Goal: Transaction & Acquisition: Download file/media

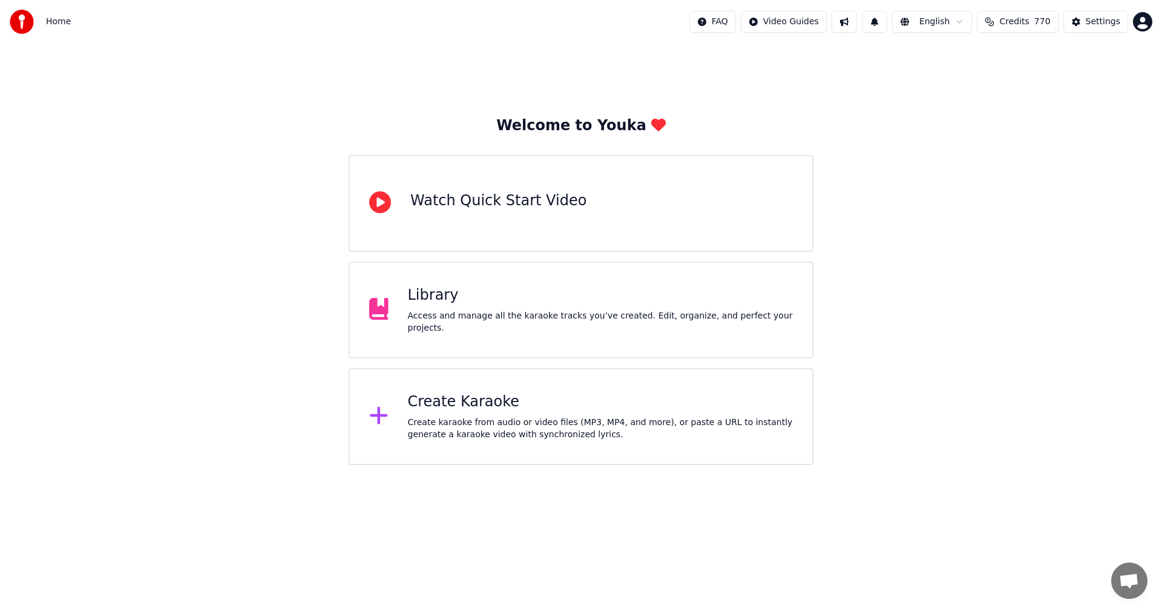
click at [439, 305] on div "Library" at bounding box center [600, 295] width 385 height 19
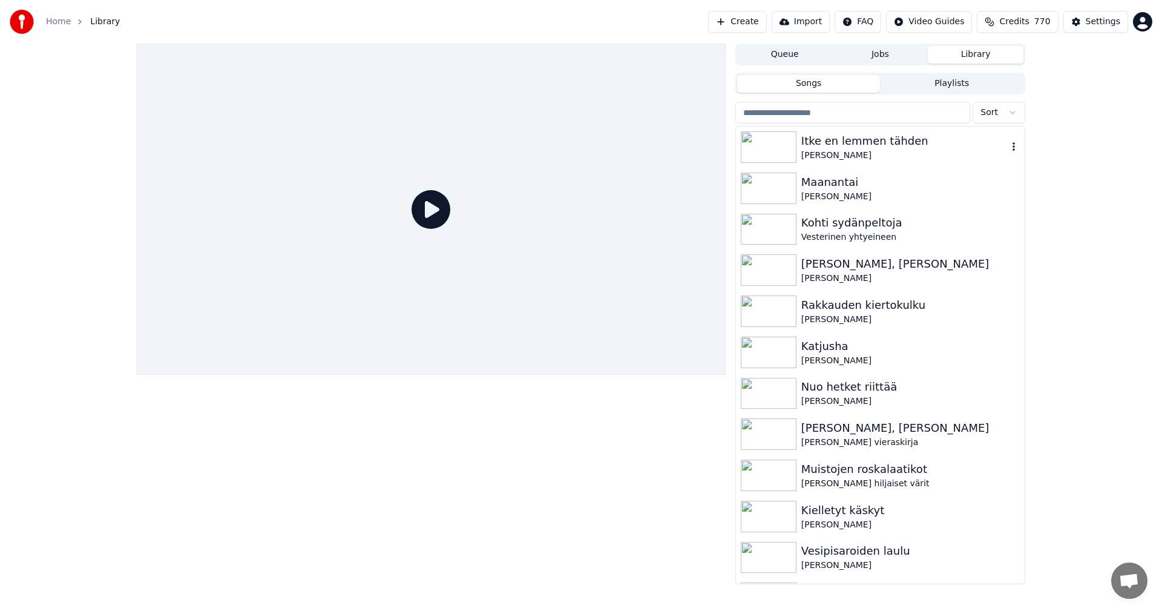
click at [862, 138] on div "Itke en lemmen tähden" at bounding box center [904, 141] width 206 height 17
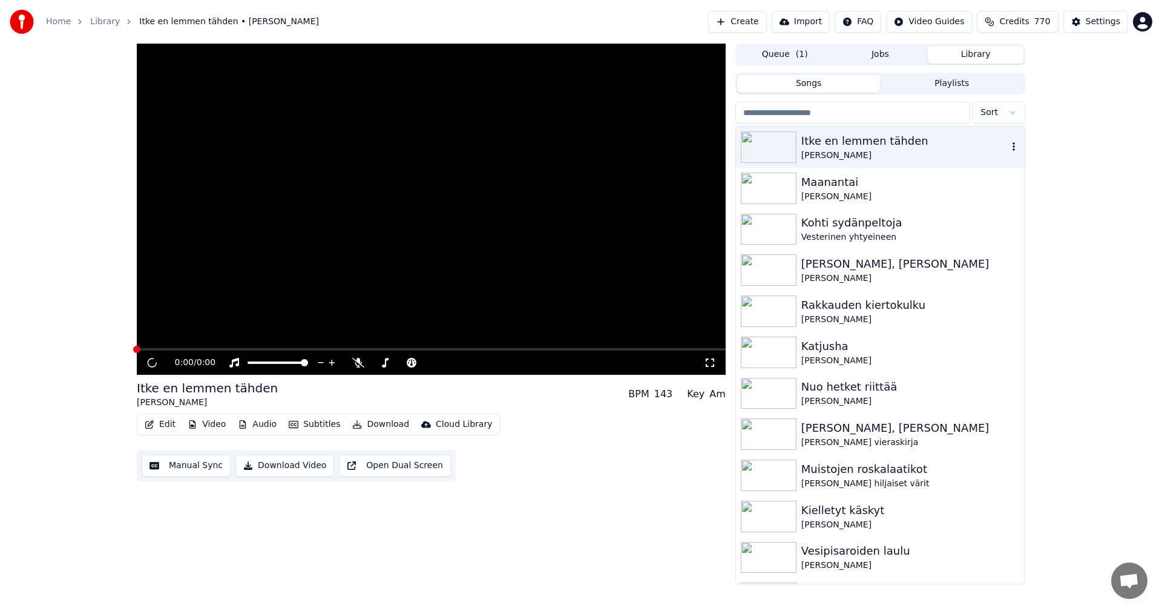
click at [862, 138] on div "Itke en lemmen tähden" at bounding box center [904, 141] width 206 height 17
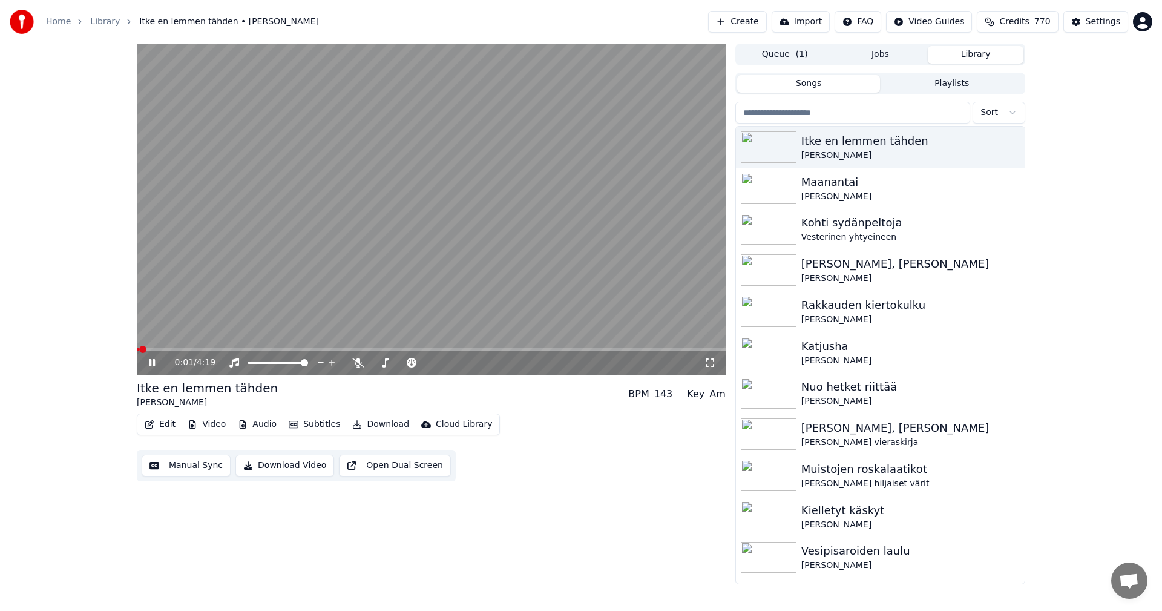
click at [172, 430] on button "Edit" at bounding box center [160, 424] width 41 height 17
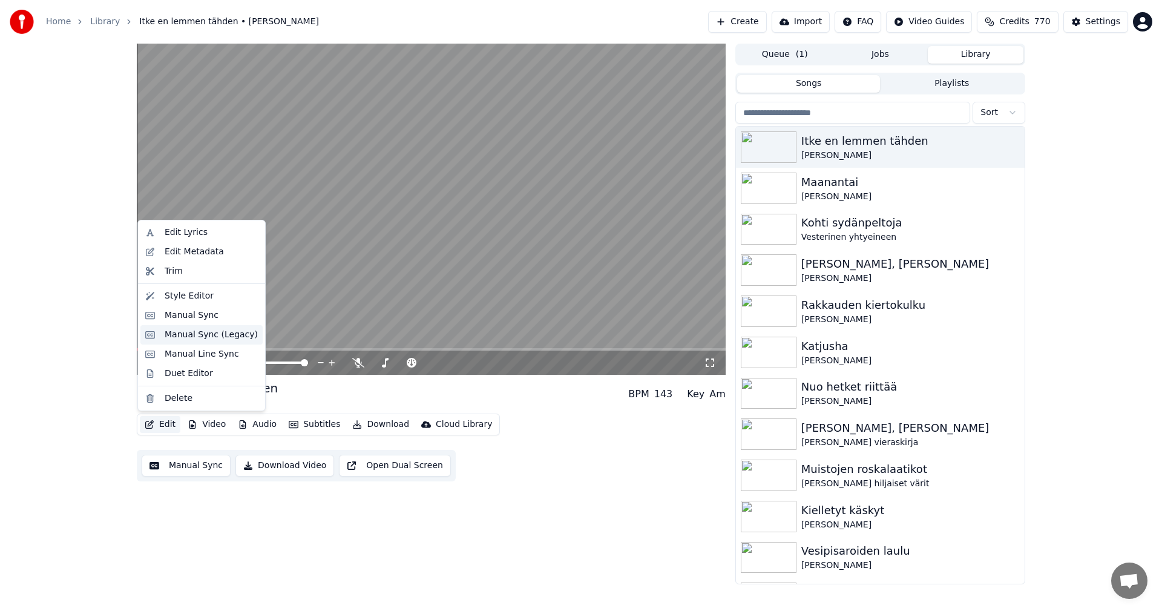
click at [208, 338] on div "Manual Sync (Legacy)" at bounding box center [211, 335] width 93 height 12
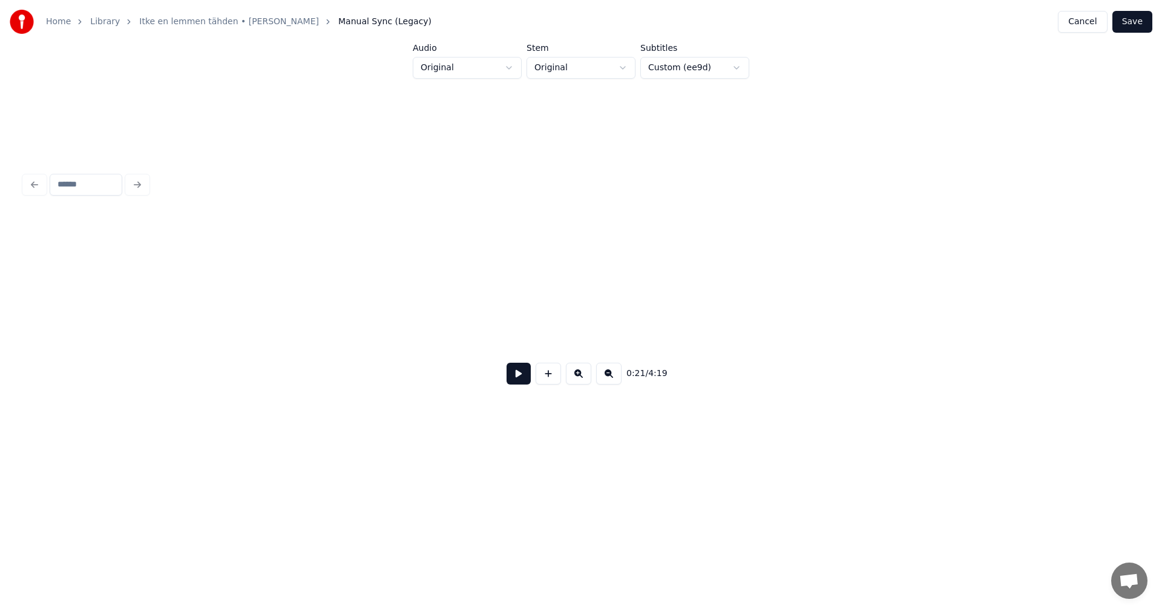
scroll to position [0, 4584]
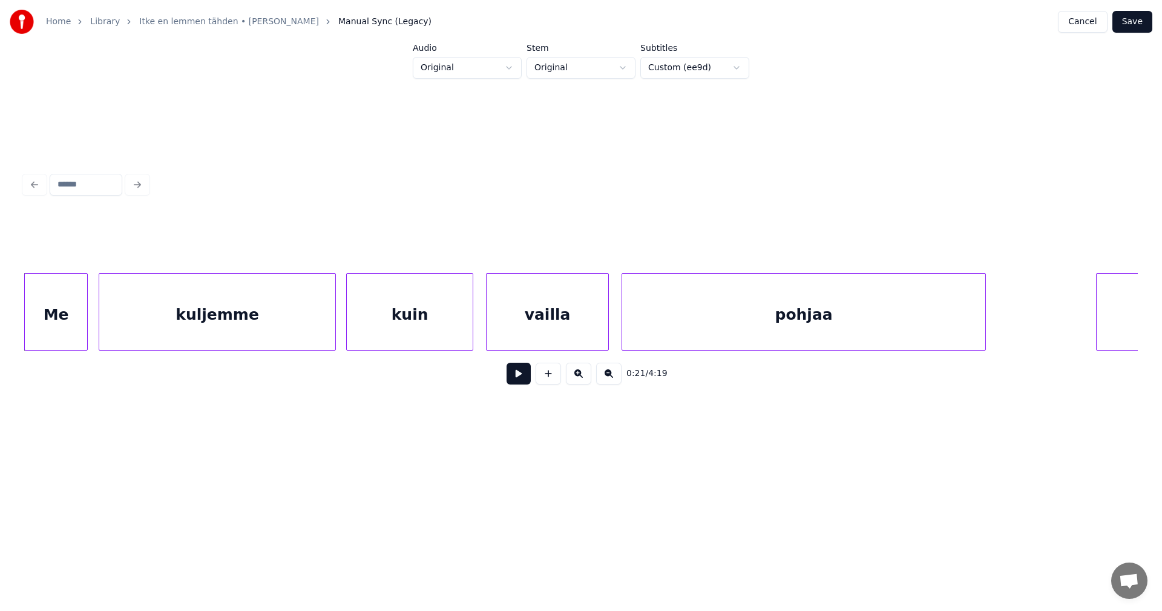
click at [519, 384] on button at bounding box center [519, 373] width 24 height 22
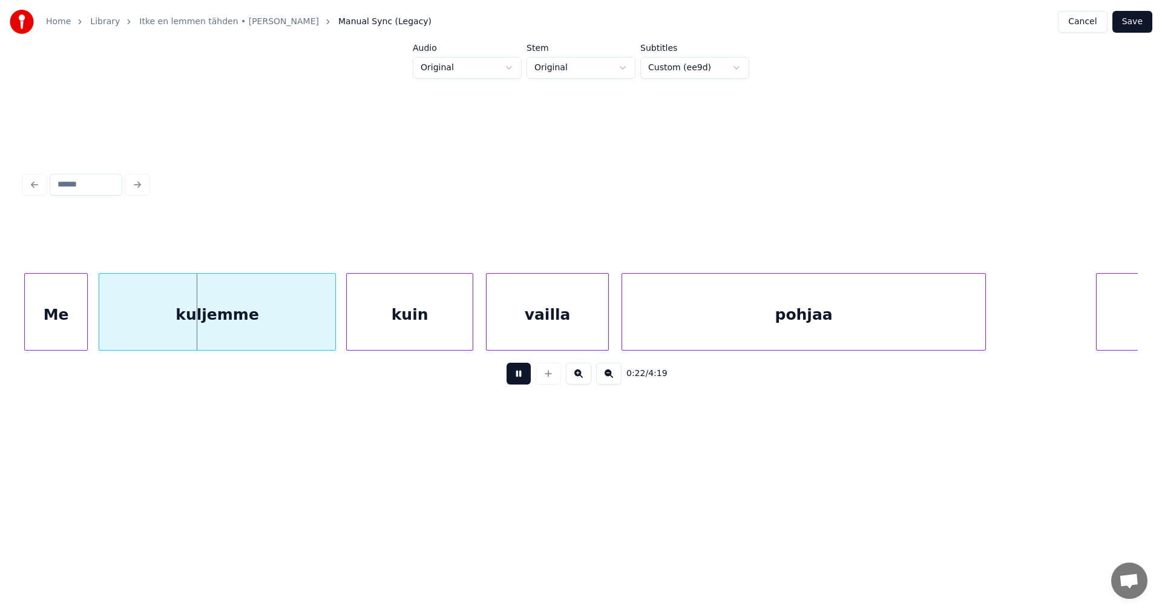
drag, startPoint x: 519, startPoint y: 384, endPoint x: 122, endPoint y: 363, distance: 398.1
click at [509, 381] on button at bounding box center [519, 373] width 24 height 22
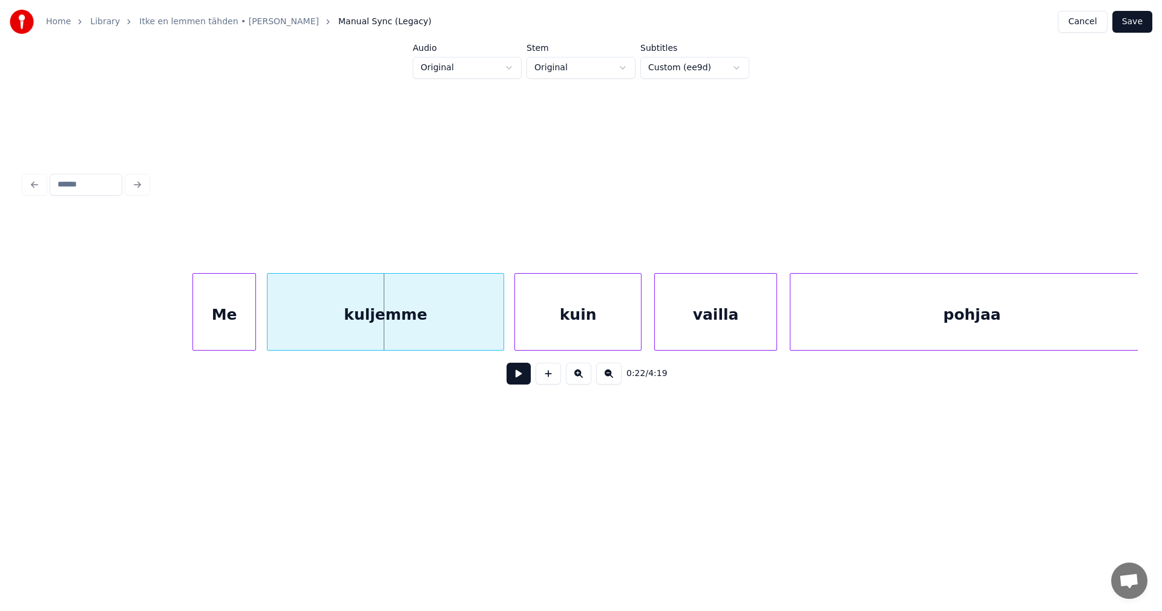
scroll to position [0, 4414]
click at [214, 340] on div "Me" at bounding box center [216, 315] width 62 height 82
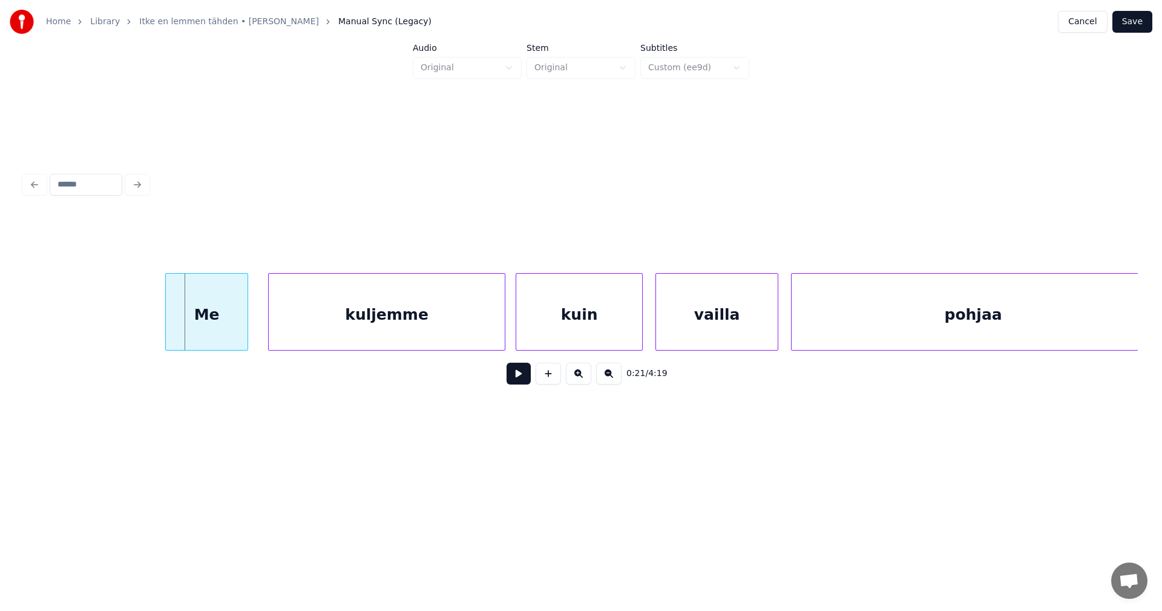
click at [168, 325] on div at bounding box center [168, 312] width 4 height 76
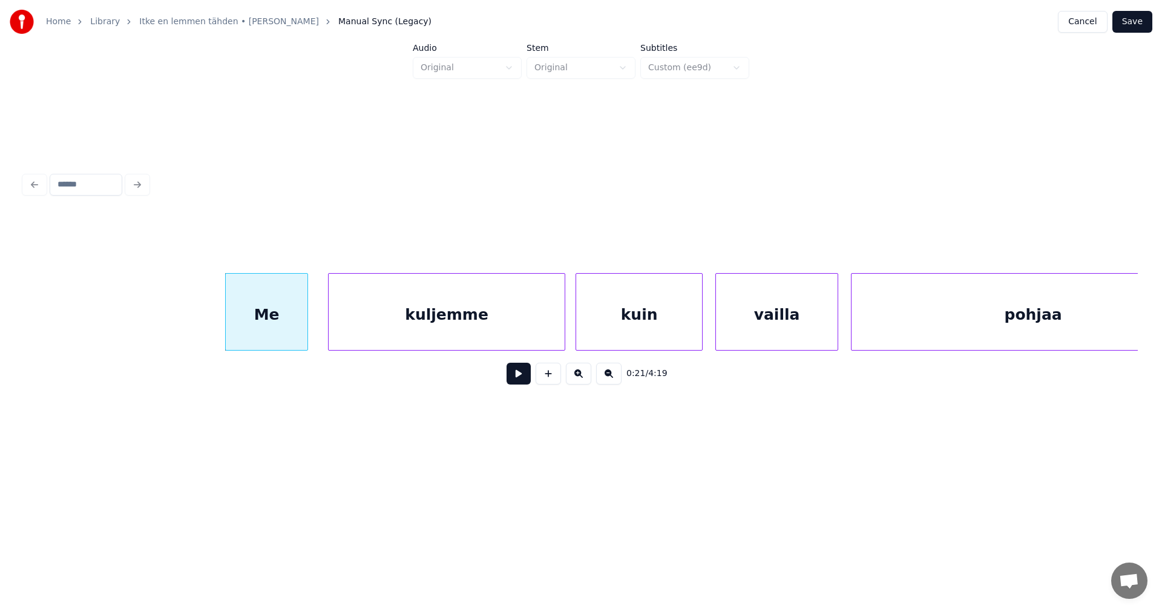
click at [517, 381] on button at bounding box center [519, 373] width 24 height 22
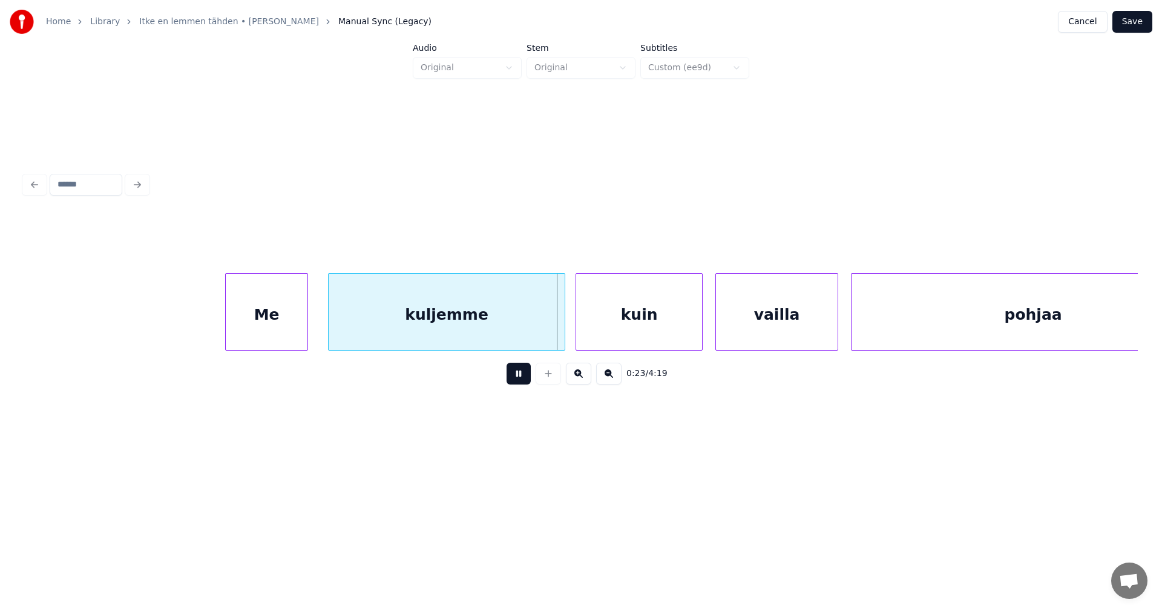
drag, startPoint x: 519, startPoint y: 380, endPoint x: 547, endPoint y: 351, distance: 40.7
click at [519, 379] on button at bounding box center [519, 373] width 24 height 22
click at [561, 335] on div at bounding box center [559, 312] width 4 height 76
click at [522, 376] on button at bounding box center [519, 373] width 24 height 22
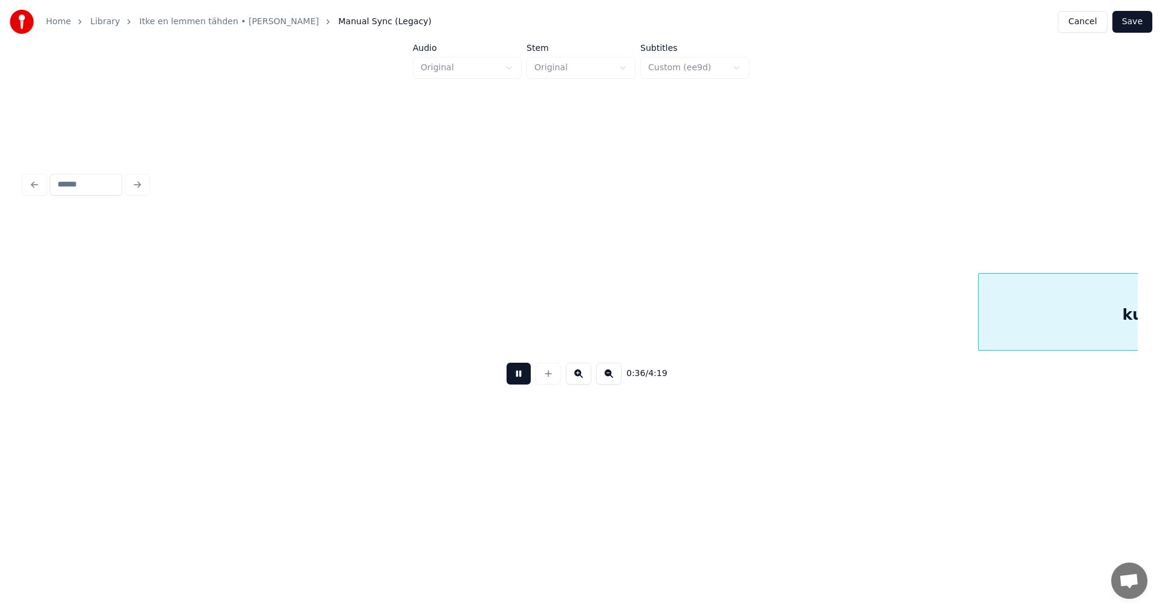
scroll to position [0, 7701]
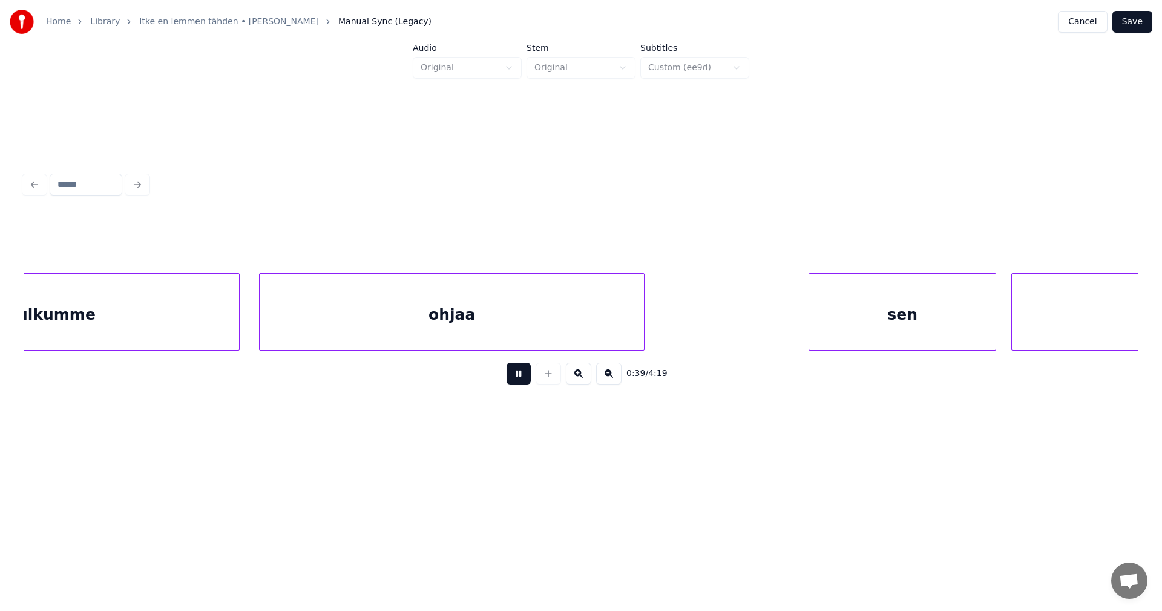
click at [524, 378] on button at bounding box center [519, 373] width 24 height 22
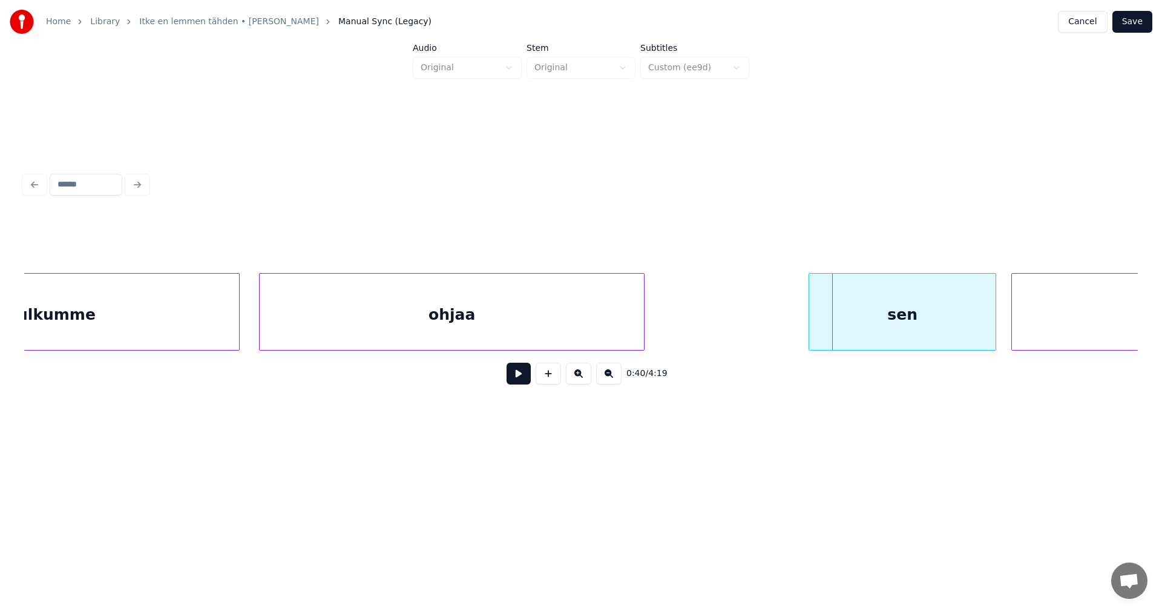
click at [831, 341] on div "sen" at bounding box center [902, 315] width 186 height 82
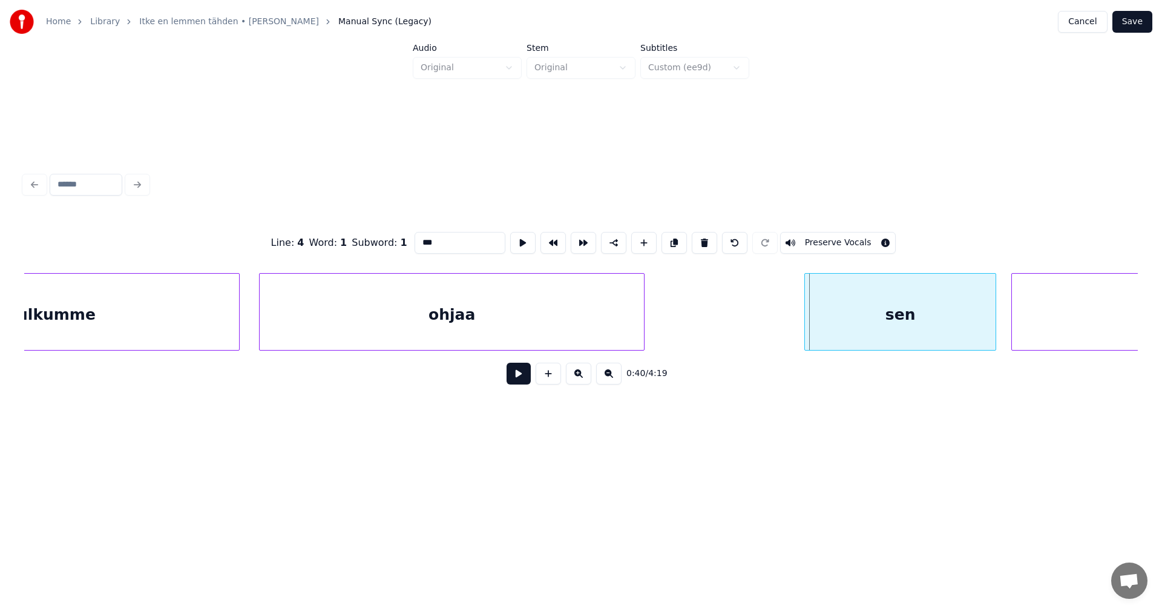
click at [806, 331] on div at bounding box center [807, 312] width 4 height 76
click at [518, 380] on button at bounding box center [519, 373] width 24 height 22
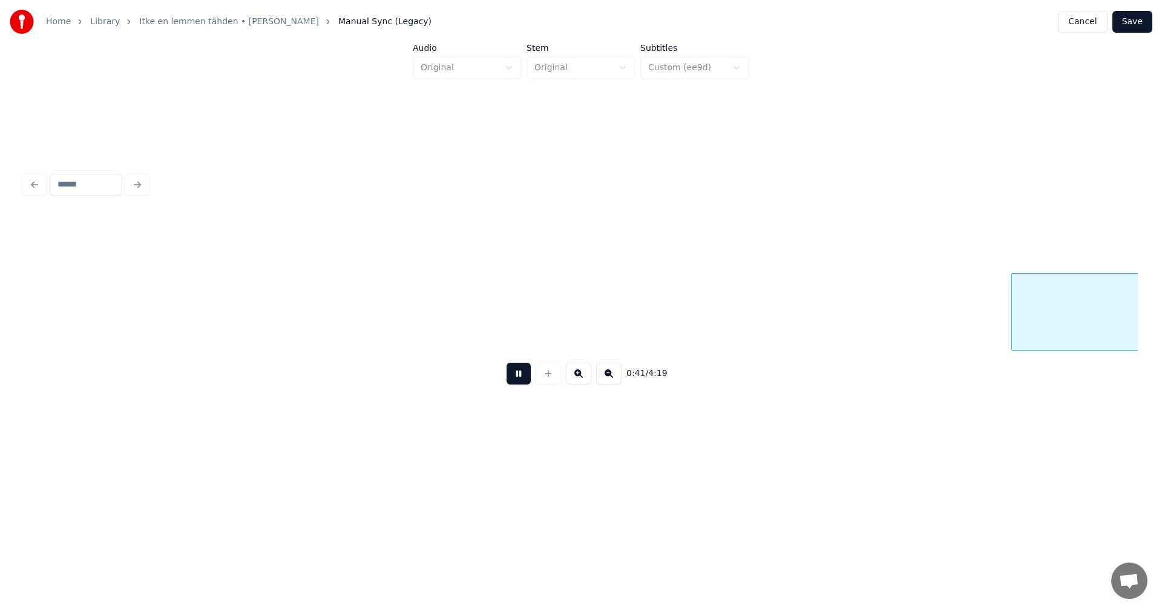
scroll to position [0, 8815]
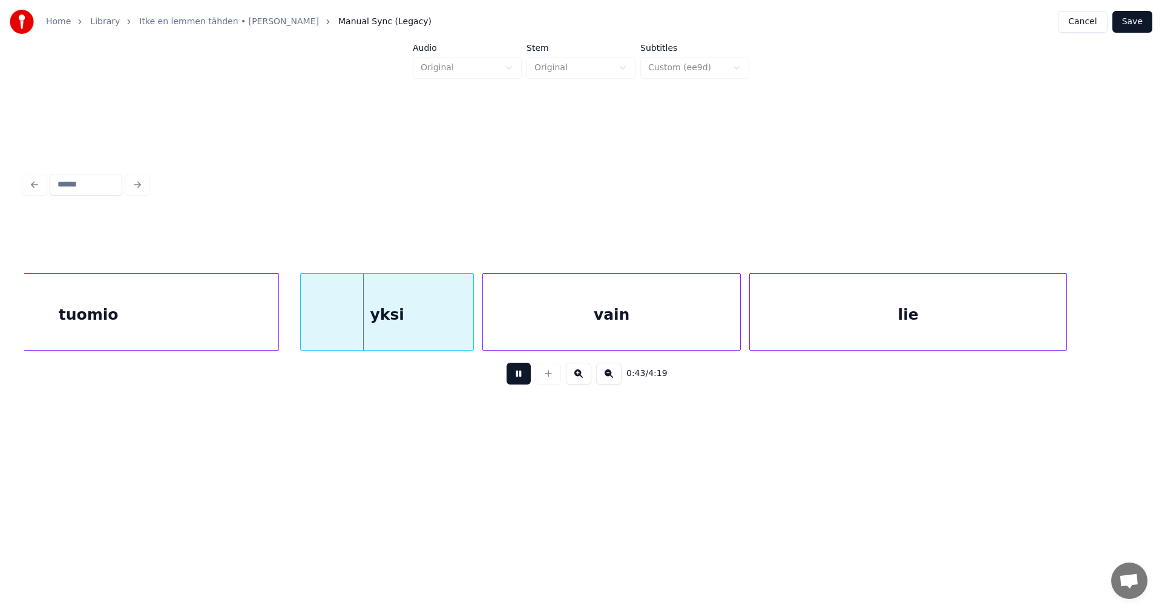
click at [518, 380] on button at bounding box center [519, 373] width 24 height 22
click at [458, 337] on div "yksi" at bounding box center [387, 315] width 172 height 82
click at [511, 379] on button at bounding box center [519, 373] width 24 height 22
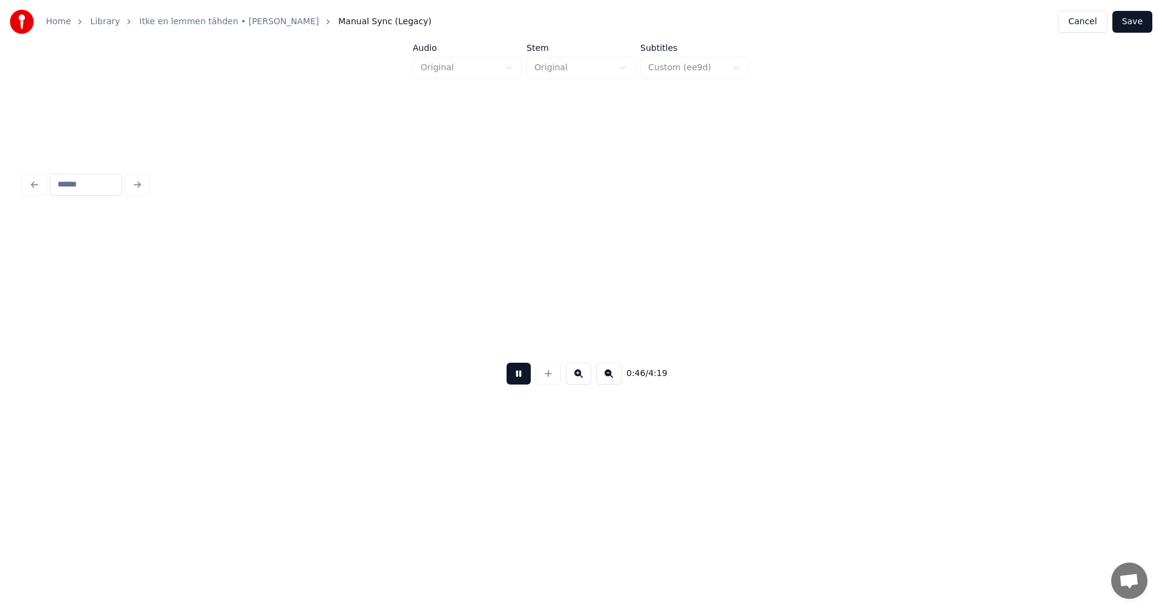
scroll to position [0, 9930]
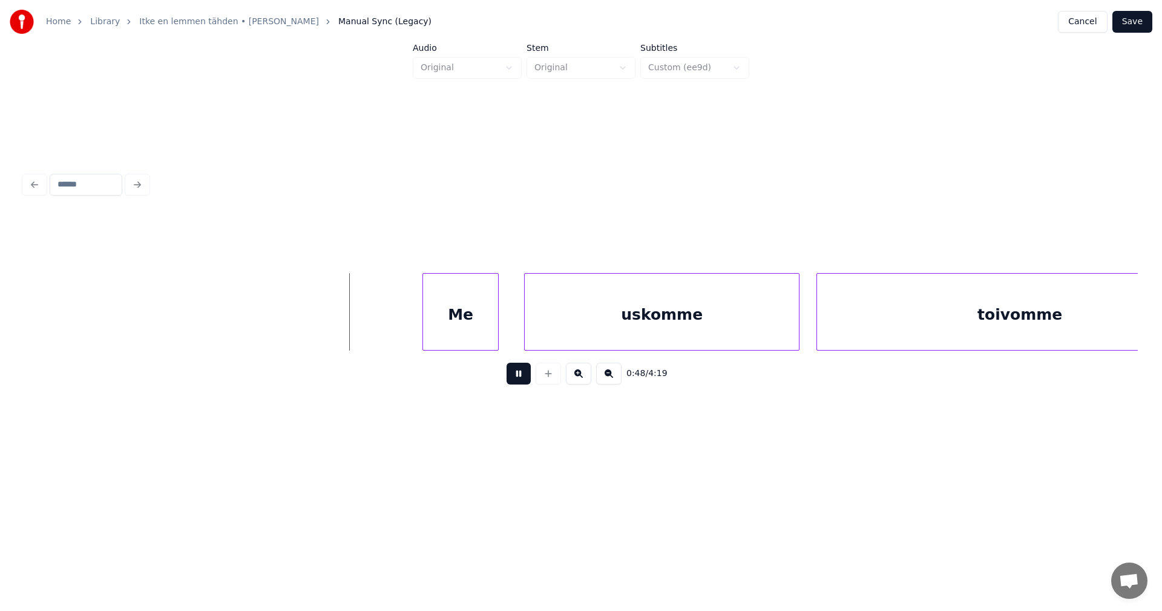
click at [513, 376] on button at bounding box center [519, 373] width 24 height 22
click at [476, 324] on div "Me" at bounding box center [454, 315] width 75 height 82
click at [402, 323] on div at bounding box center [404, 312] width 4 height 76
click at [524, 379] on button at bounding box center [519, 373] width 24 height 22
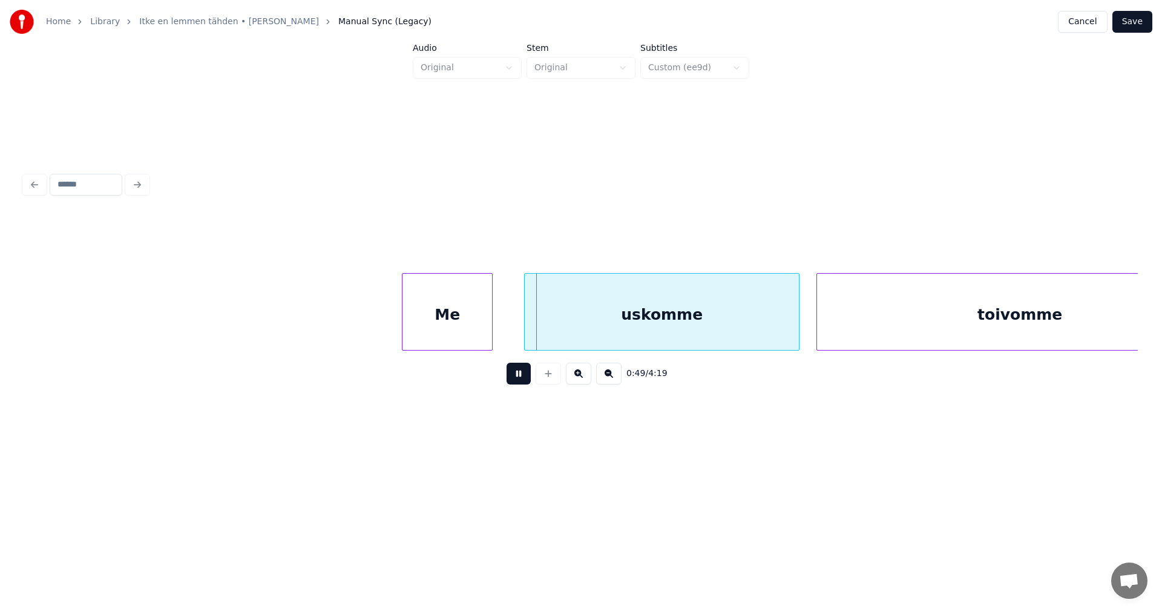
click at [524, 380] on button at bounding box center [519, 373] width 24 height 22
click at [627, 343] on div "uskomme" at bounding box center [649, 315] width 274 height 82
click at [525, 380] on button at bounding box center [519, 373] width 24 height 22
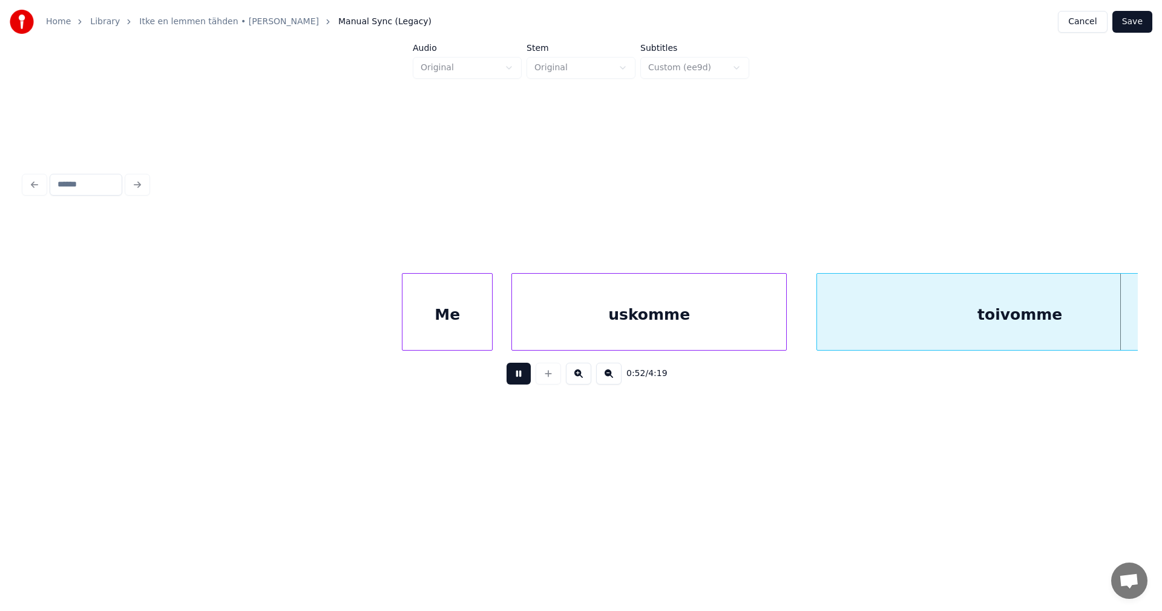
scroll to position [0, 11043]
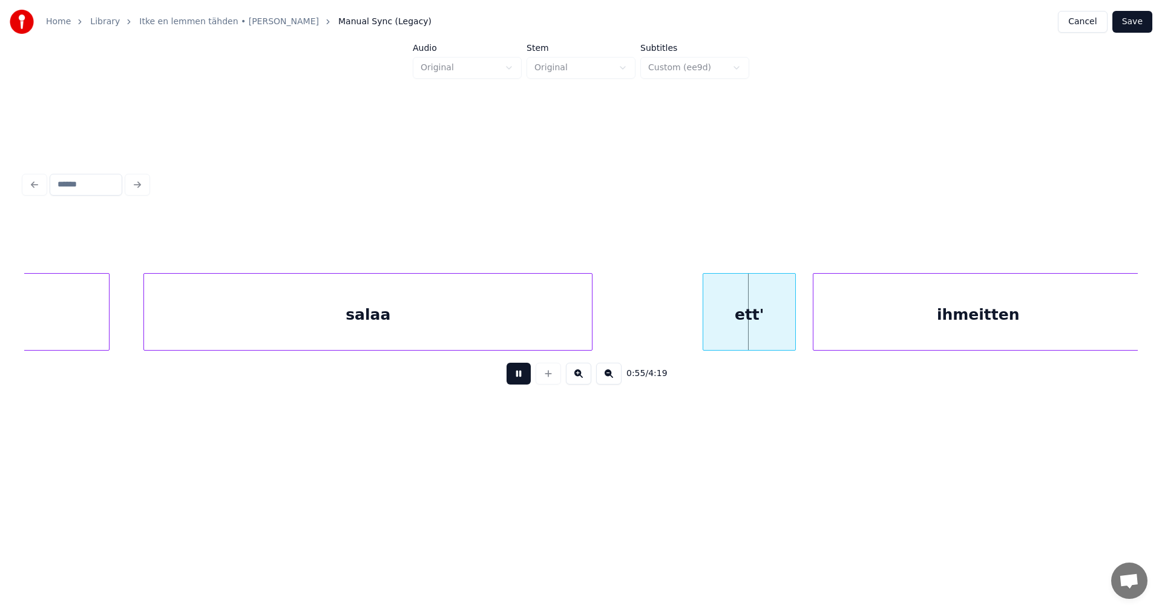
click at [525, 379] on button at bounding box center [519, 373] width 24 height 22
click at [747, 318] on div "ett'" at bounding box center [741, 315] width 92 height 82
click at [510, 377] on button at bounding box center [519, 373] width 24 height 22
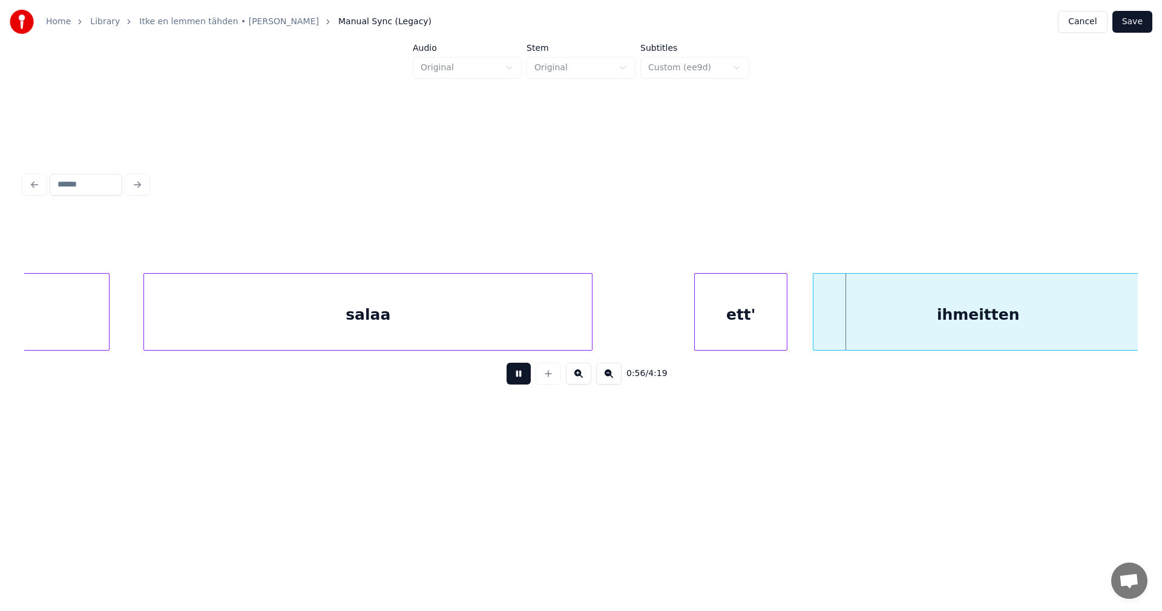
drag, startPoint x: 513, startPoint y: 379, endPoint x: 799, endPoint y: 378, distance: 286.2
click at [519, 379] on button at bounding box center [519, 373] width 24 height 22
click at [845, 331] on div "ihmeitten" at bounding box center [970, 315] width 329 height 82
click at [517, 379] on button at bounding box center [519, 373] width 24 height 22
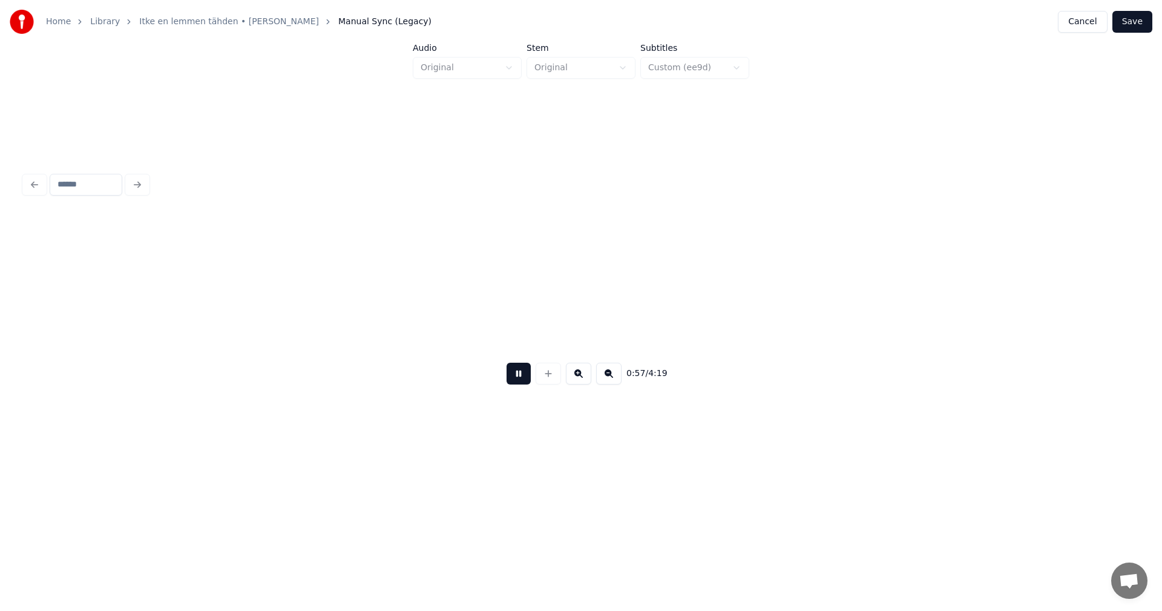
scroll to position [0, 12162]
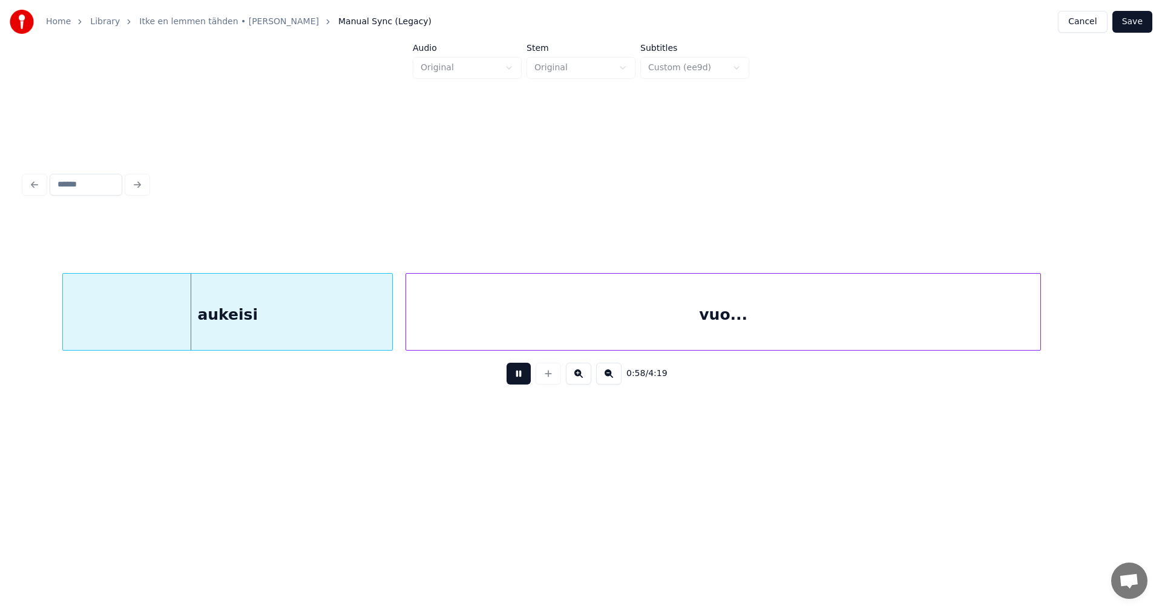
click at [517, 379] on button at bounding box center [519, 373] width 24 height 22
click at [275, 315] on div "aukeisi" at bounding box center [220, 315] width 329 height 82
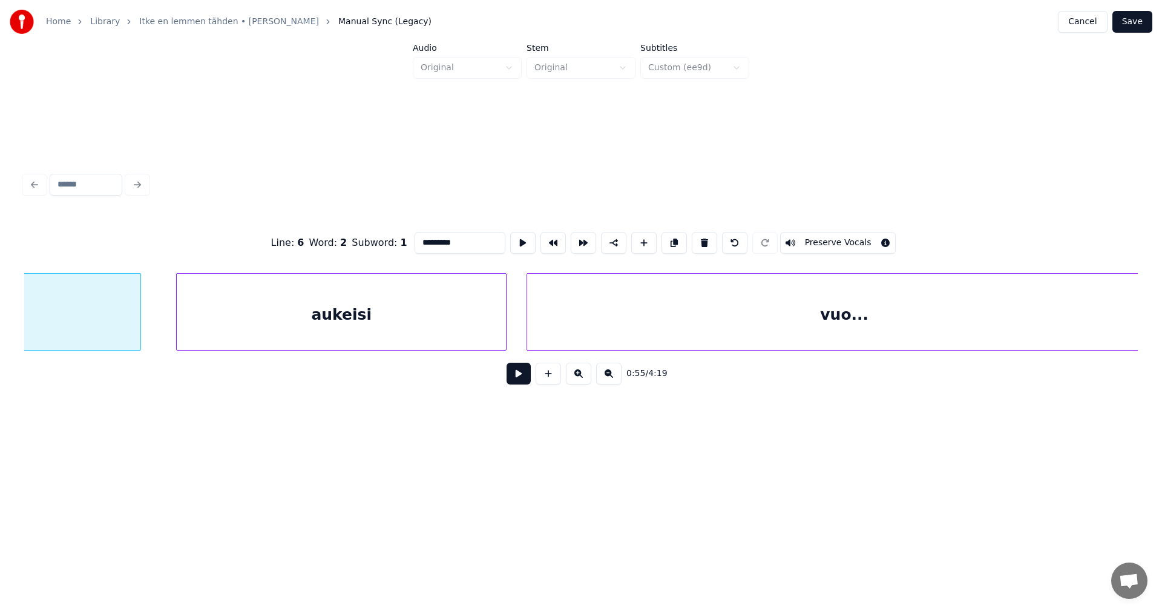
scroll to position [0, 11827]
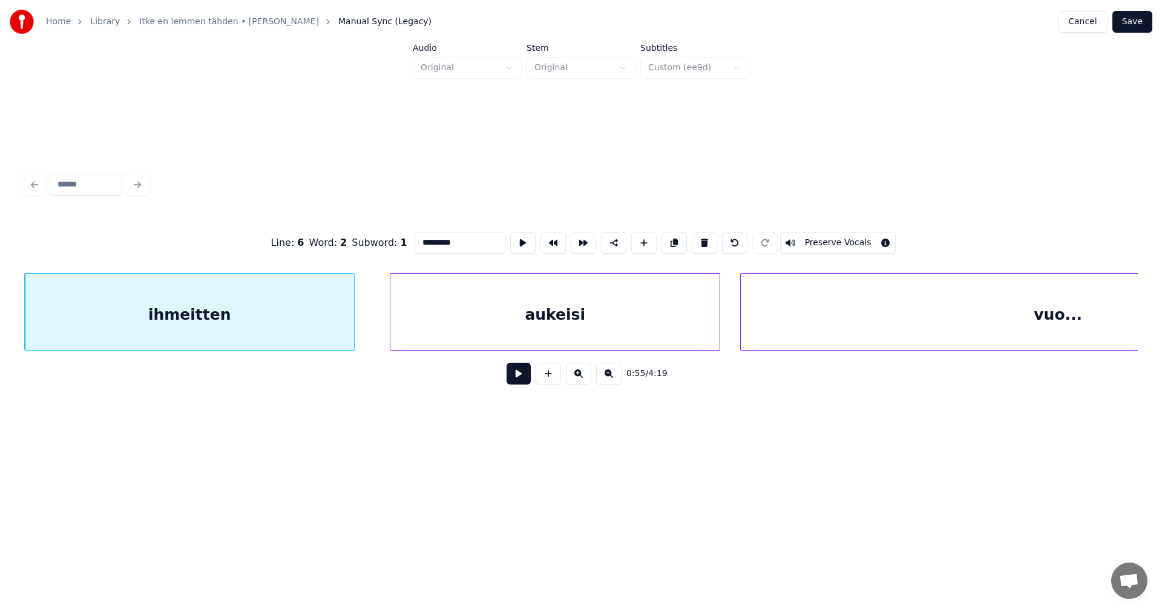
click at [524, 384] on button at bounding box center [519, 373] width 24 height 22
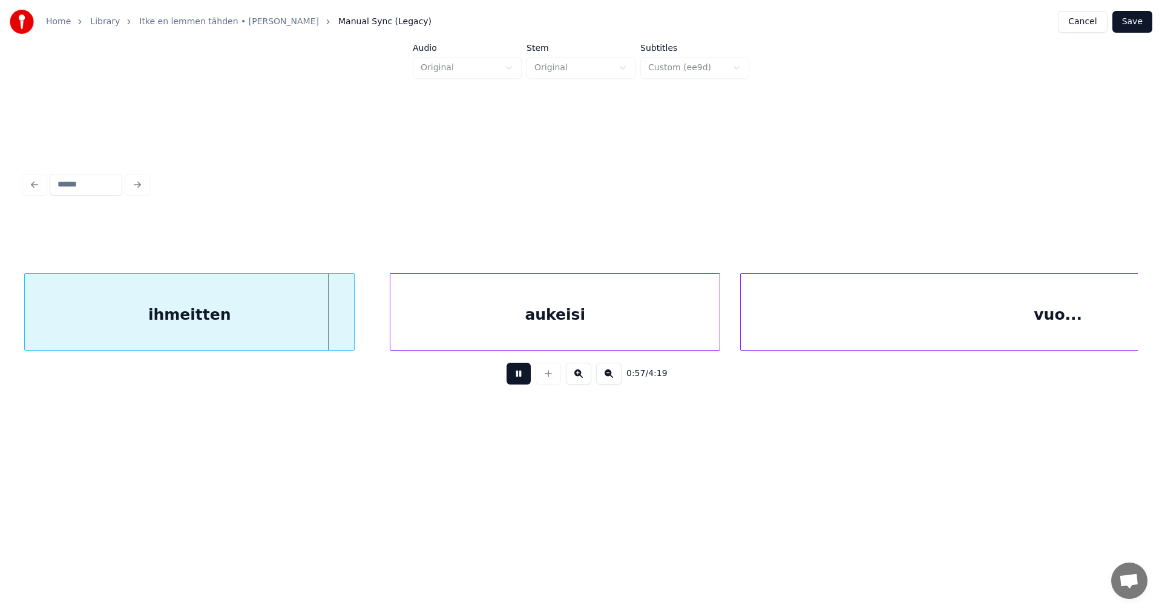
click at [525, 381] on button at bounding box center [519, 373] width 24 height 22
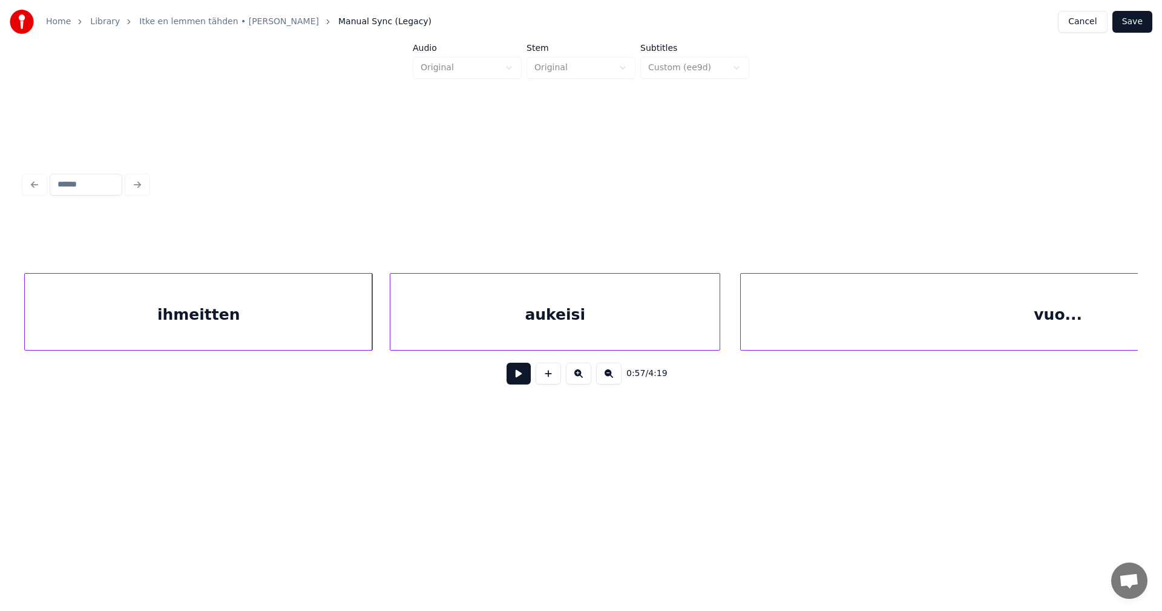
click at [370, 326] on div at bounding box center [371, 312] width 4 height 76
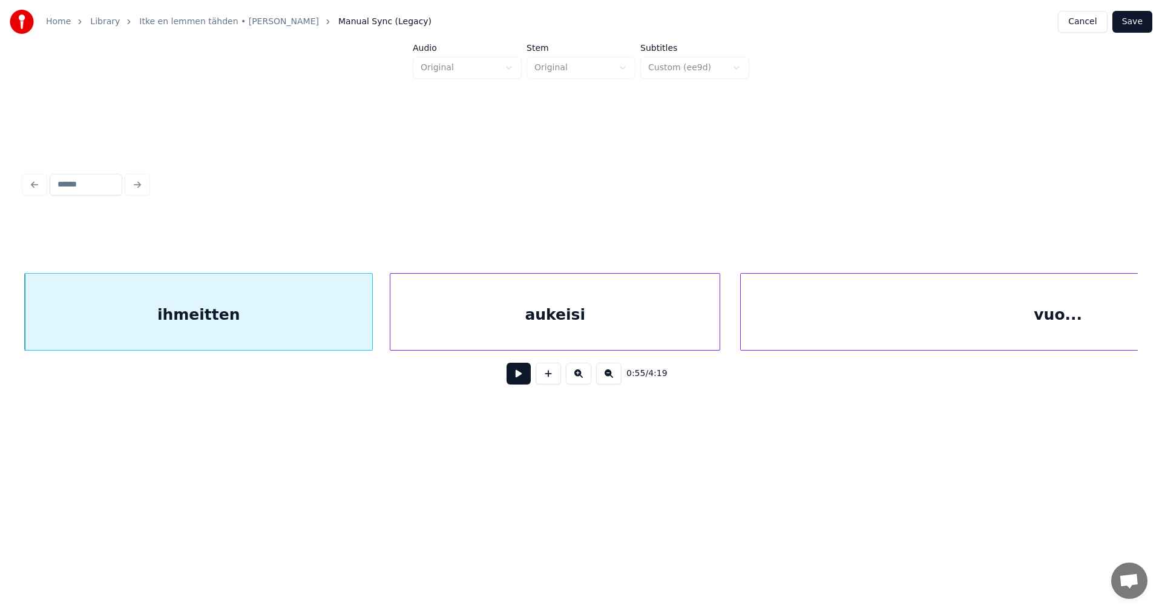
click at [521, 381] on button at bounding box center [519, 373] width 24 height 22
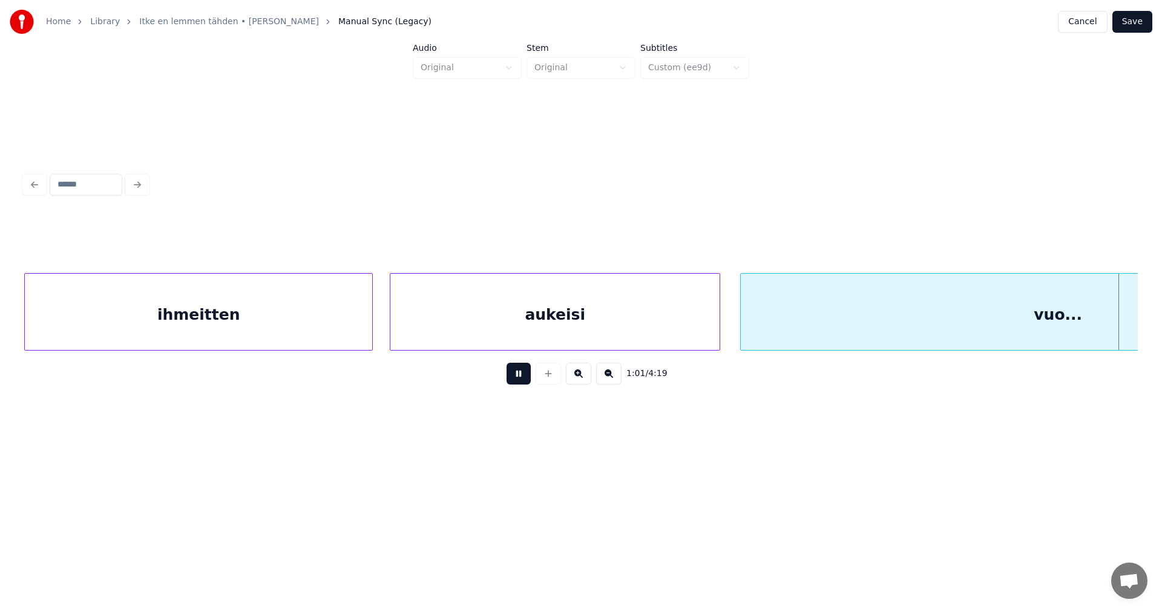
scroll to position [0, 12942]
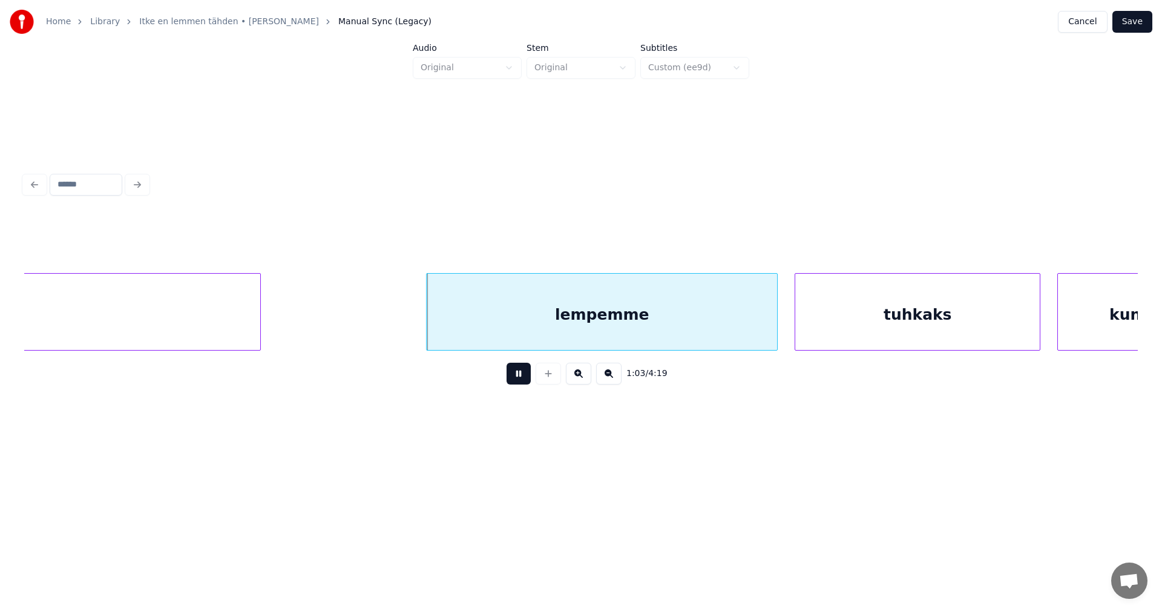
click at [521, 381] on button at bounding box center [519, 373] width 24 height 22
drag, startPoint x: 528, startPoint y: 356, endPoint x: 471, endPoint y: 347, distance: 57.5
click at [471, 347] on div "1:03 / 4:19" at bounding box center [581, 304] width 1114 height 184
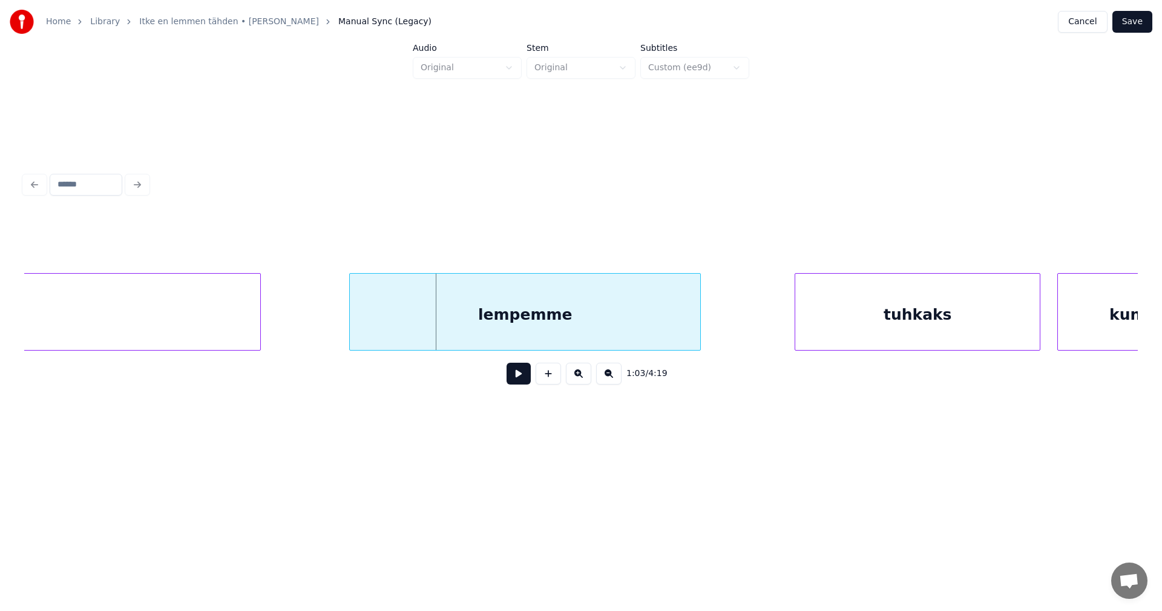
click at [422, 332] on div "lempemme" at bounding box center [525, 315] width 350 height 82
click at [718, 338] on div at bounding box center [717, 312] width 4 height 76
click at [515, 376] on button at bounding box center [519, 373] width 24 height 22
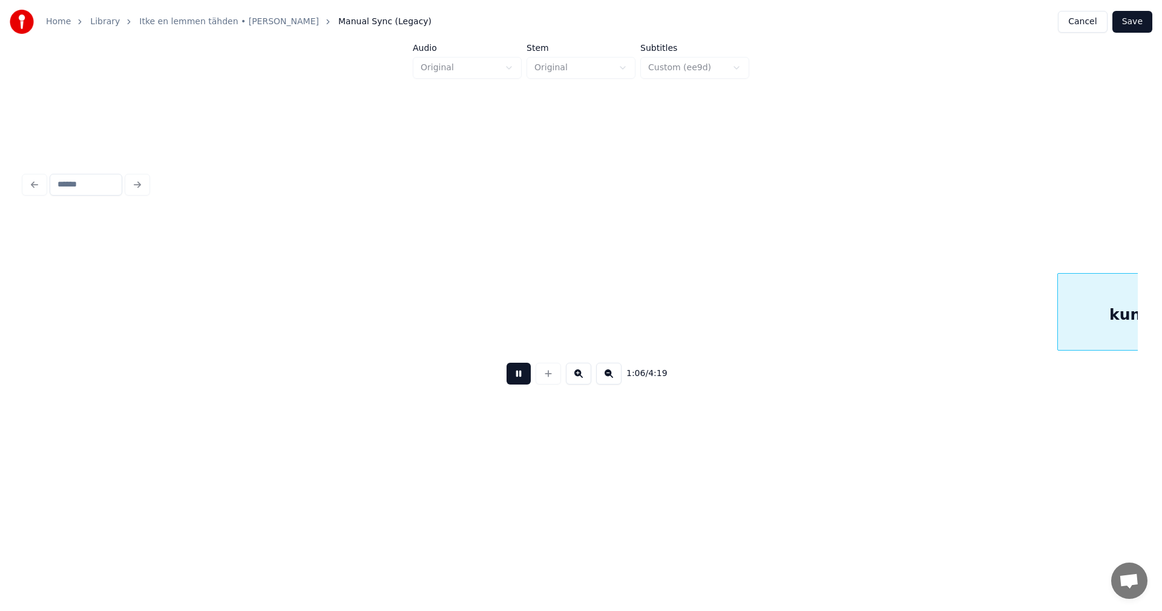
scroll to position [0, 14056]
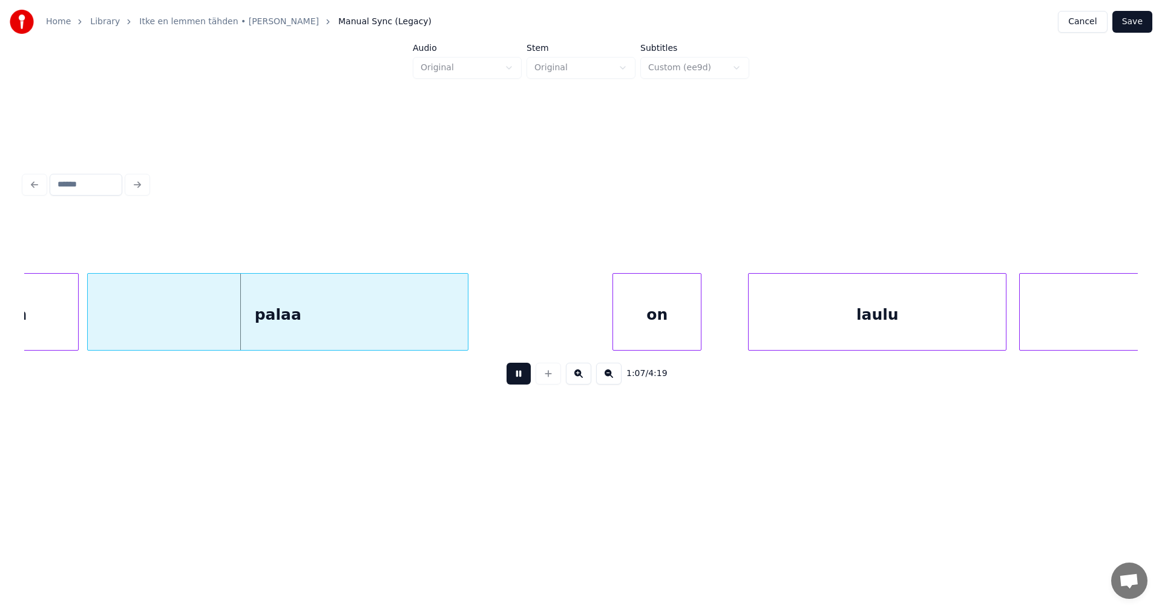
click at [516, 376] on button at bounding box center [519, 373] width 24 height 22
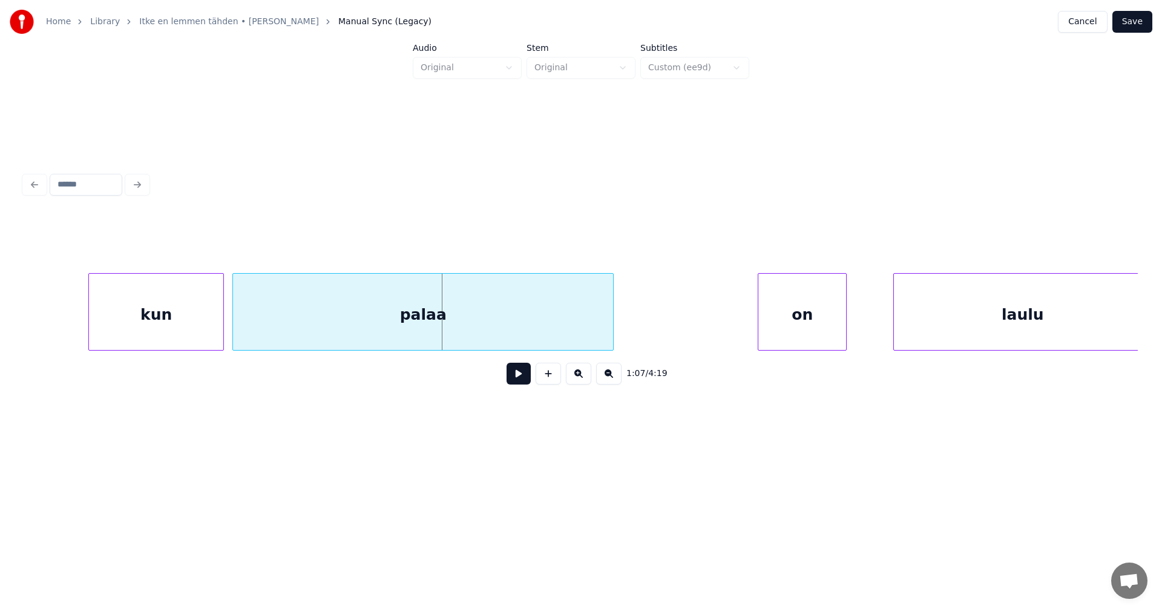
scroll to position [0, 13887]
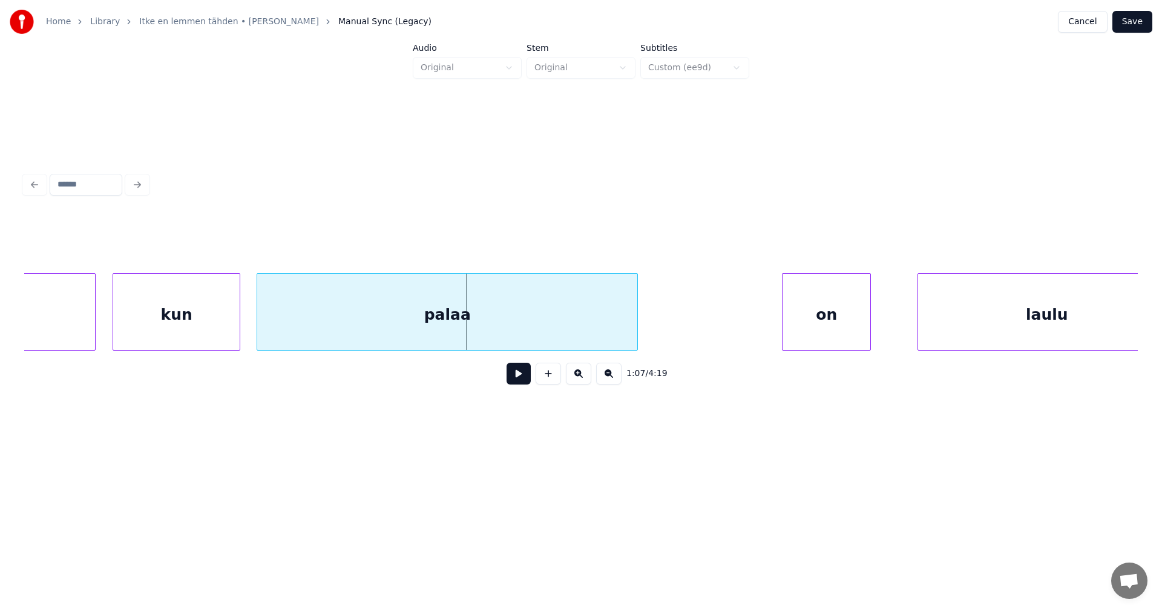
click at [240, 331] on div at bounding box center [238, 312] width 4 height 76
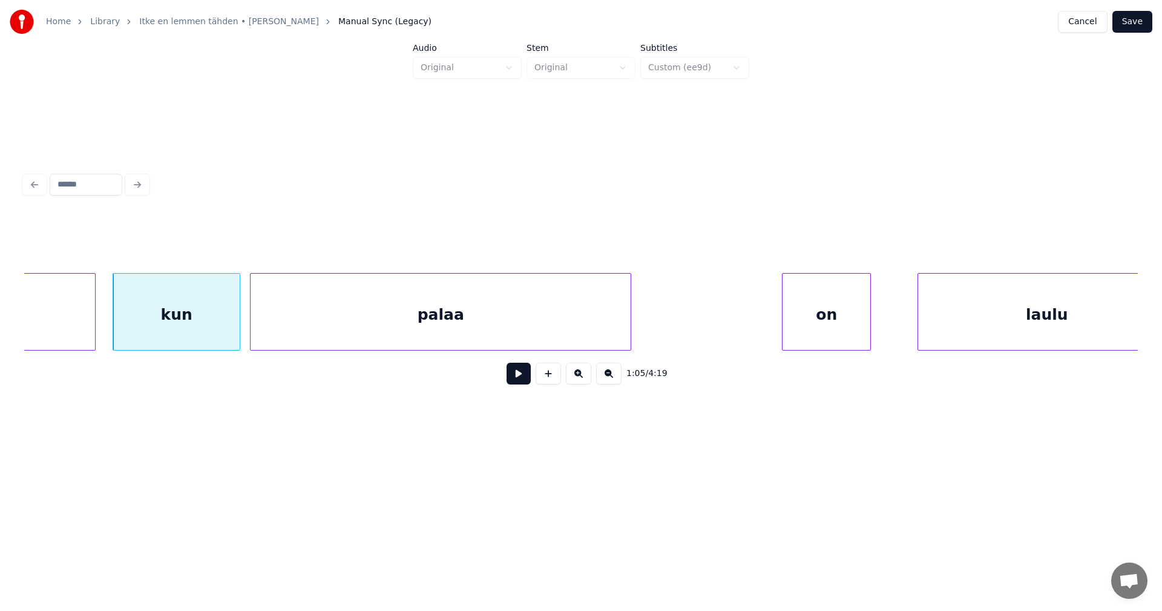
click at [286, 336] on div "palaa" at bounding box center [441, 315] width 380 height 82
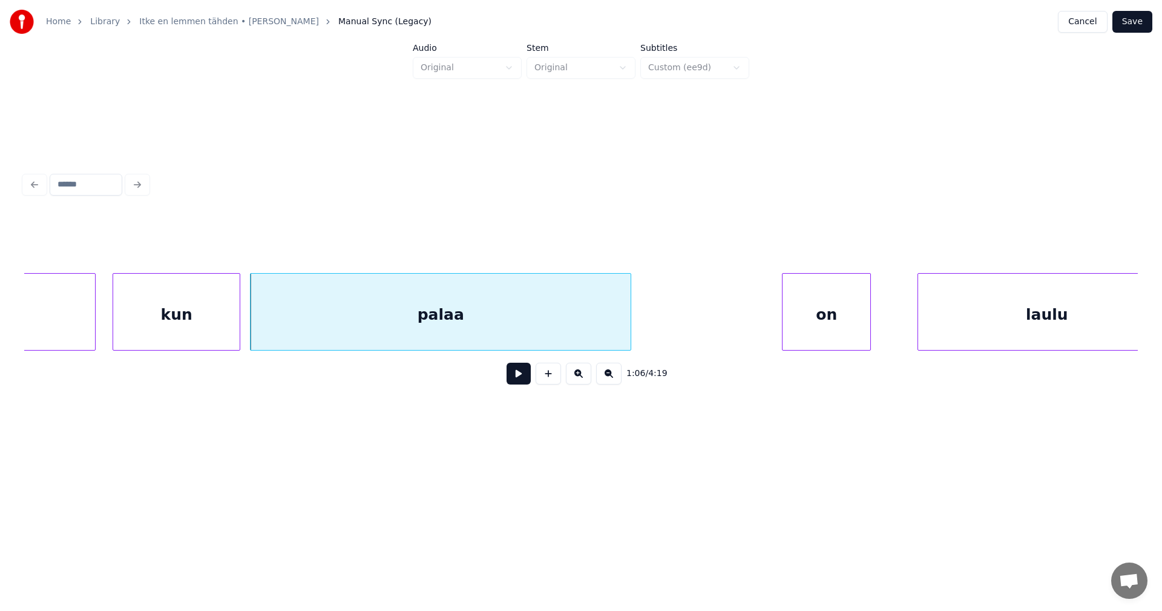
click at [533, 379] on div "1:06 / 4:19" at bounding box center [581, 373] width 1094 height 27
click at [529, 379] on button at bounding box center [519, 373] width 24 height 22
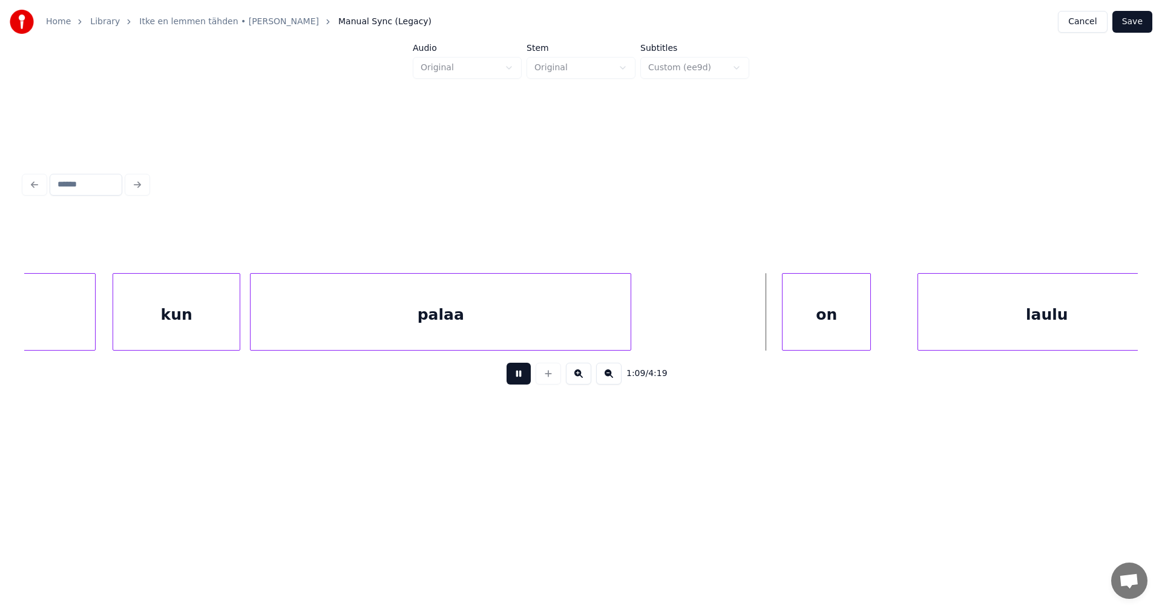
click at [529, 379] on button at bounding box center [519, 373] width 24 height 22
click at [835, 333] on div "on" at bounding box center [817, 315] width 88 height 82
click at [519, 378] on button at bounding box center [519, 373] width 24 height 22
drag, startPoint x: 519, startPoint y: 378, endPoint x: 806, endPoint y: 371, distance: 287.5
click at [522, 378] on button at bounding box center [519, 373] width 24 height 22
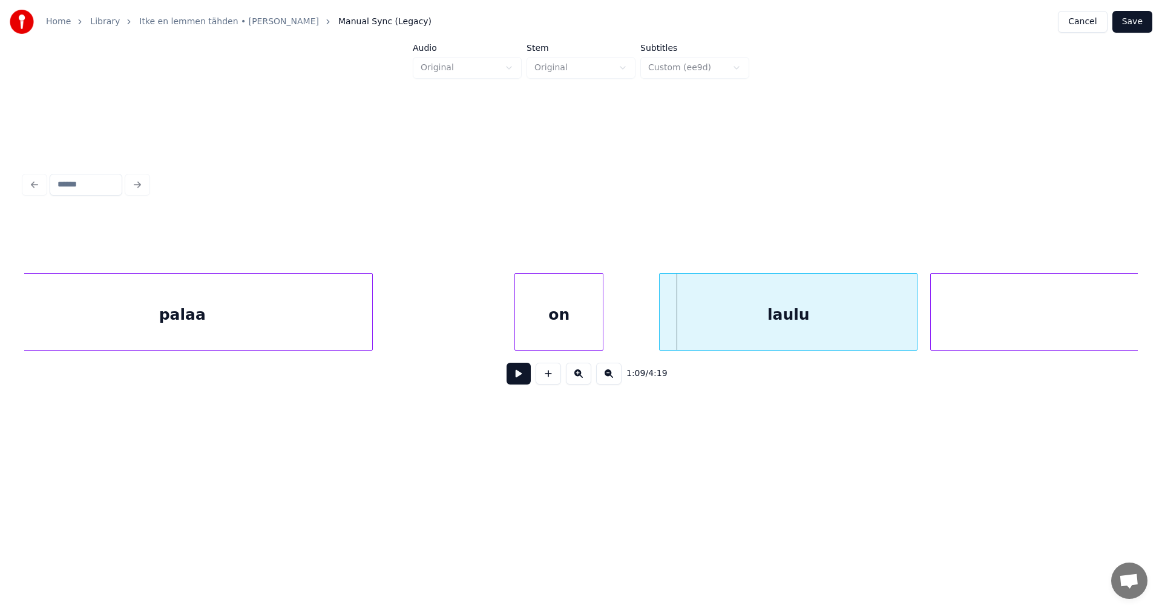
scroll to position [0, 14153]
click at [850, 320] on div "laulu" at bounding box center [767, 315] width 257 height 82
click at [577, 324] on div at bounding box center [579, 312] width 4 height 76
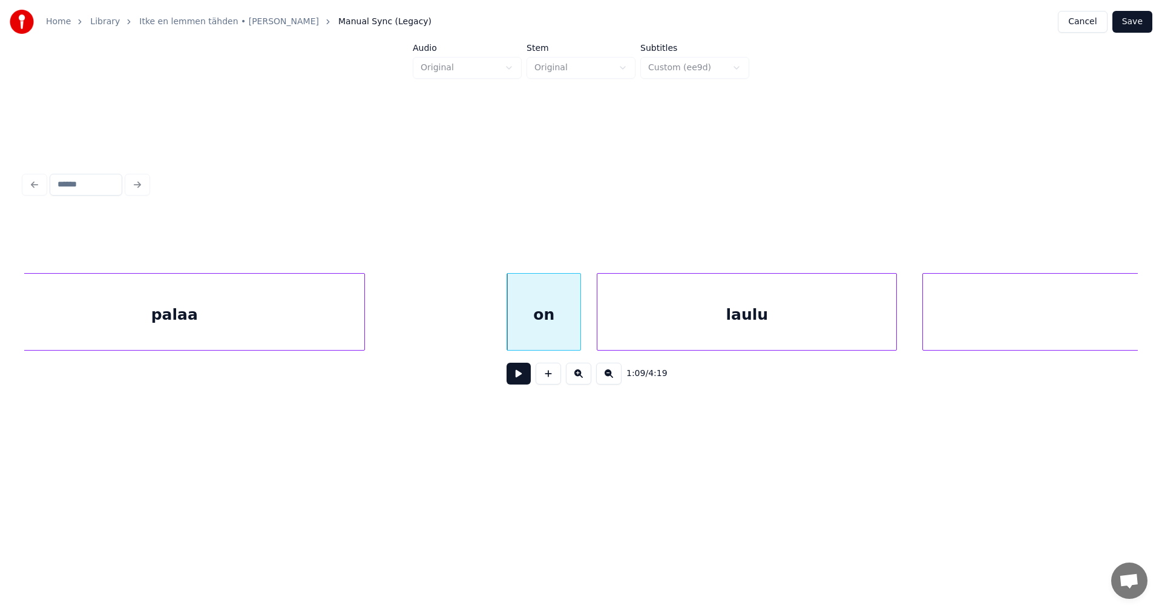
click at [599, 322] on div at bounding box center [599, 312] width 4 height 76
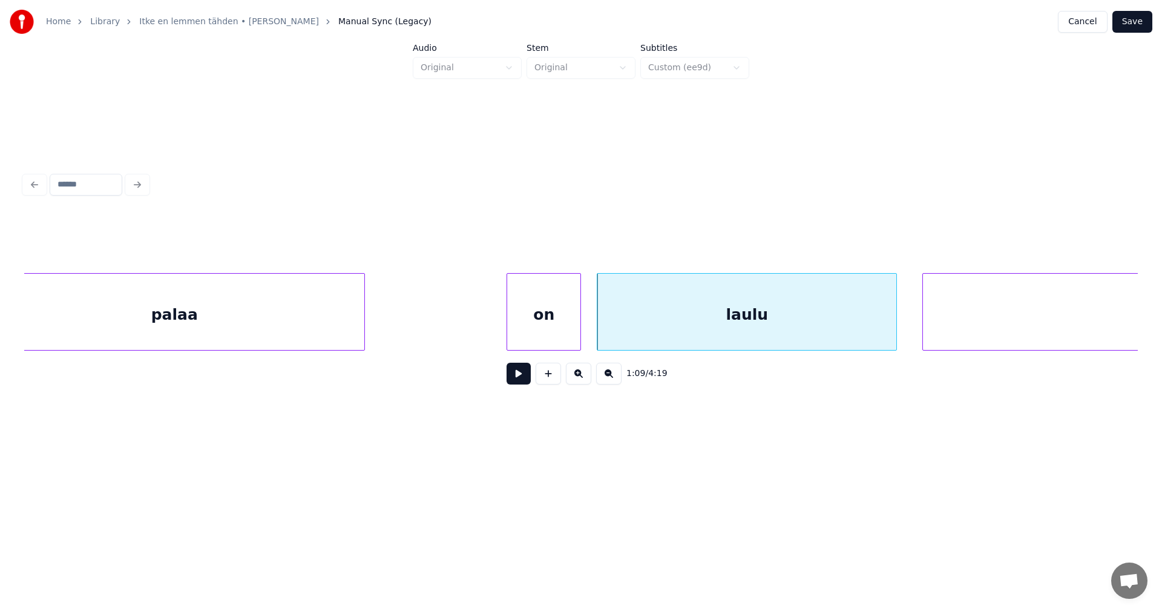
click at [559, 329] on div "on" at bounding box center [543, 315] width 73 height 82
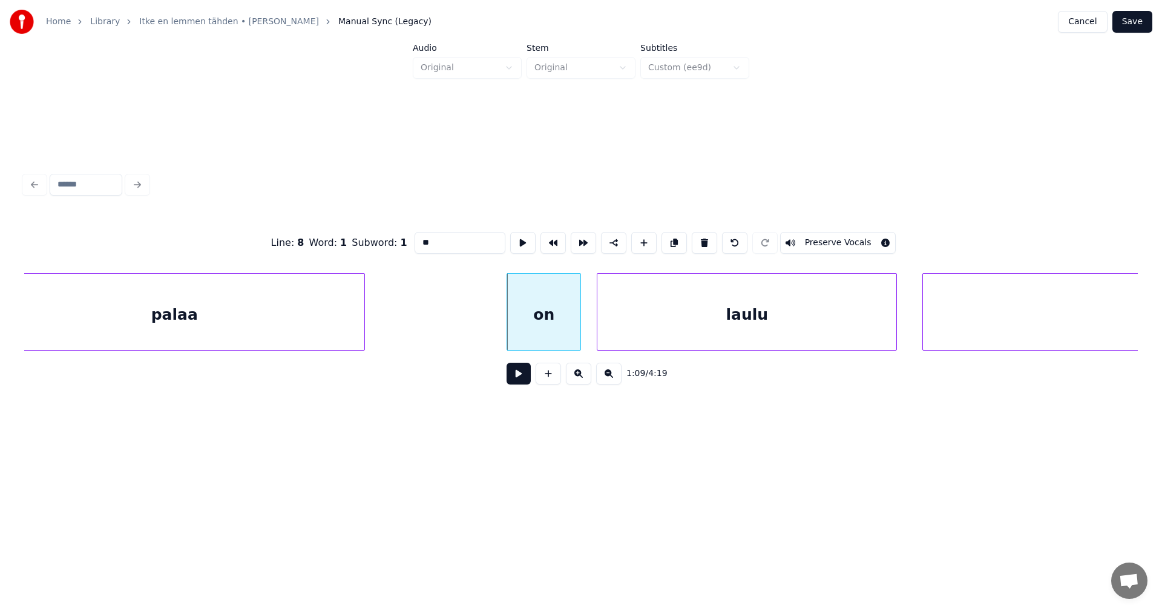
click at [520, 377] on button at bounding box center [519, 373] width 24 height 22
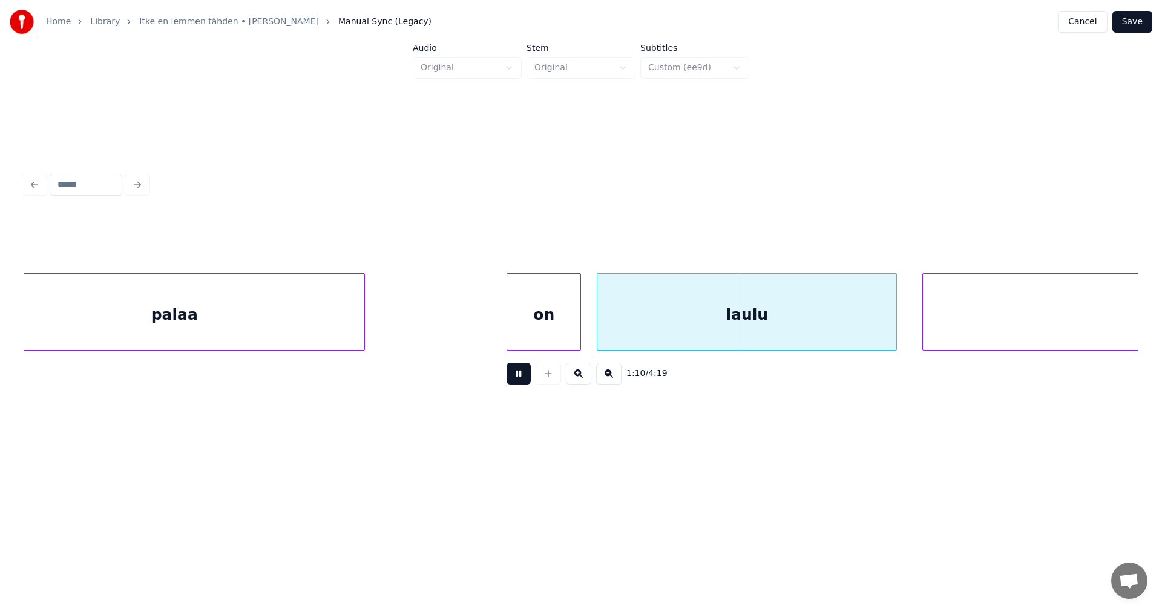
drag, startPoint x: 521, startPoint y: 377, endPoint x: 527, endPoint y: 374, distance: 6.8
click at [527, 374] on button at bounding box center [519, 373] width 24 height 22
click at [664, 328] on div "laulu" at bounding box center [746, 315] width 299 height 82
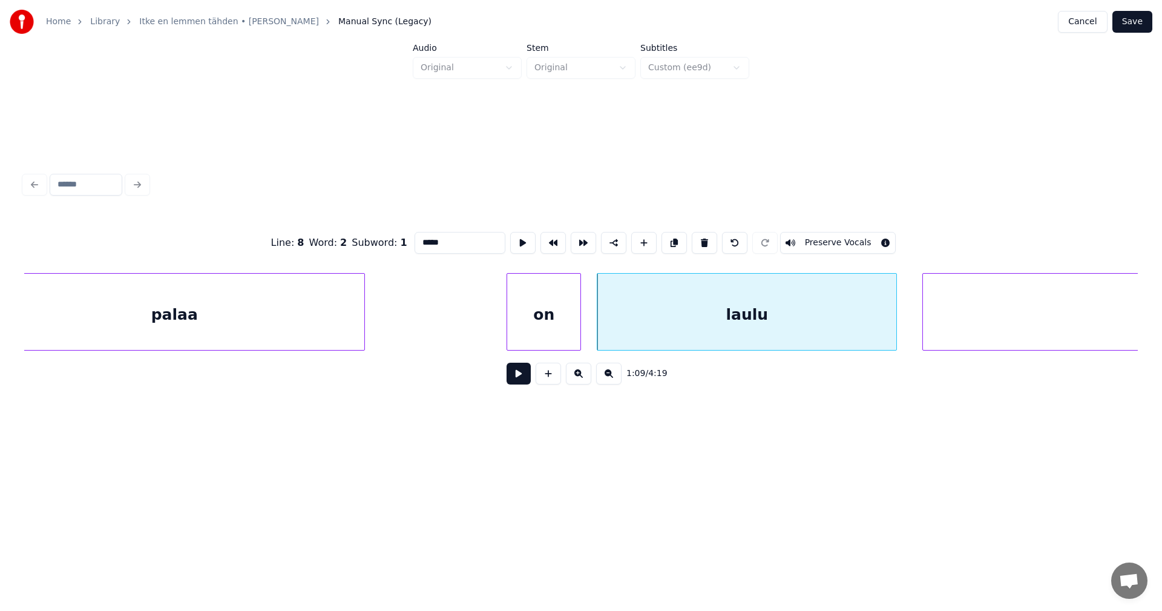
click at [528, 382] on button at bounding box center [519, 373] width 24 height 22
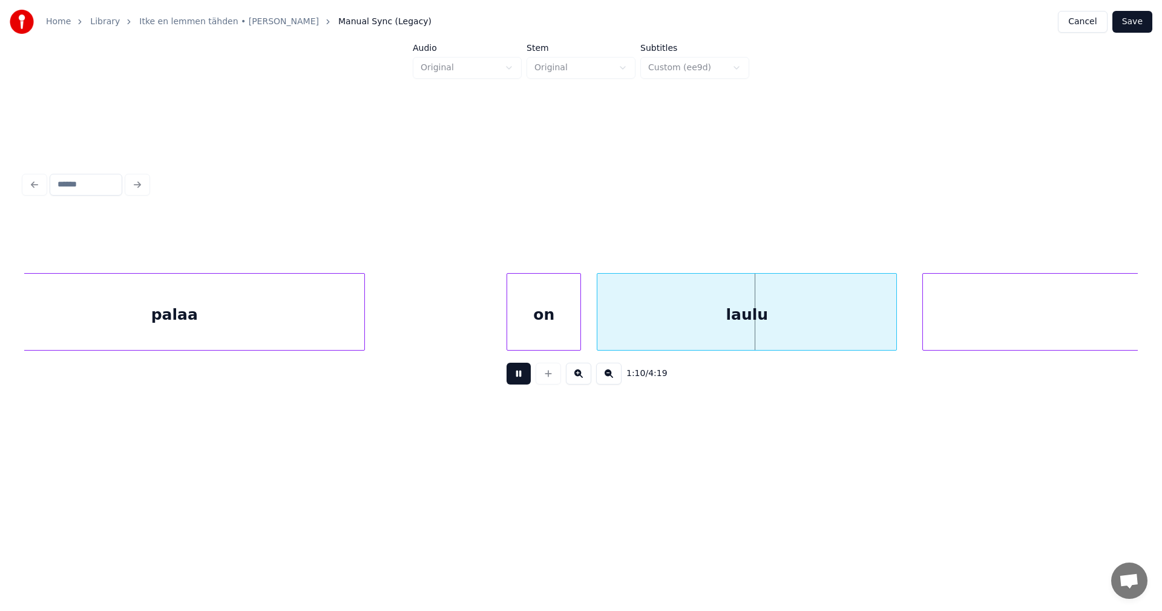
drag, startPoint x: 528, startPoint y: 382, endPoint x: 603, endPoint y: 341, distance: 85.3
click at [531, 381] on div "1:10 / 4:19" at bounding box center [581, 373] width 1094 height 27
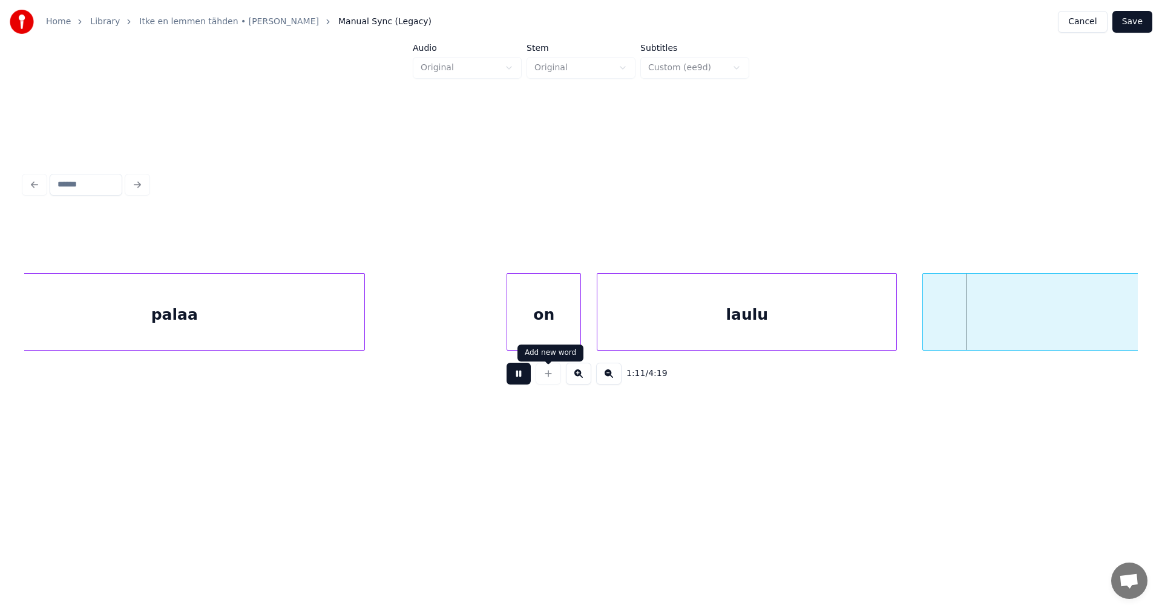
drag, startPoint x: 518, startPoint y: 377, endPoint x: 591, endPoint y: 340, distance: 81.7
click at [519, 377] on button at bounding box center [519, 373] width 24 height 22
click at [623, 327] on div at bounding box center [622, 312] width 4 height 76
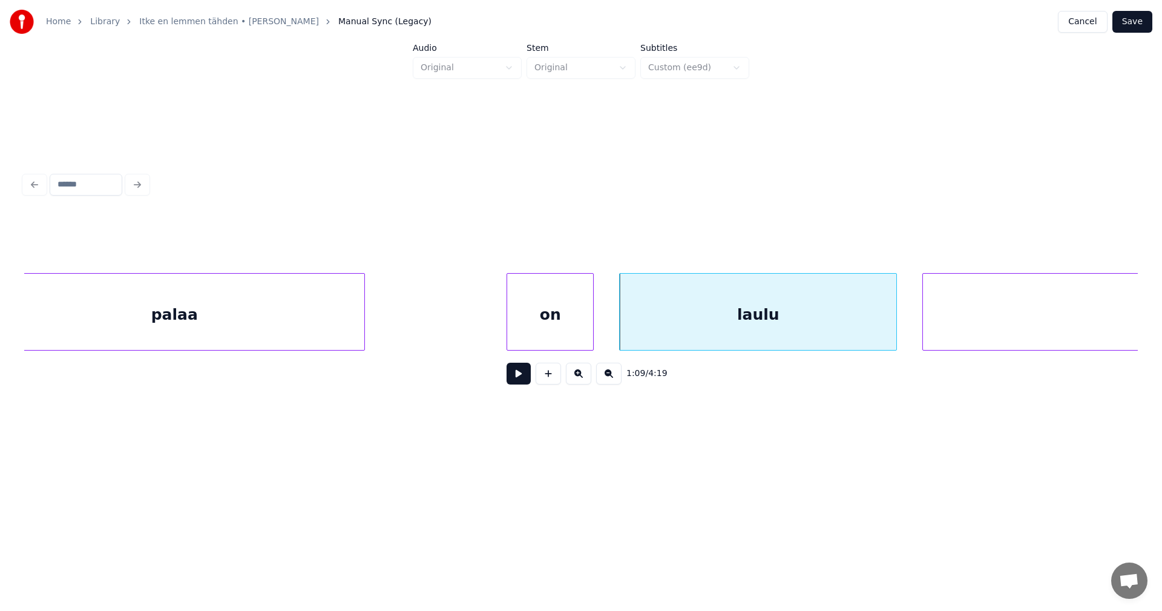
click at [593, 333] on div at bounding box center [591, 312] width 4 height 76
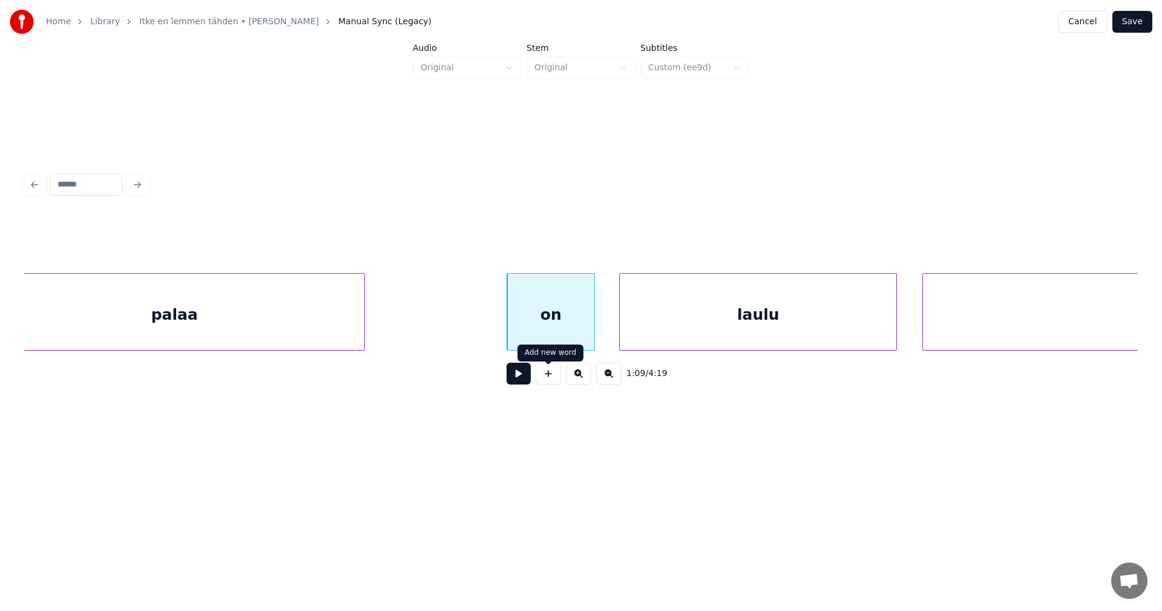
click at [527, 378] on button at bounding box center [519, 373] width 24 height 22
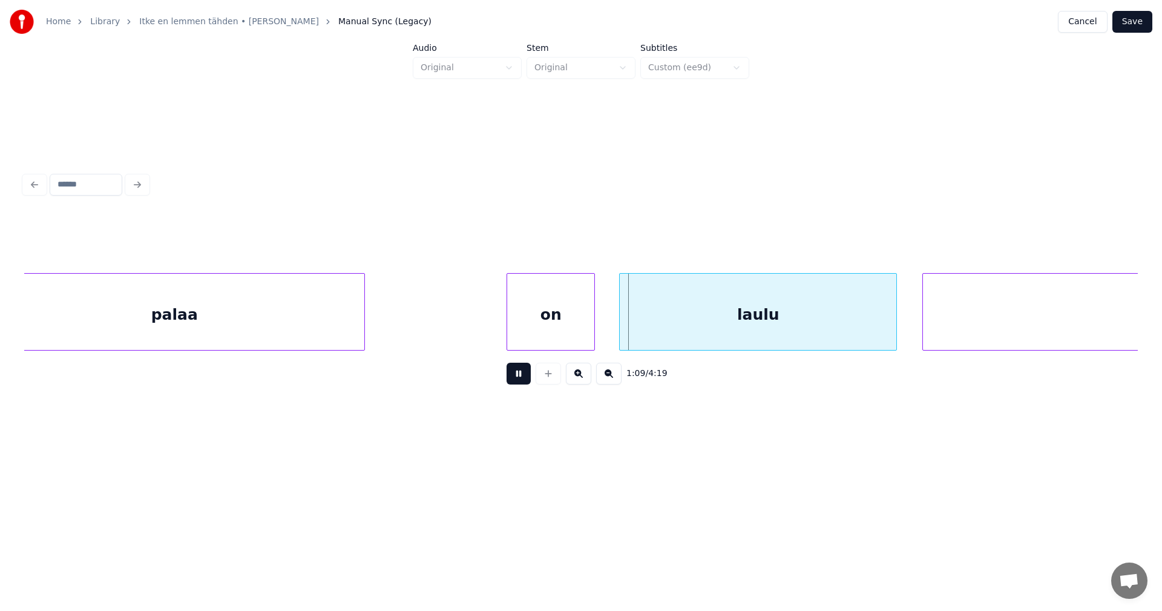
click at [527, 378] on button at bounding box center [519, 373] width 24 height 22
click at [665, 323] on div "laulu" at bounding box center [758, 315] width 277 height 82
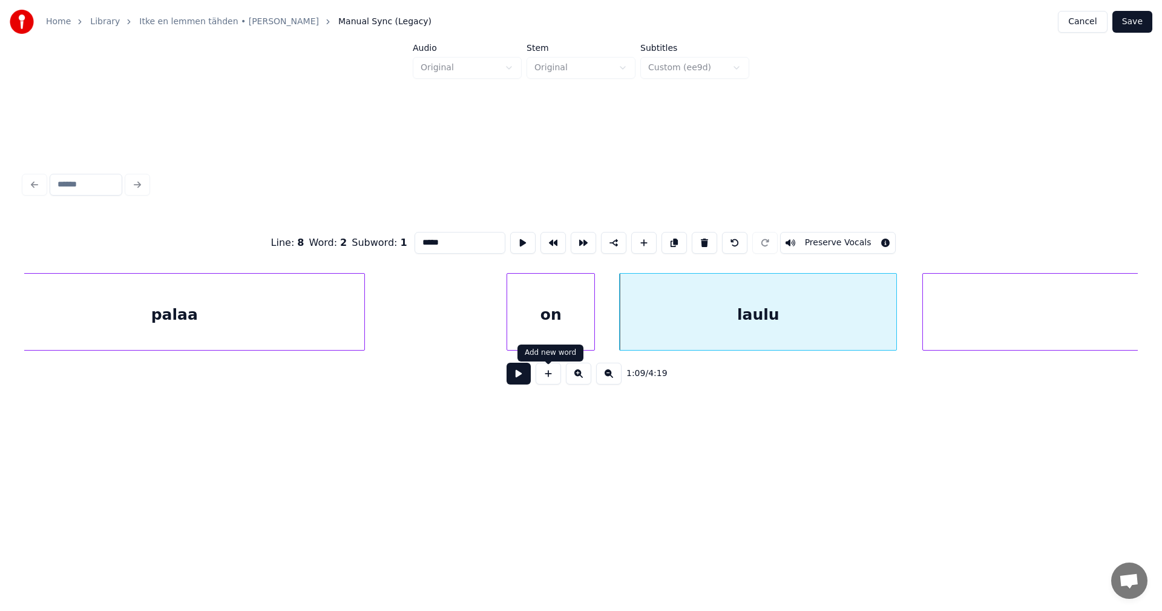
click at [524, 376] on button at bounding box center [519, 373] width 24 height 22
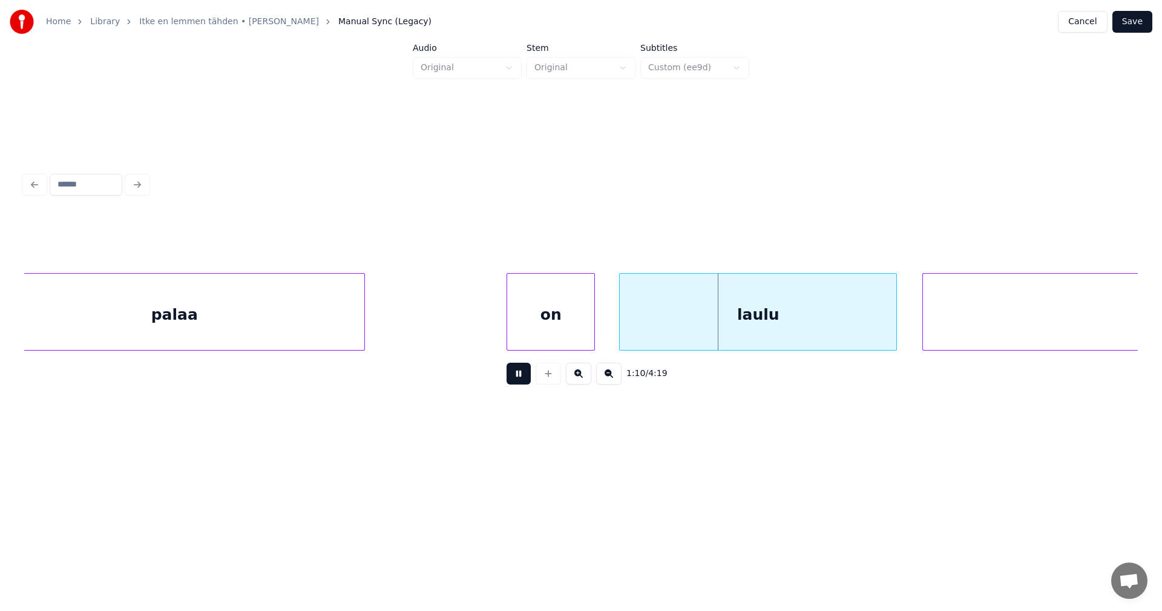
drag, startPoint x: 524, startPoint y: 376, endPoint x: 528, endPoint y: 370, distance: 6.9
click at [527, 375] on button at bounding box center [519, 373] width 24 height 22
click at [634, 317] on div at bounding box center [636, 312] width 4 height 76
click at [609, 322] on div at bounding box center [608, 312] width 4 height 76
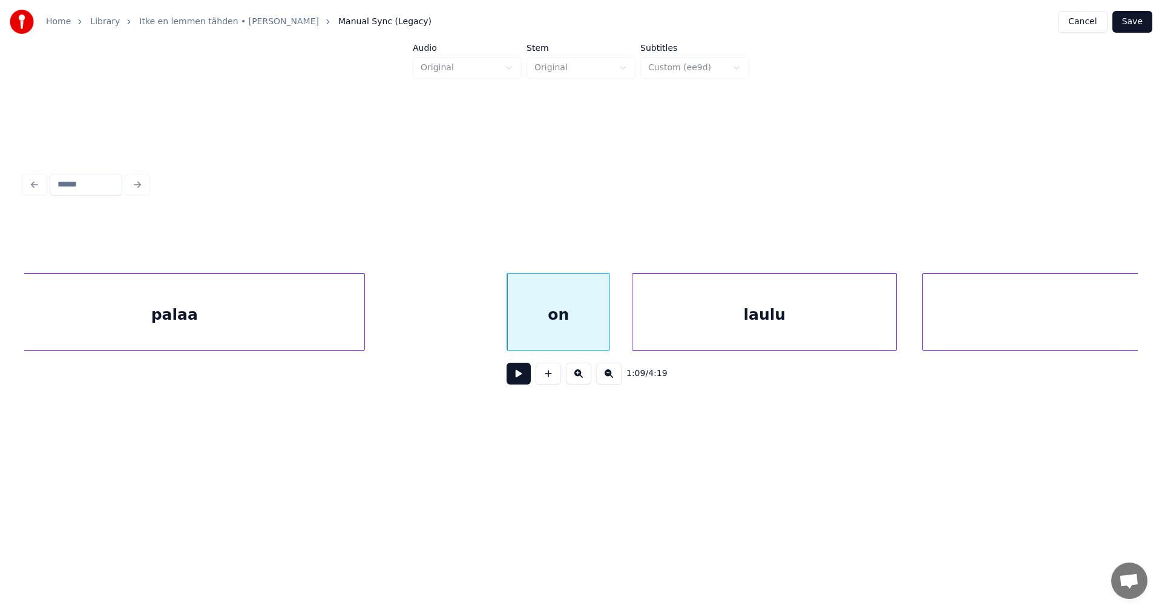
click at [583, 328] on div "on" at bounding box center [558, 315] width 102 height 82
click at [516, 379] on button at bounding box center [519, 373] width 24 height 22
click at [517, 378] on button at bounding box center [519, 373] width 24 height 22
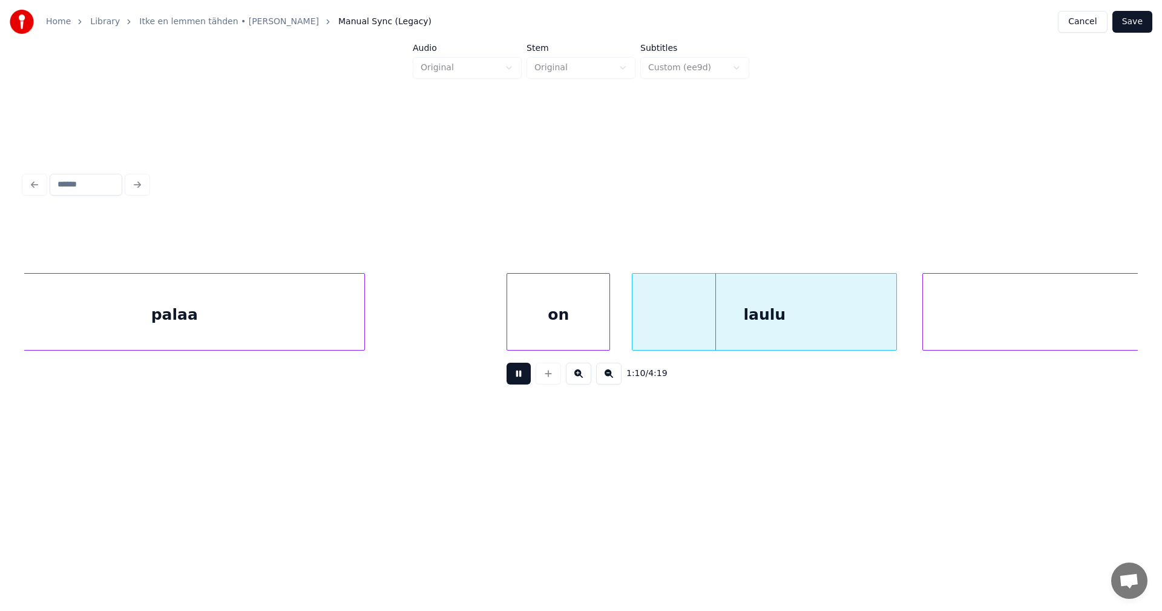
drag, startPoint x: 517, startPoint y: 378, endPoint x: 681, endPoint y: 355, distance: 166.3
click at [518, 378] on button at bounding box center [519, 373] width 24 height 22
click at [695, 334] on div "laulu" at bounding box center [764, 315] width 264 height 82
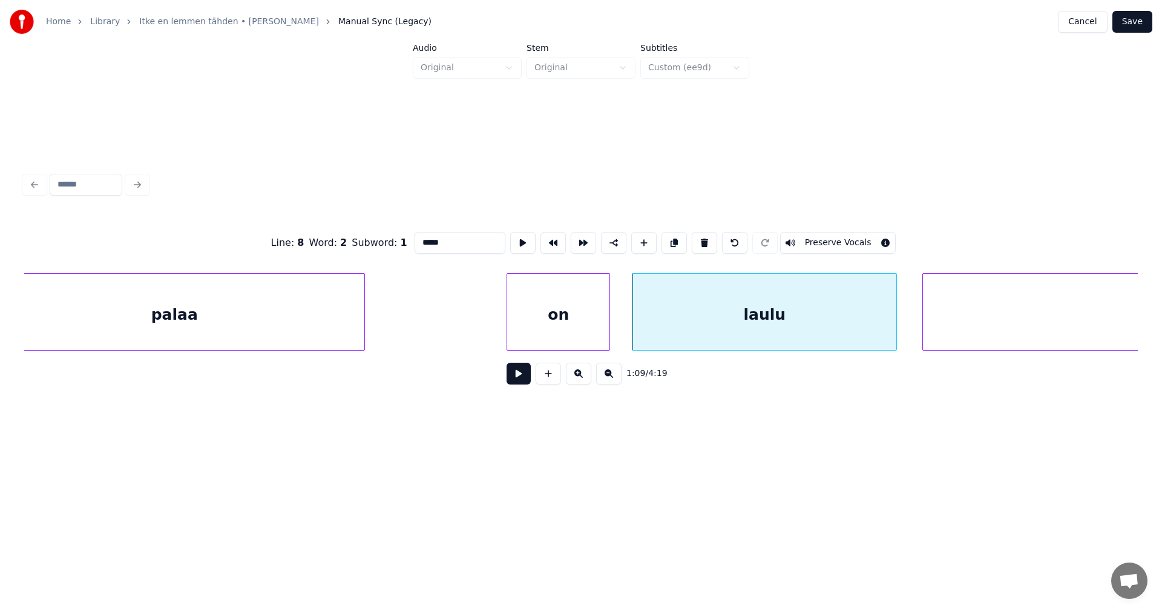
click at [522, 380] on button at bounding box center [519, 373] width 24 height 22
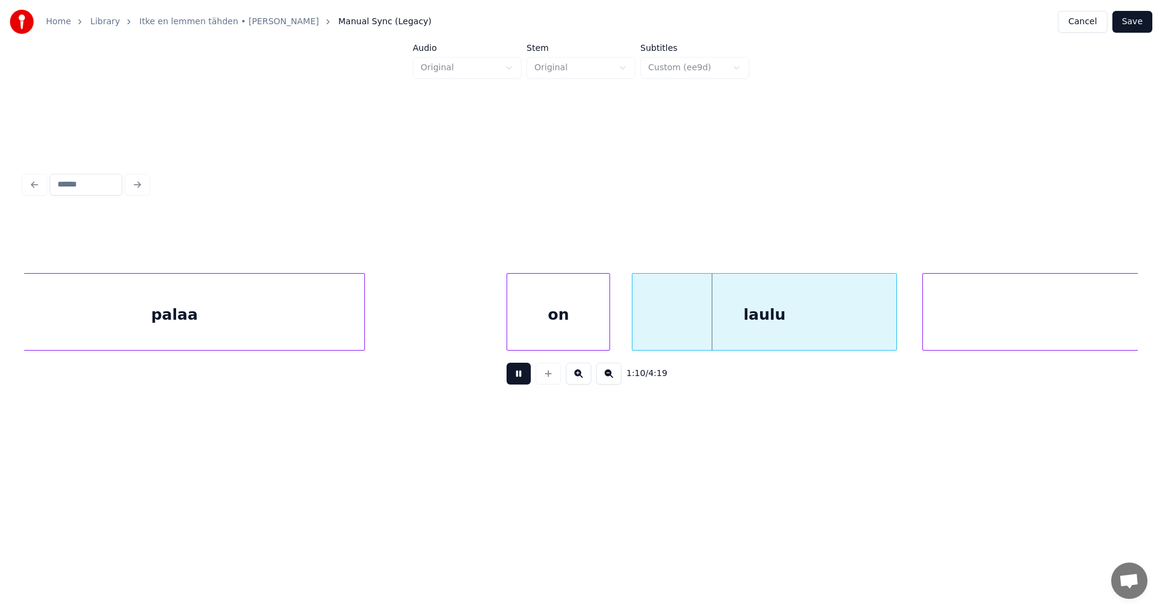
drag, startPoint x: 522, startPoint y: 380, endPoint x: 548, endPoint y: 367, distance: 29.0
click at [523, 379] on button at bounding box center [519, 373] width 24 height 22
click at [628, 329] on div at bounding box center [628, 312] width 4 height 76
click at [528, 378] on button at bounding box center [519, 373] width 24 height 22
click at [531, 376] on div "1:10 / 4:19" at bounding box center [581, 373] width 1094 height 27
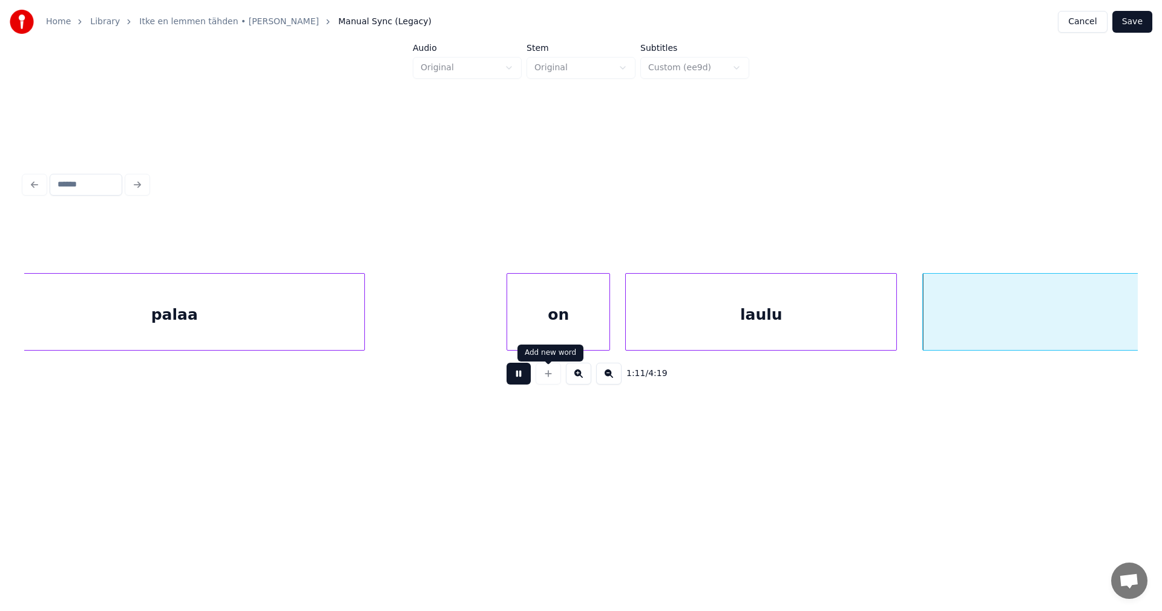
click at [638, 325] on div "laulu" at bounding box center [761, 315] width 271 height 82
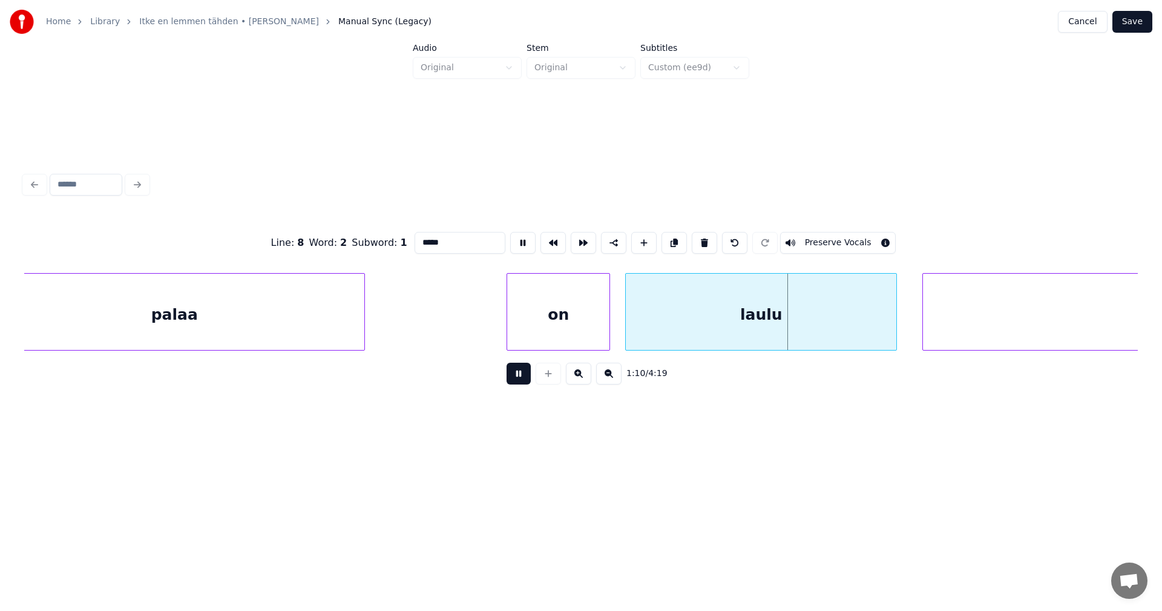
drag, startPoint x: 530, startPoint y: 381, endPoint x: 602, endPoint y: 338, distance: 83.6
click at [533, 377] on div "1:10 / 4:19" at bounding box center [581, 373] width 1094 height 27
click at [641, 336] on div "laulu" at bounding box center [761, 315] width 271 height 82
click at [524, 378] on button at bounding box center [519, 373] width 24 height 22
click at [525, 378] on button at bounding box center [519, 373] width 24 height 22
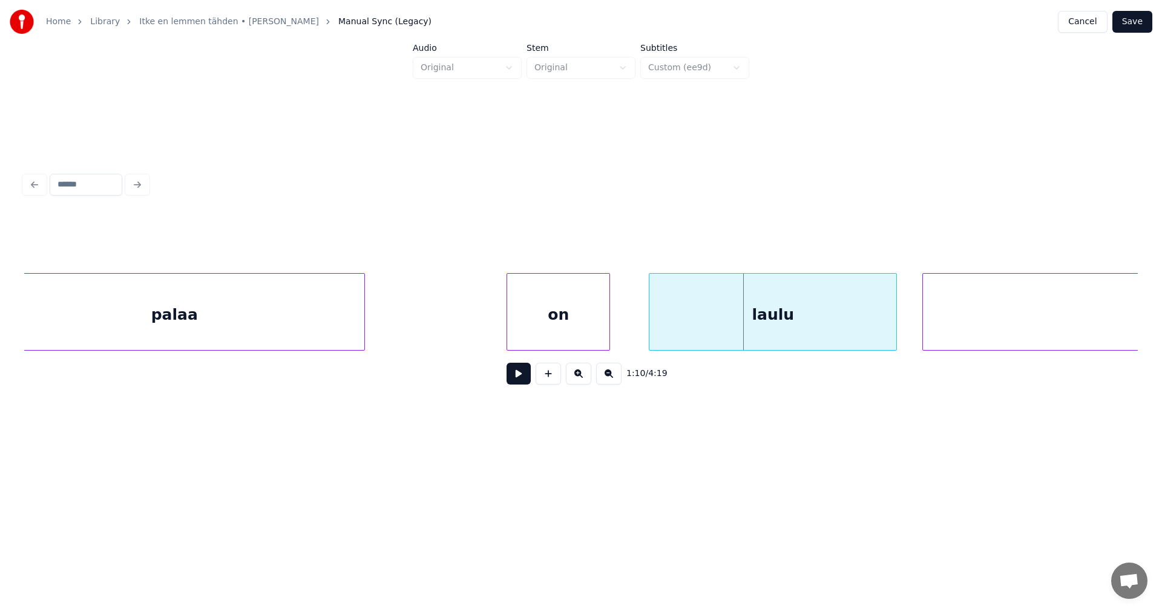
click at [653, 321] on div at bounding box center [651, 312] width 4 height 76
click at [513, 378] on button at bounding box center [519, 373] width 24 height 22
drag, startPoint x: 514, startPoint y: 377, endPoint x: 575, endPoint y: 343, distance: 69.4
click at [517, 376] on button at bounding box center [519, 373] width 24 height 22
click at [623, 327] on div at bounding box center [622, 312] width 4 height 76
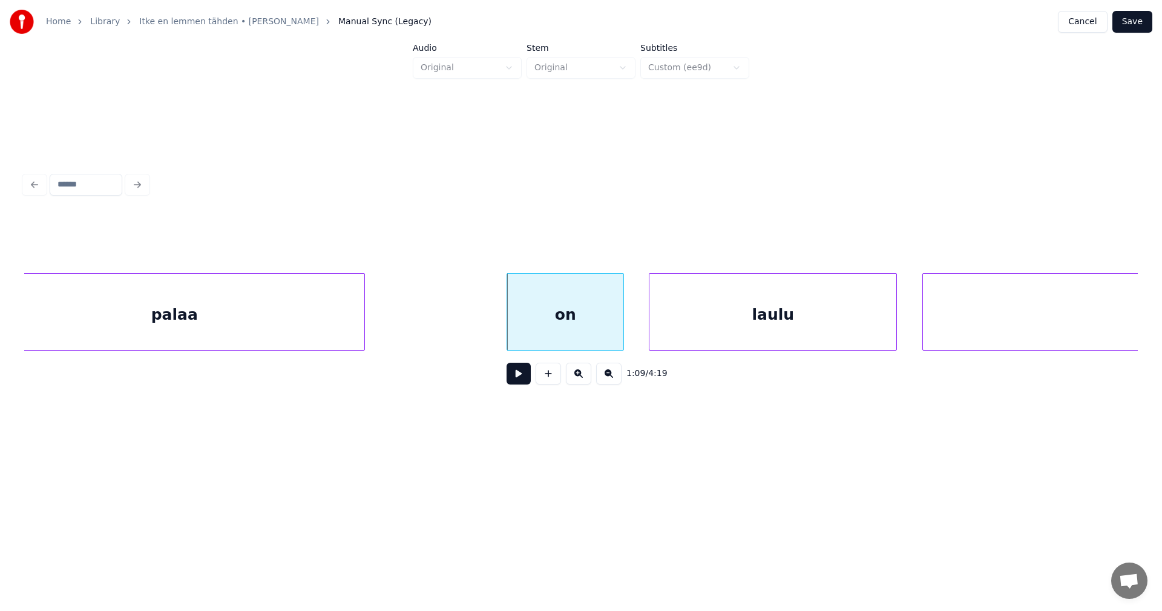
click at [524, 379] on button at bounding box center [519, 373] width 24 height 22
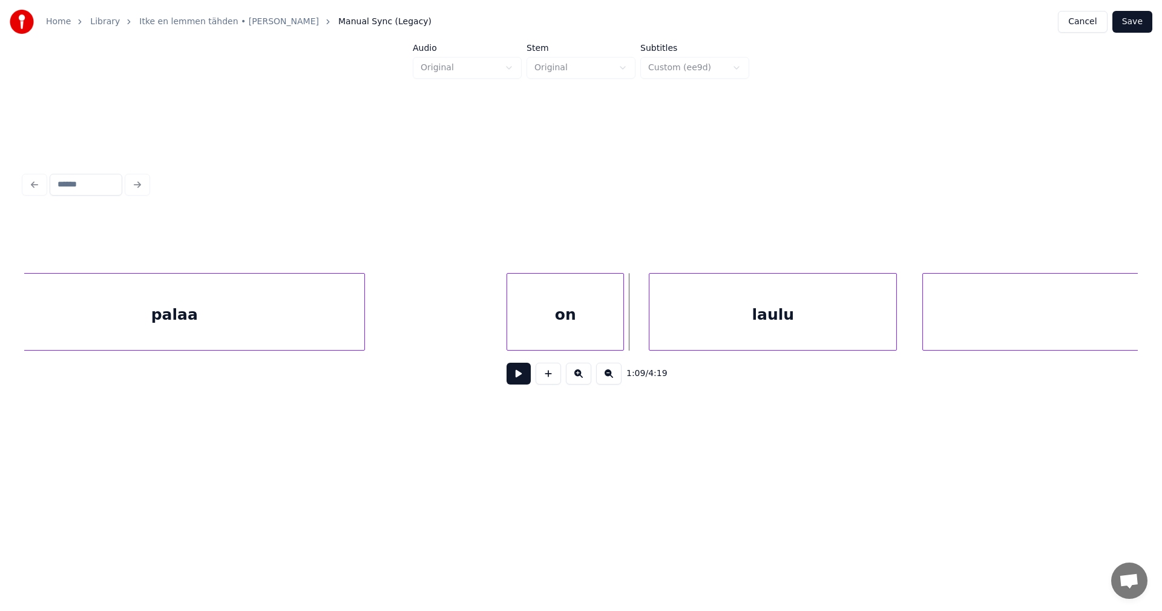
click at [525, 378] on button at bounding box center [519, 373] width 24 height 22
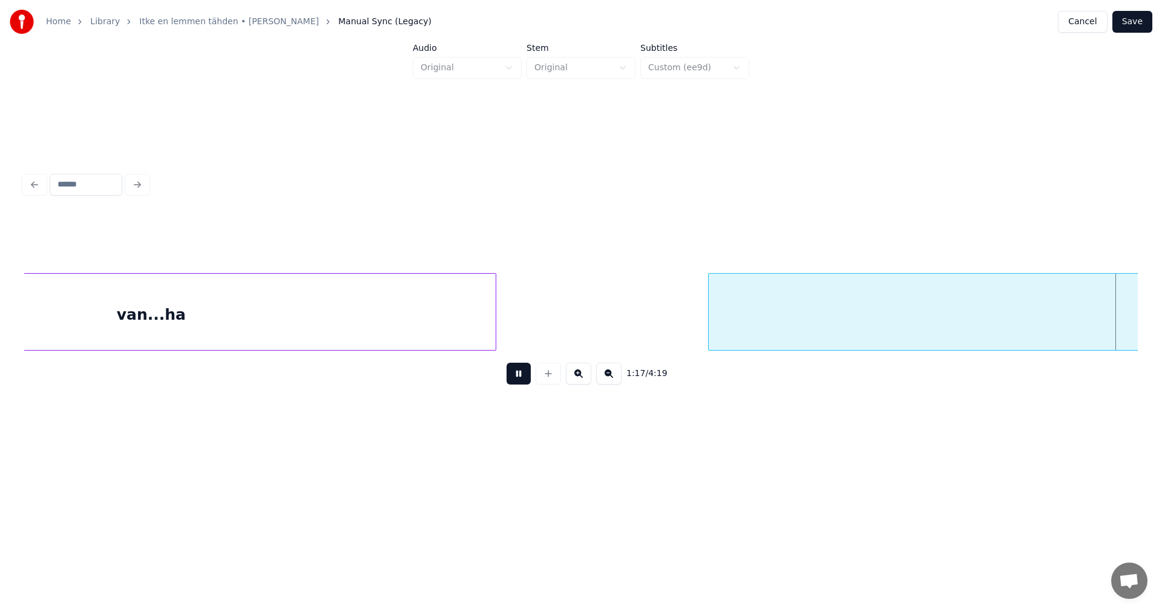
scroll to position [0, 16385]
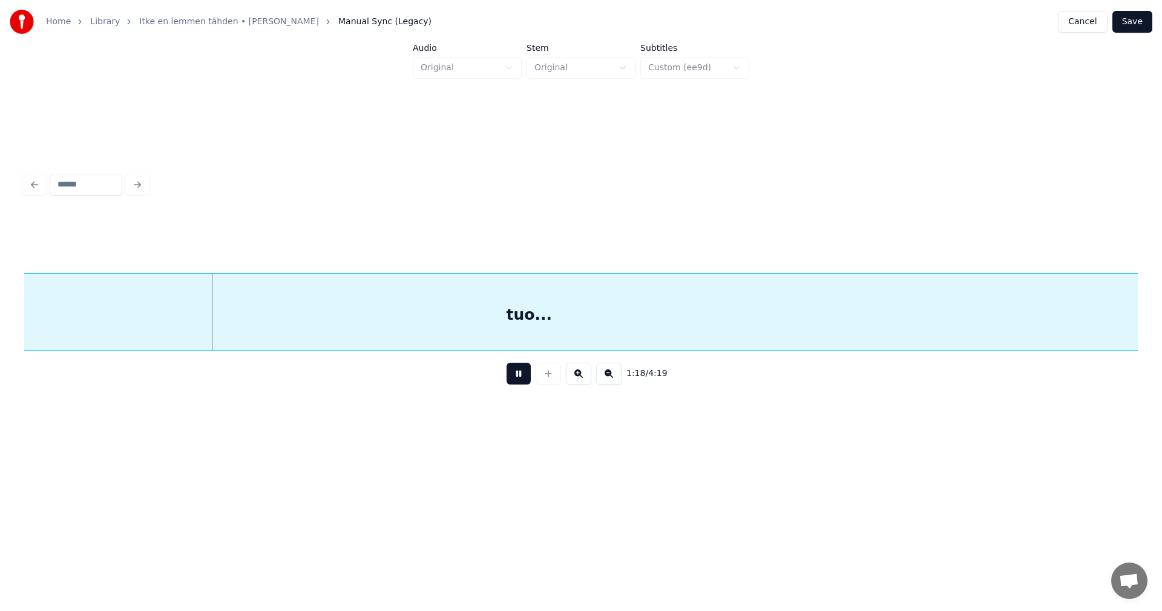
click at [525, 377] on button at bounding box center [519, 373] width 24 height 22
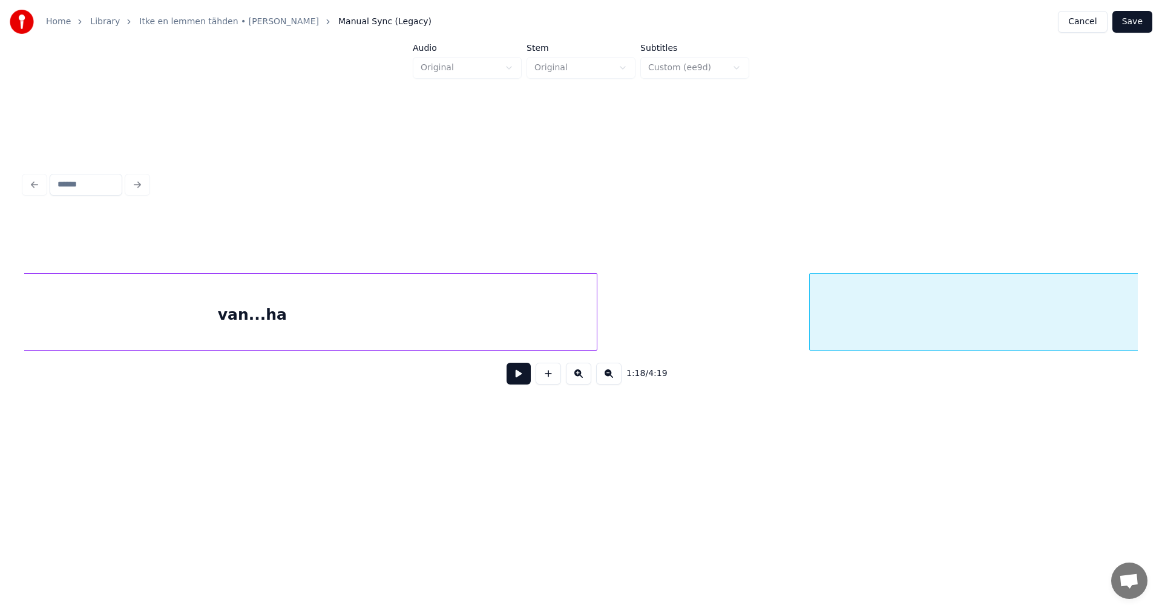
click at [252, 327] on div "van...ha" at bounding box center [251, 315] width 689 height 82
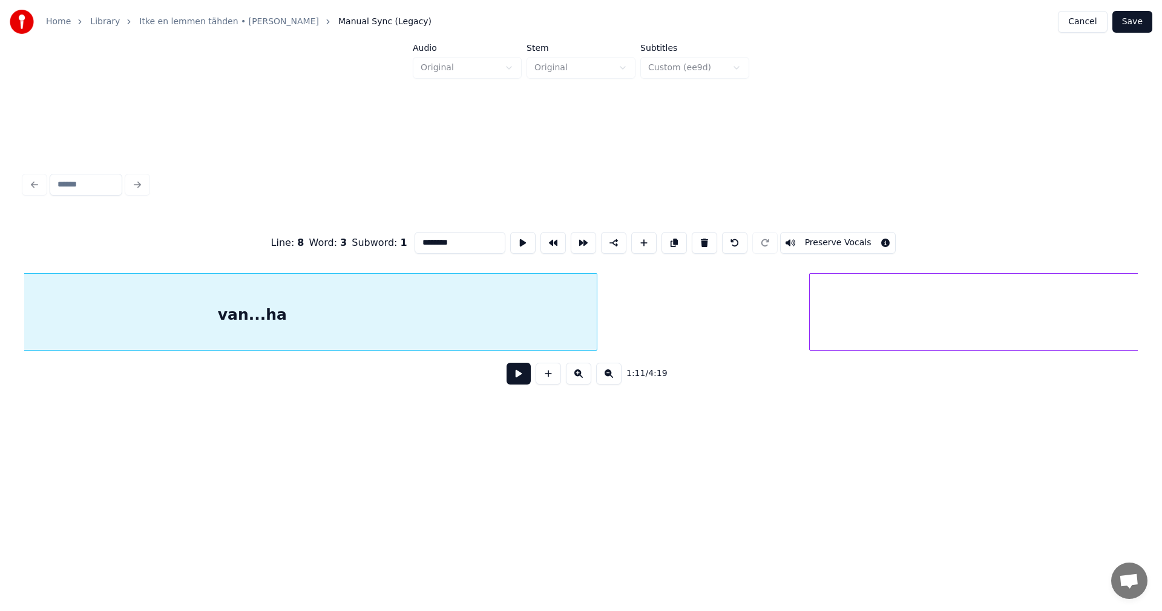
scroll to position [0, 15051]
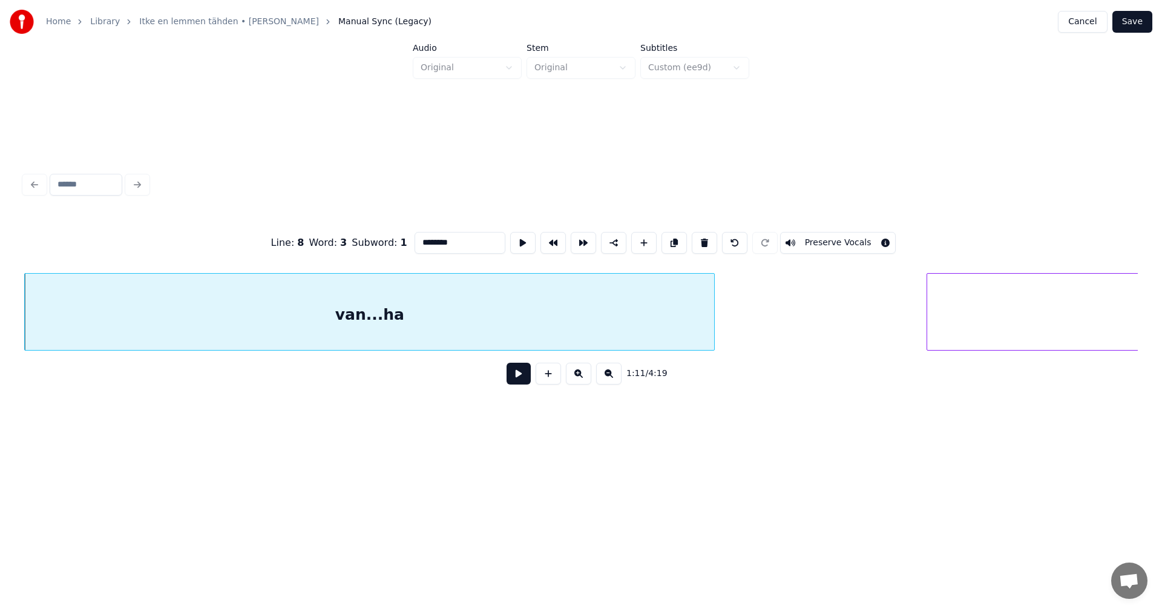
click at [520, 377] on button at bounding box center [519, 373] width 24 height 22
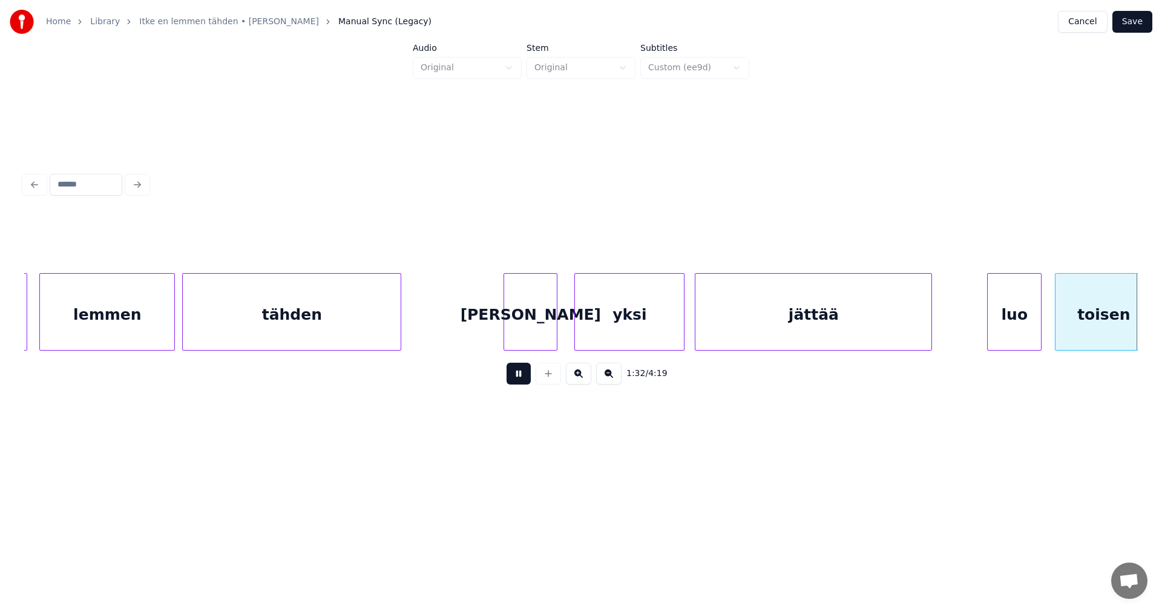
scroll to position [0, 19512]
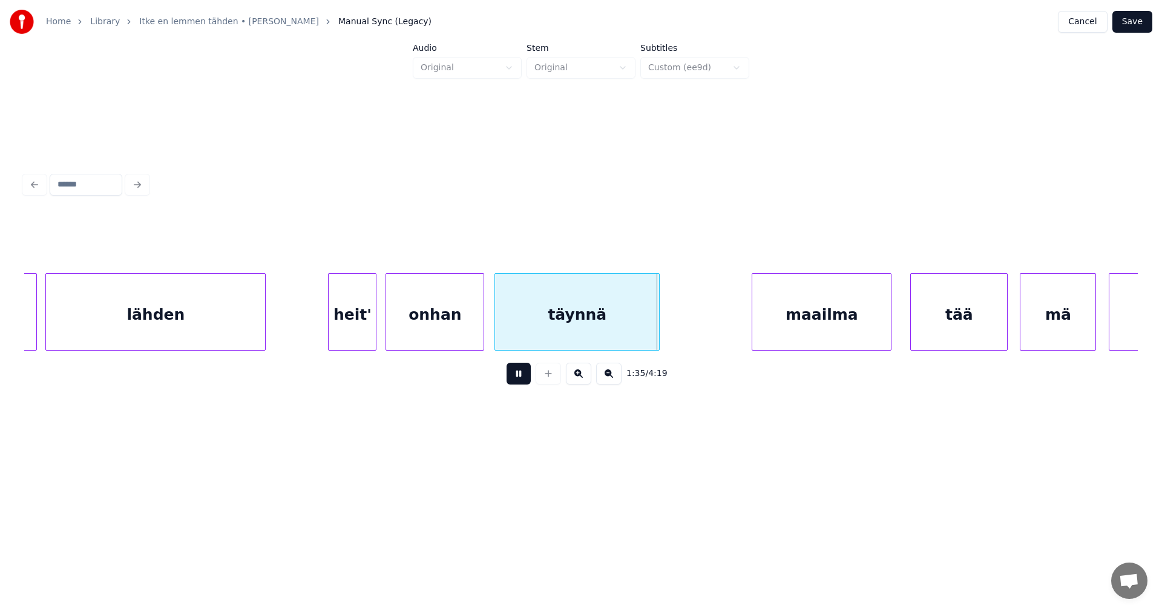
click at [517, 373] on button at bounding box center [519, 373] width 24 height 22
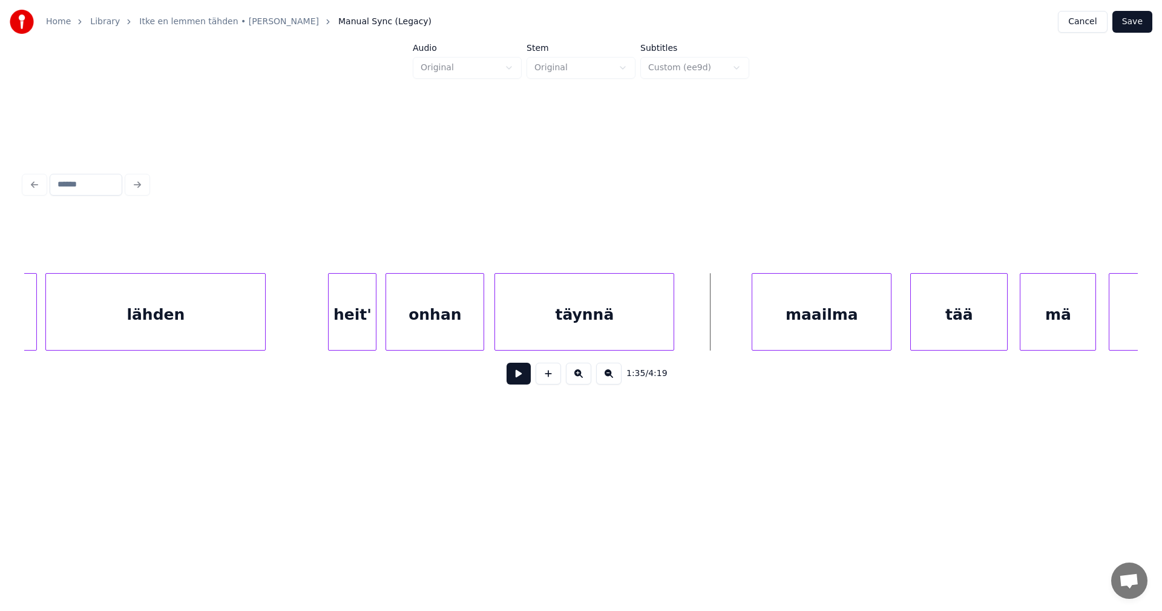
click at [674, 341] on div at bounding box center [672, 312] width 4 height 76
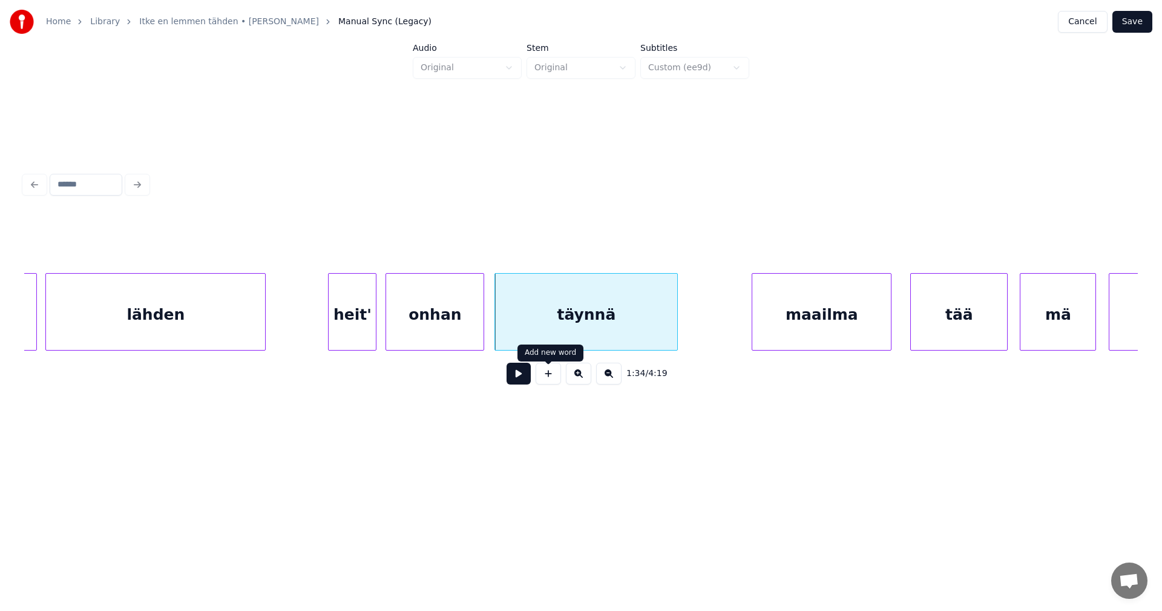
click at [517, 381] on button at bounding box center [519, 373] width 24 height 22
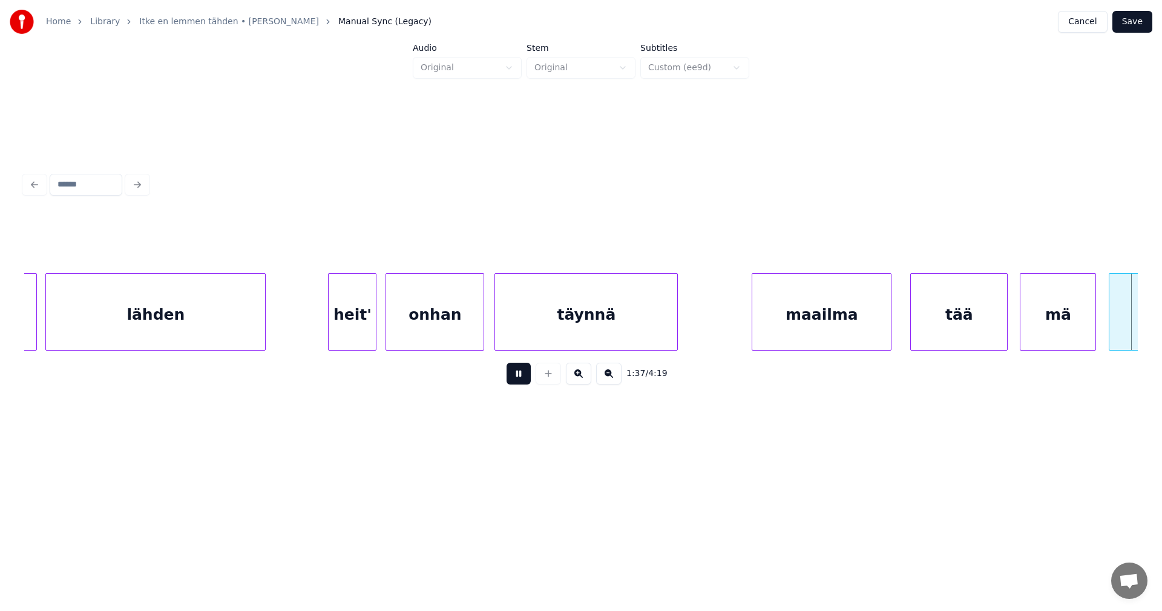
scroll to position [0, 20626]
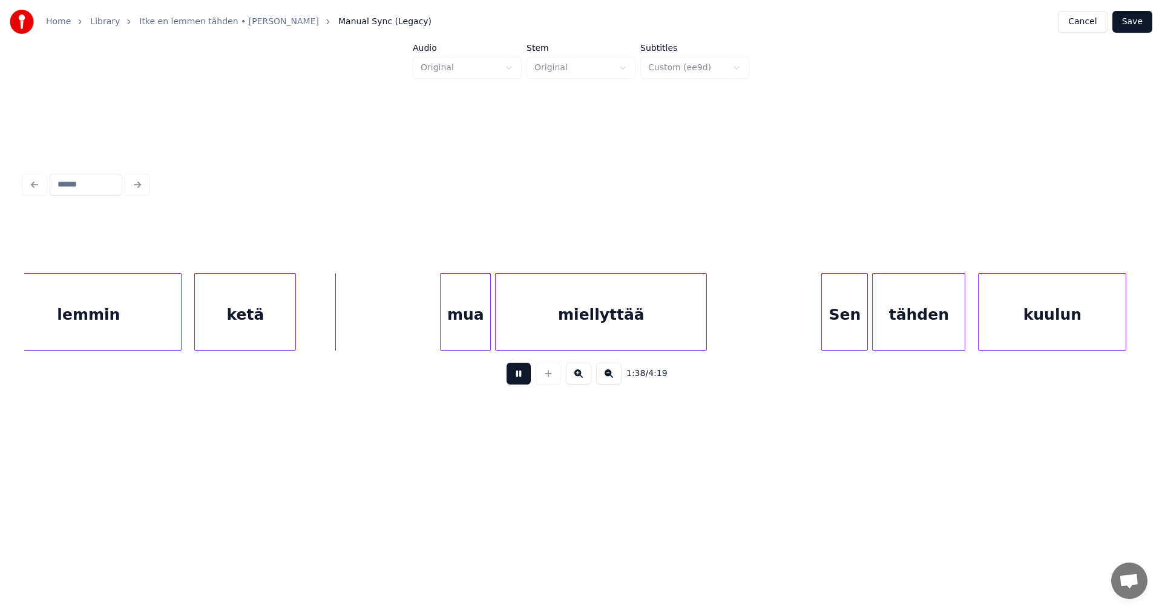
click at [518, 380] on button at bounding box center [519, 373] width 24 height 22
click at [456, 334] on div "mua" at bounding box center [459, 315] width 50 height 82
click at [518, 382] on button at bounding box center [519, 373] width 24 height 22
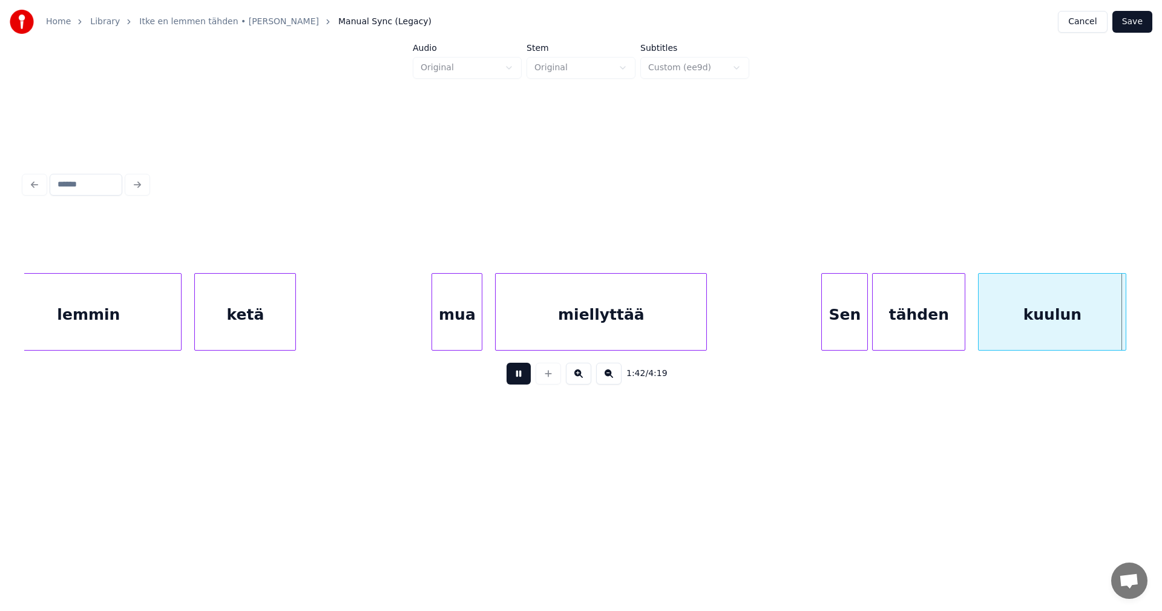
scroll to position [0, 21740]
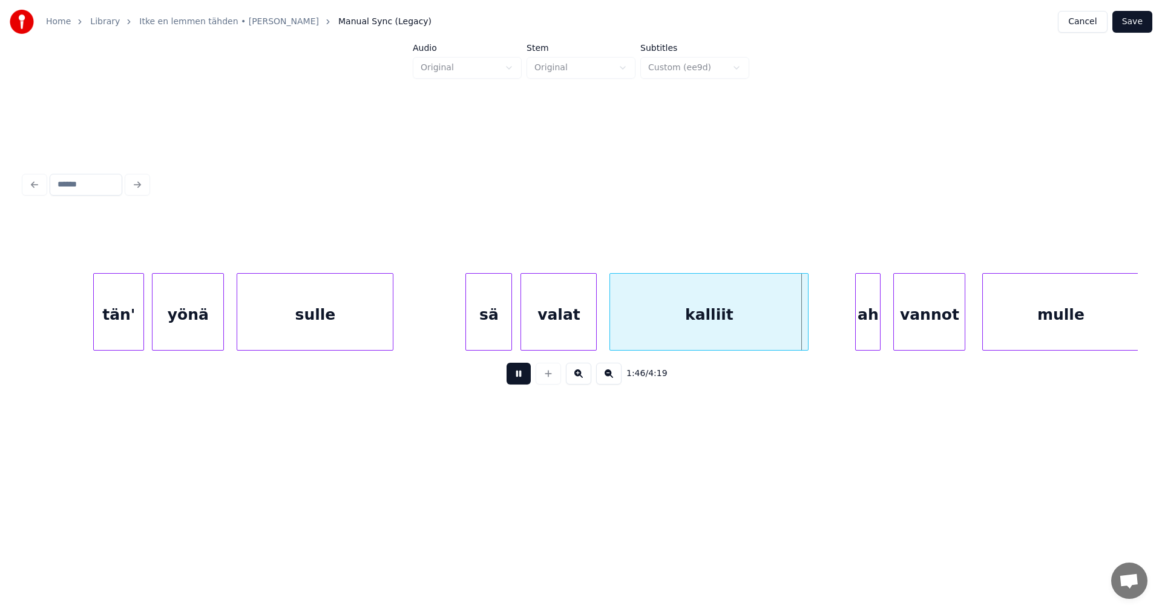
click at [518, 379] on button at bounding box center [519, 373] width 24 height 22
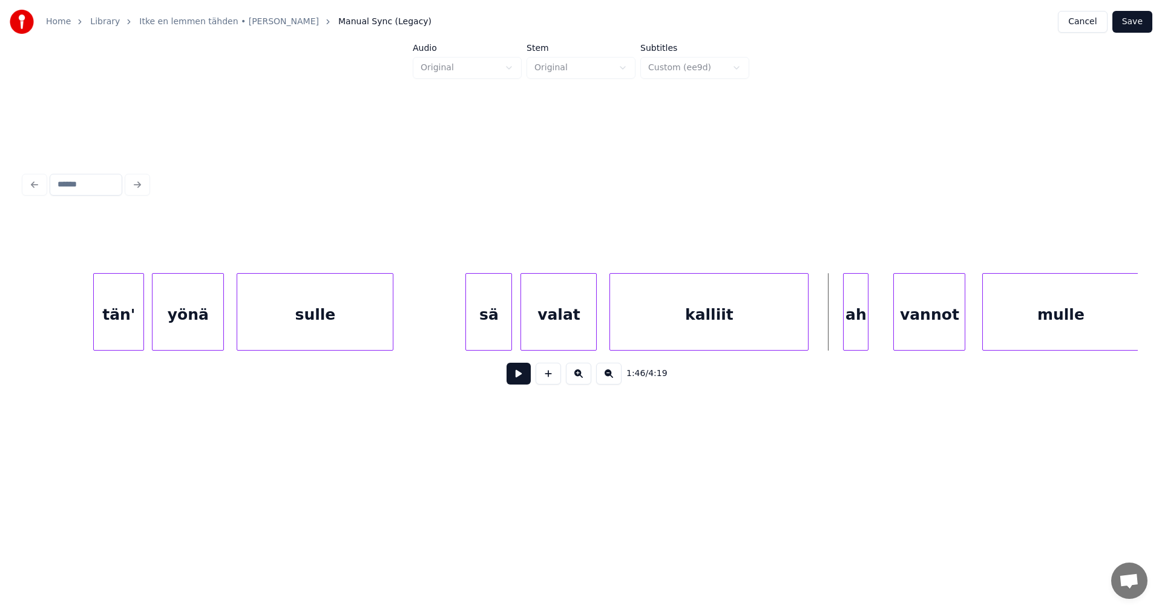
click at [851, 333] on div "ah" at bounding box center [856, 315] width 24 height 82
click at [844, 331] on div at bounding box center [843, 312] width 4 height 76
click at [927, 331] on div "vannot" at bounding box center [925, 315] width 71 height 82
click at [663, 325] on div "kalliit" at bounding box center [709, 315] width 198 height 82
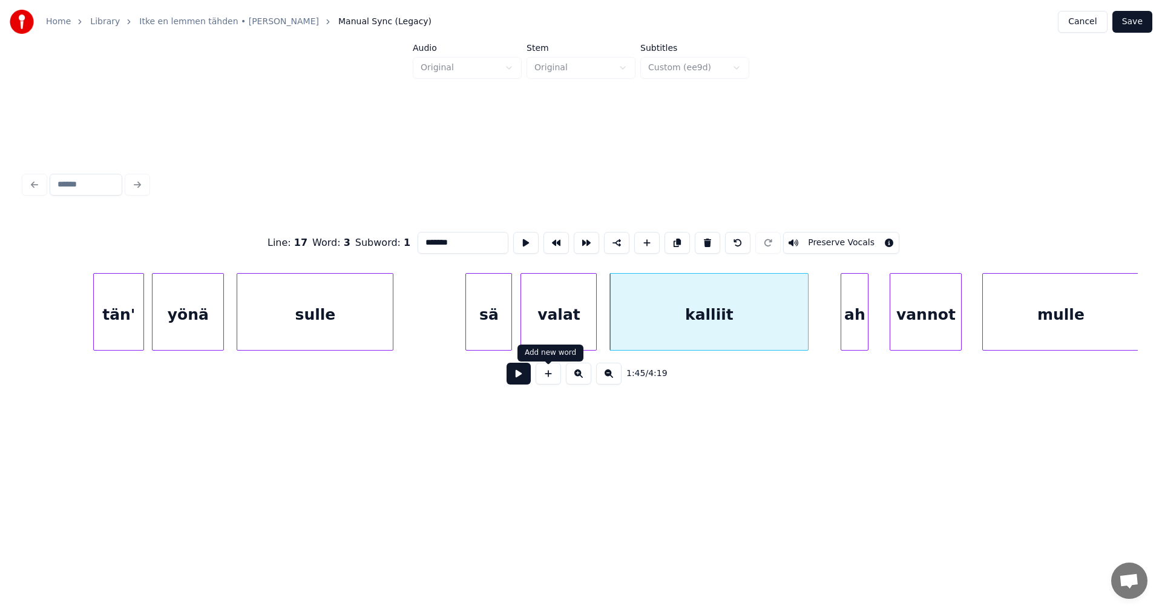
click at [525, 380] on button at bounding box center [519, 373] width 24 height 22
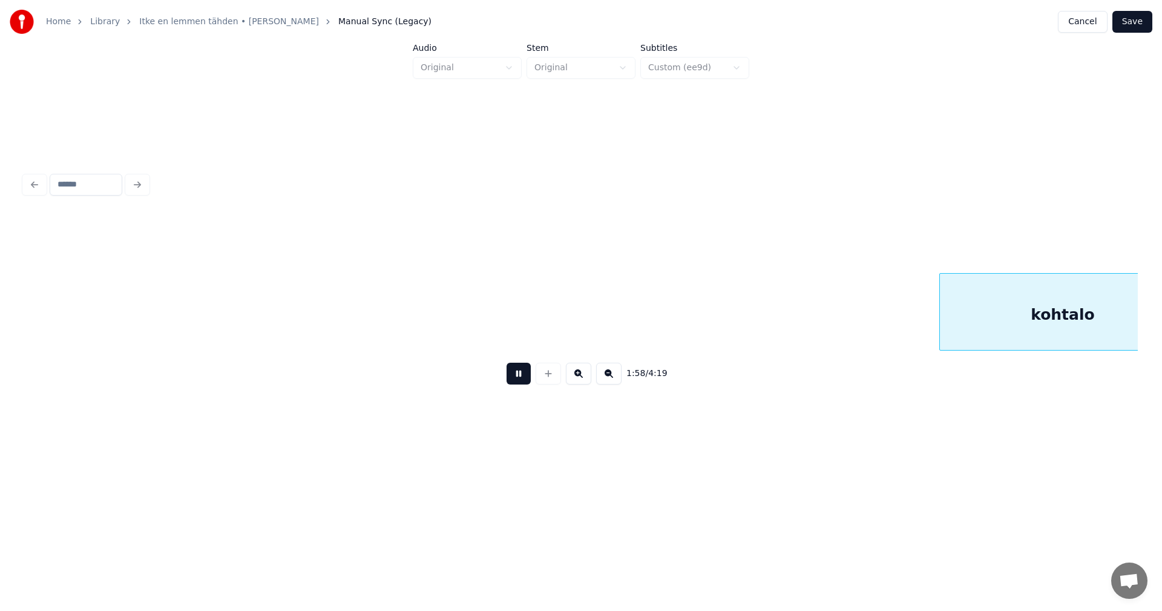
scroll to position [0, 25084]
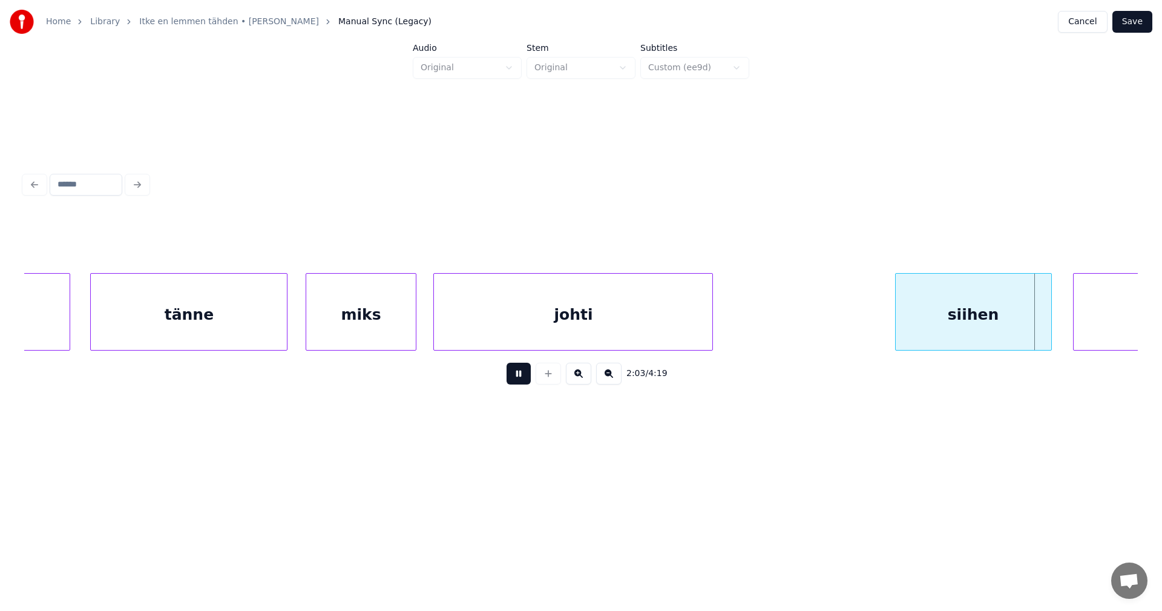
click at [525, 380] on button at bounding box center [519, 373] width 24 height 22
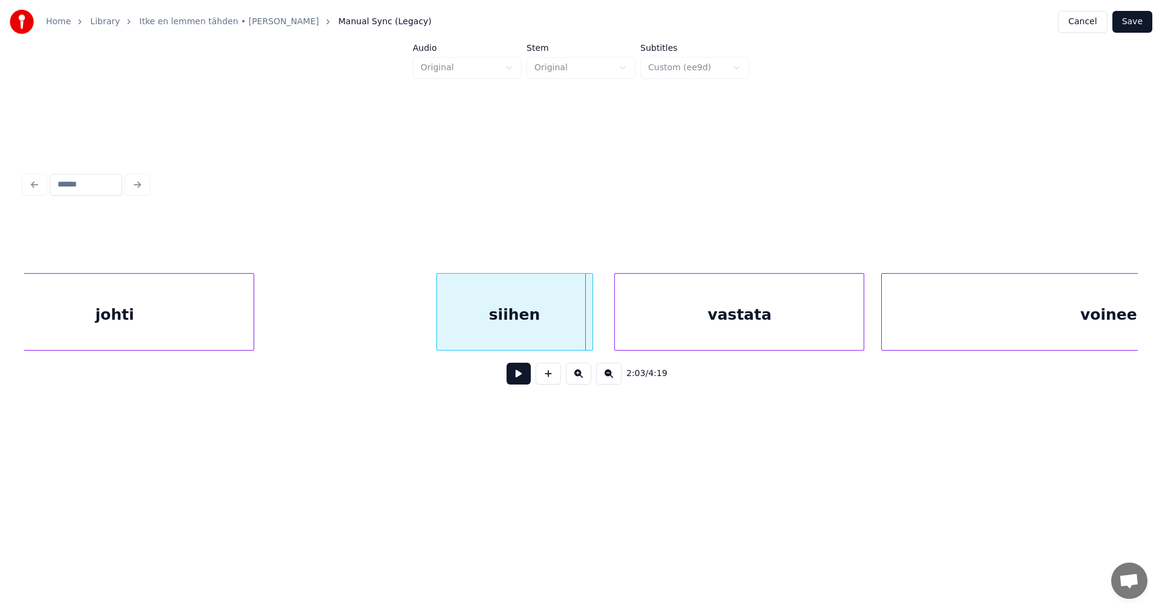
scroll to position [0, 25544]
click at [821, 321] on div "vastata" at bounding box center [734, 315] width 249 height 82
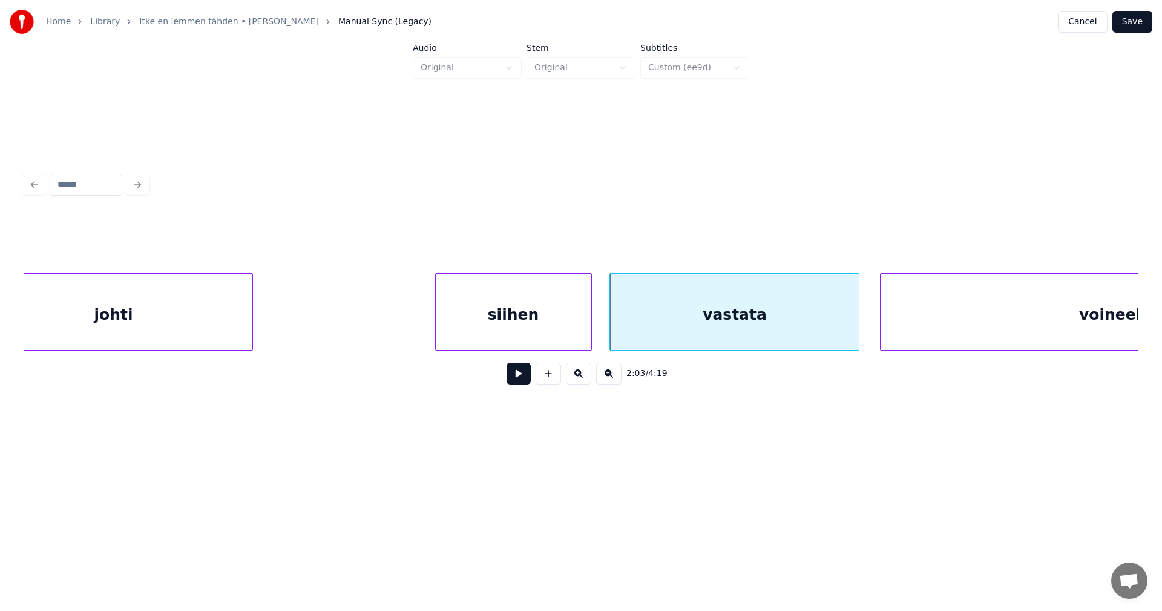
click at [519, 383] on button at bounding box center [519, 373] width 24 height 22
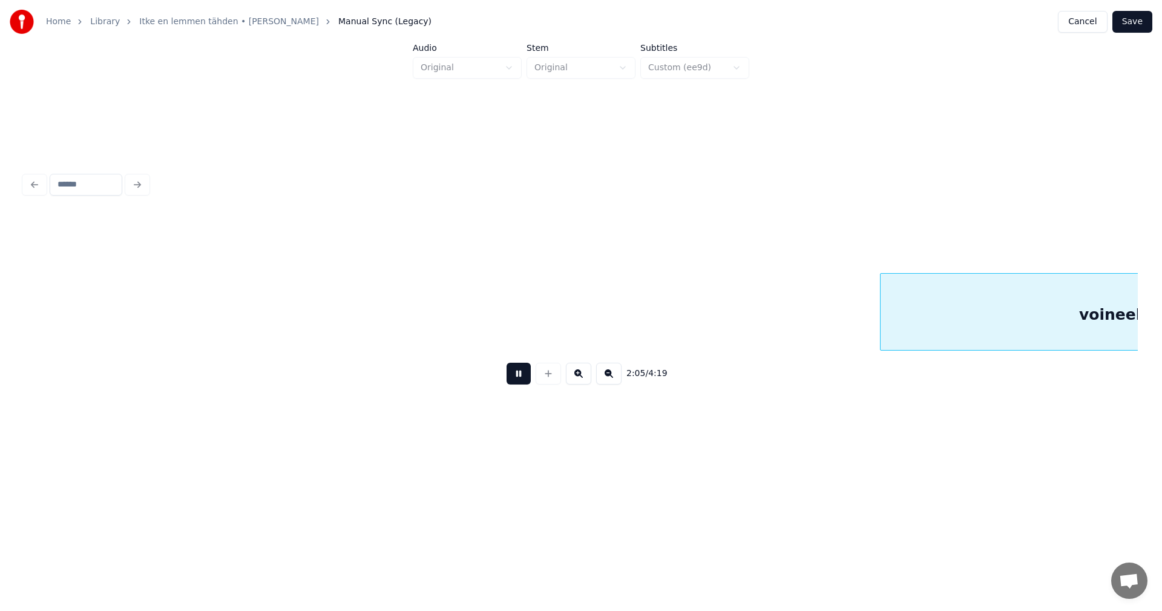
scroll to position [0, 26660]
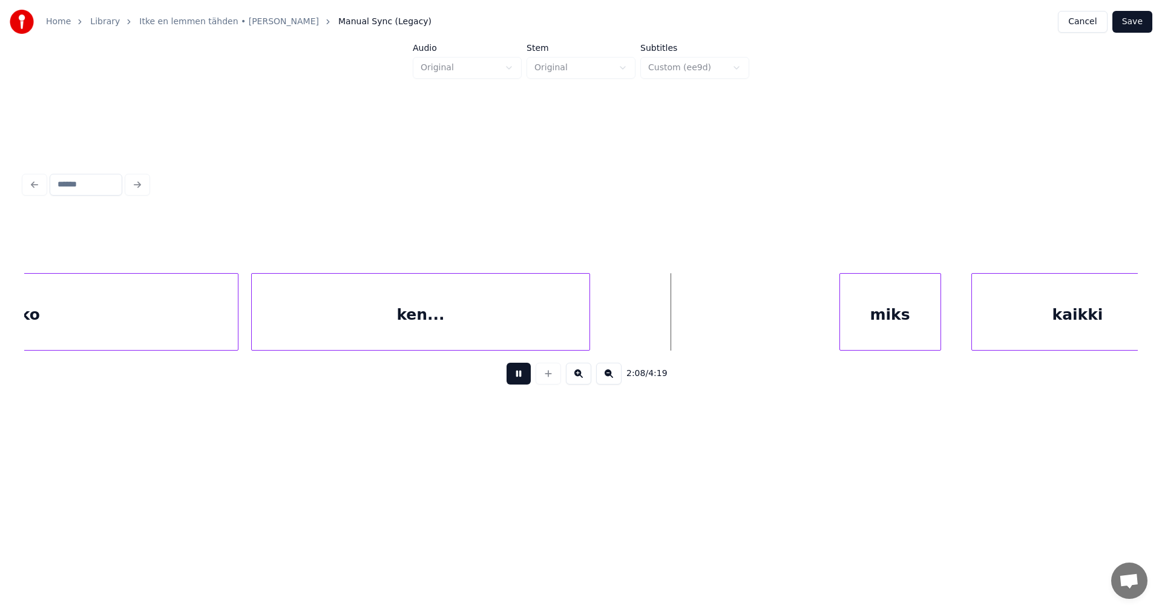
drag, startPoint x: 519, startPoint y: 383, endPoint x: 534, endPoint y: 375, distance: 17.3
click at [522, 381] on button at bounding box center [519, 373] width 24 height 22
click at [603, 331] on div at bounding box center [602, 312] width 4 height 76
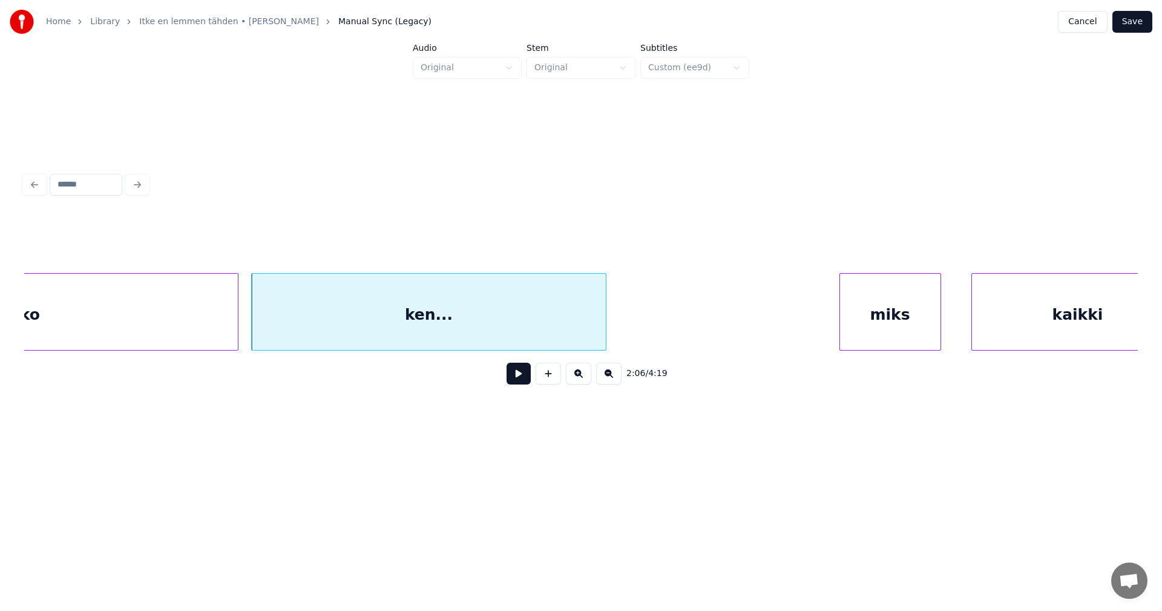
click at [891, 330] on div "miks" at bounding box center [890, 315] width 100 height 82
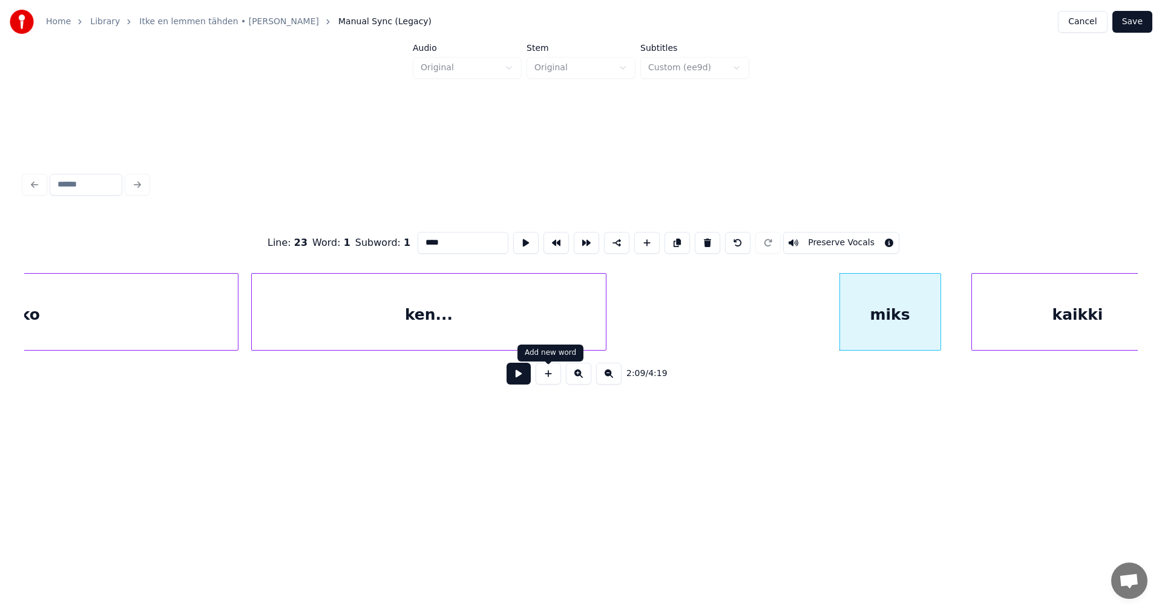
click at [523, 384] on button at bounding box center [519, 373] width 24 height 22
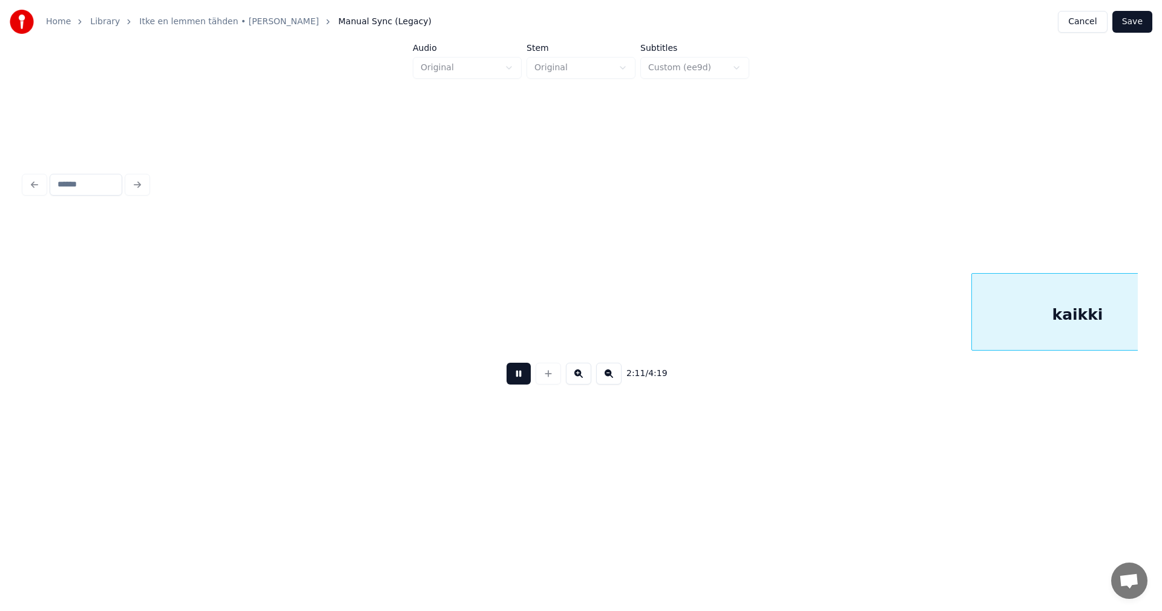
scroll to position [0, 27774]
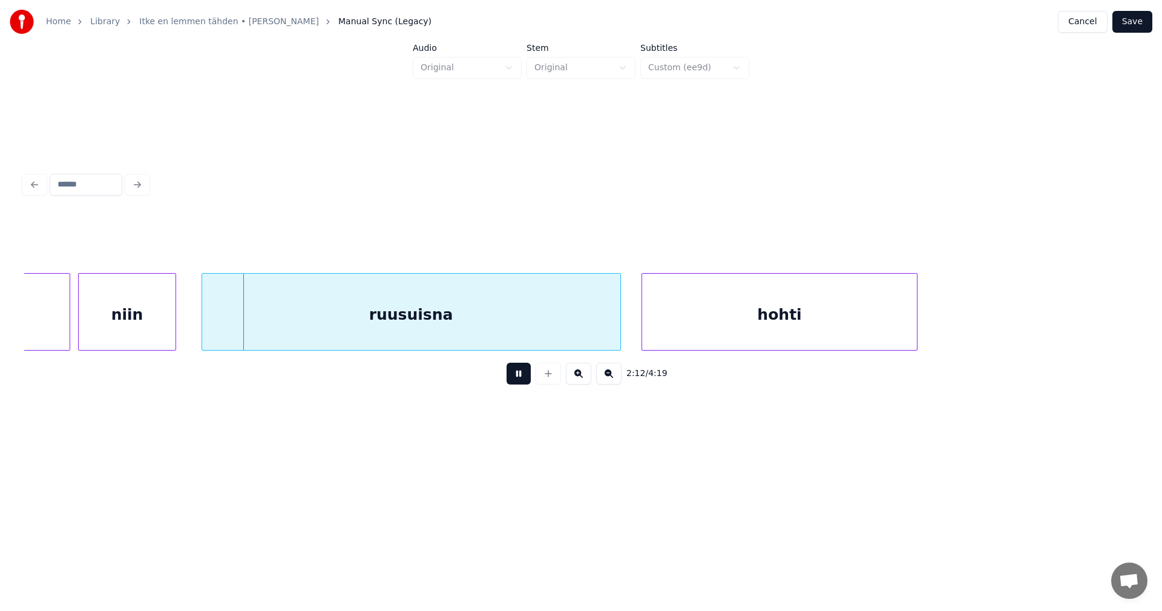
click at [526, 382] on button at bounding box center [519, 373] width 24 height 22
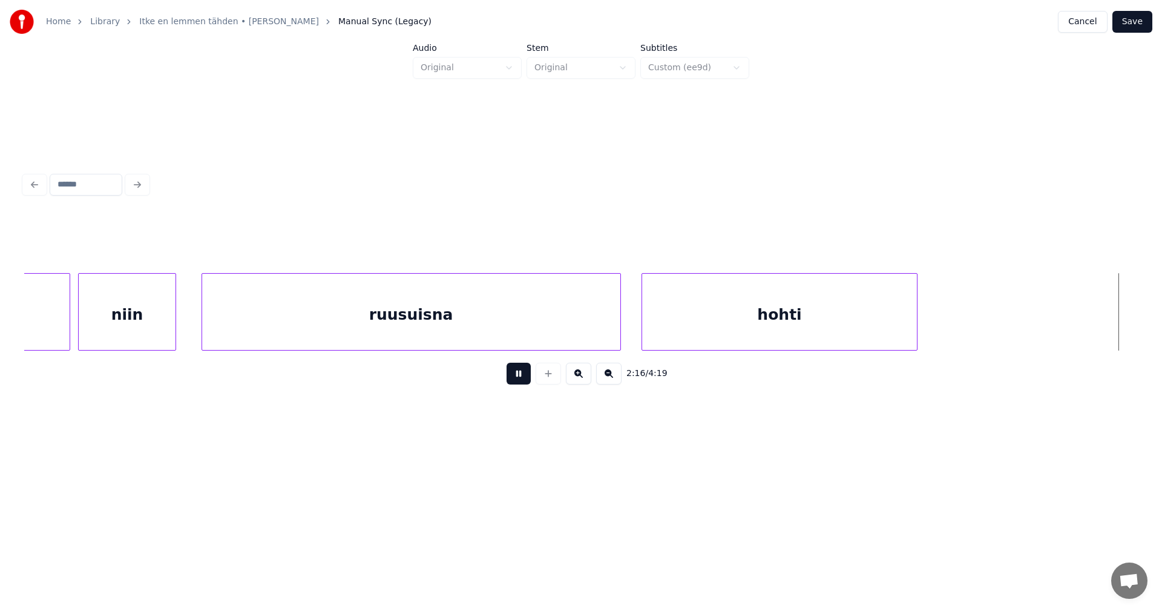
scroll to position [0, 28889]
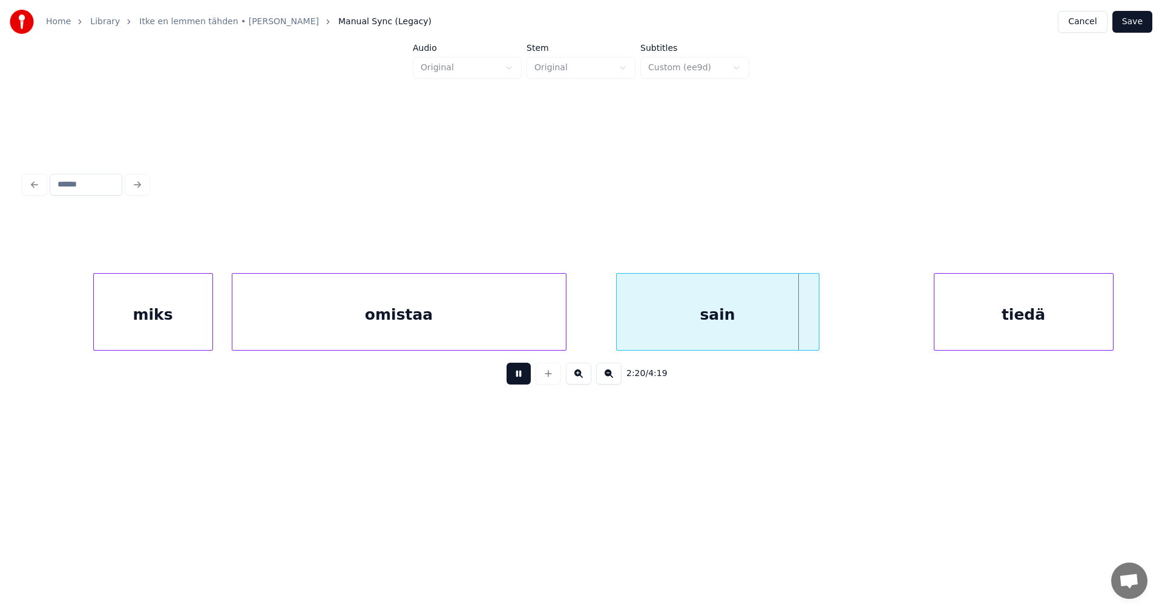
click at [526, 382] on button at bounding box center [519, 373] width 24 height 22
click at [551, 338] on div "omistaa" at bounding box center [398, 315] width 333 height 82
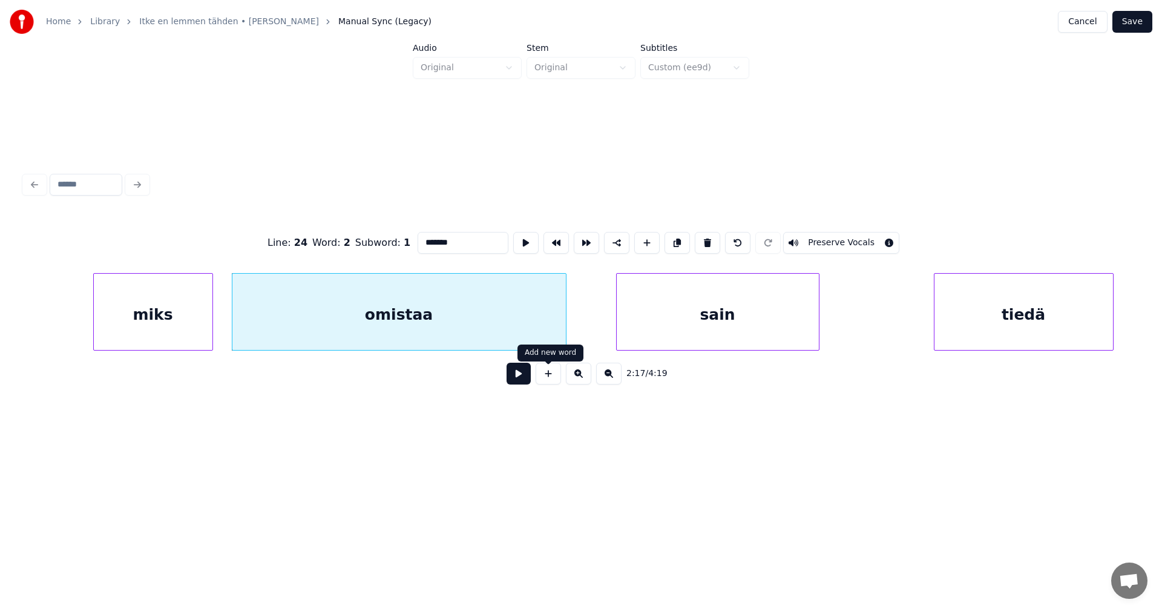
click at [526, 379] on button at bounding box center [519, 373] width 24 height 22
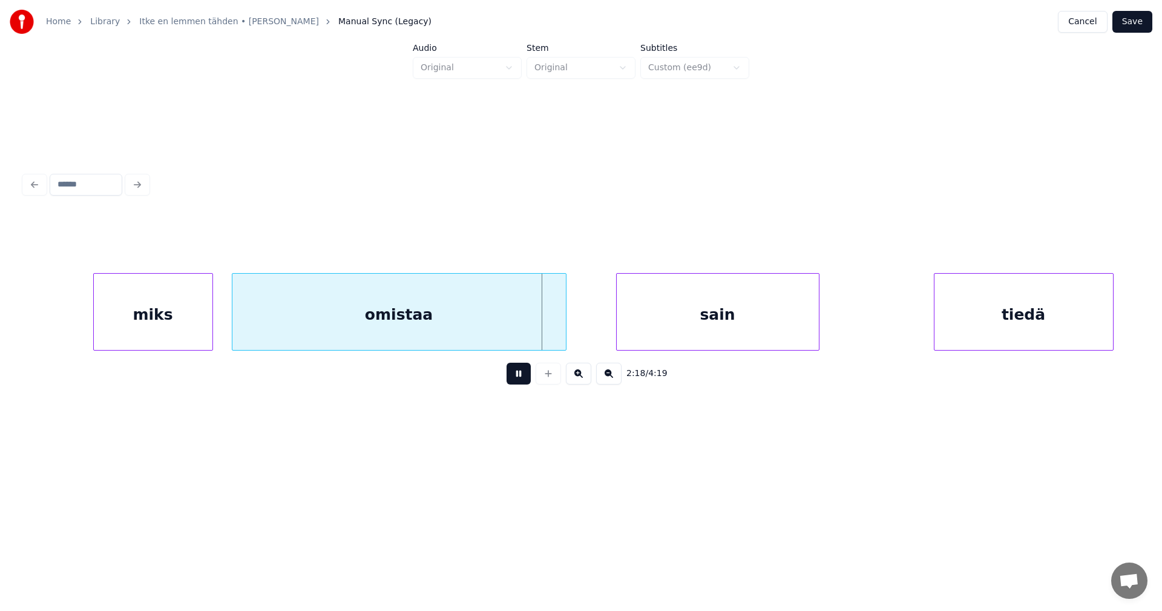
click at [527, 378] on button at bounding box center [519, 373] width 24 height 22
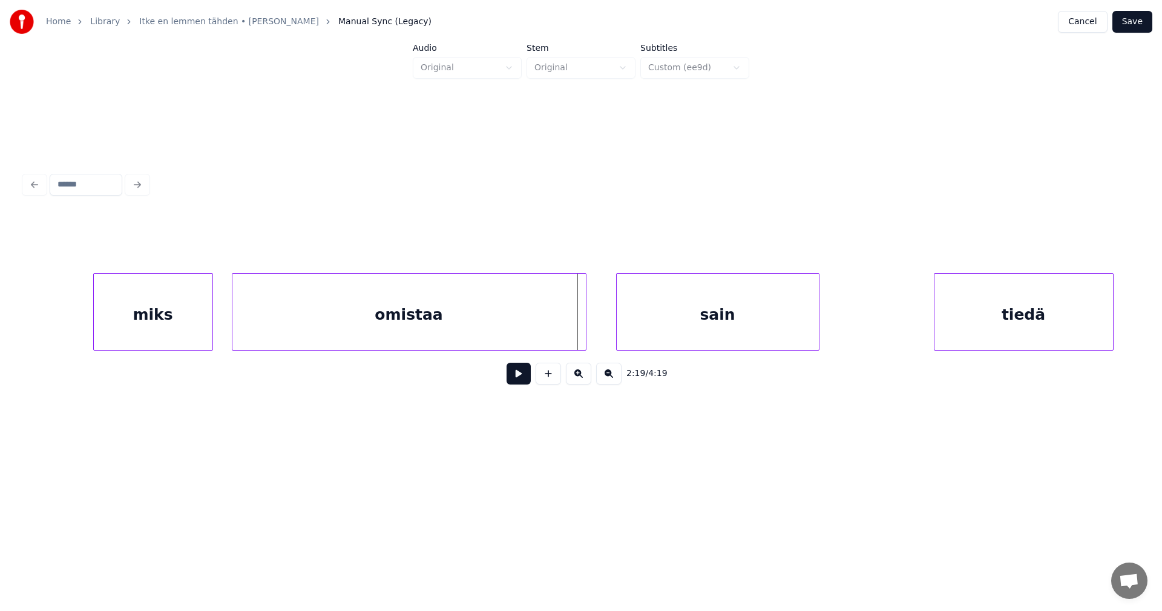
click at [583, 335] on div at bounding box center [584, 312] width 4 height 76
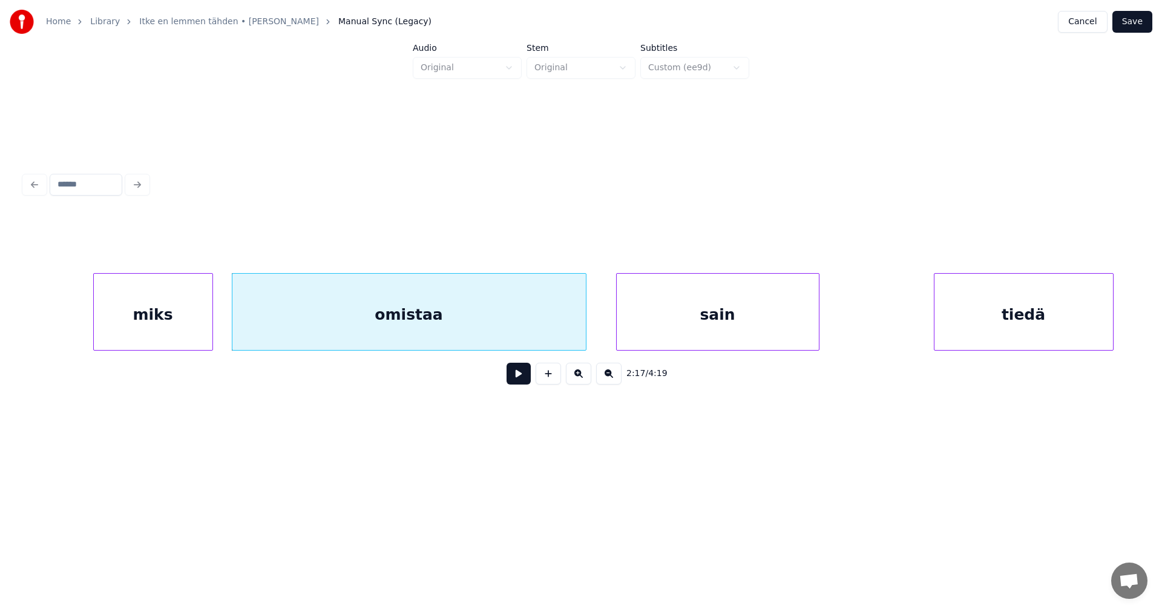
click at [528, 380] on button at bounding box center [519, 373] width 24 height 22
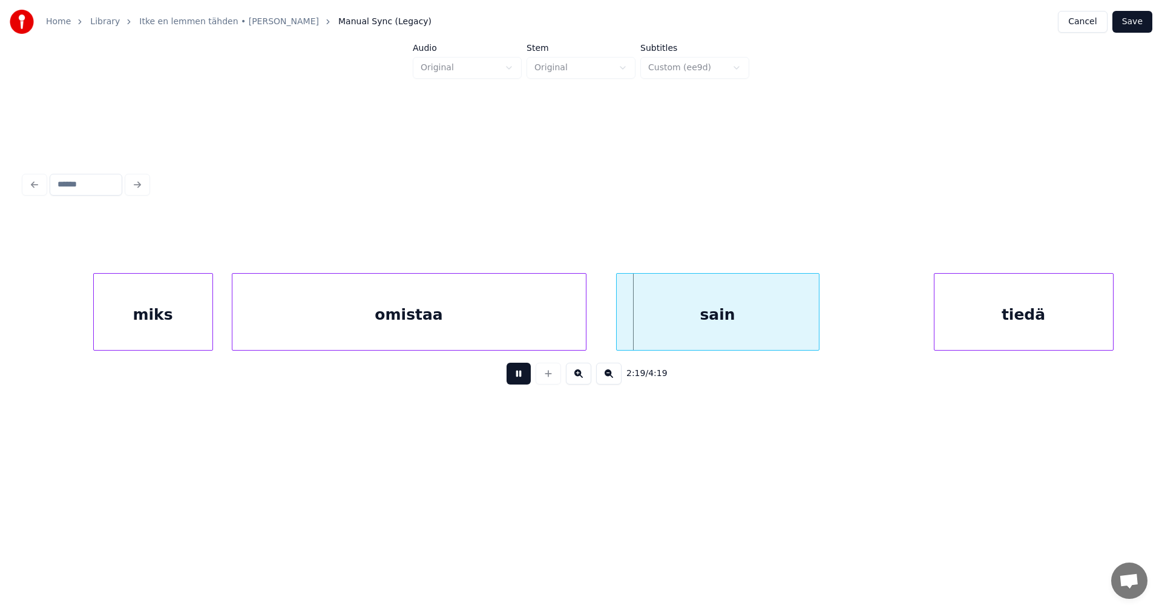
click at [528, 380] on button at bounding box center [519, 373] width 24 height 22
click at [692, 336] on div "sain" at bounding box center [718, 315] width 202 height 82
click at [528, 381] on button at bounding box center [519, 373] width 24 height 22
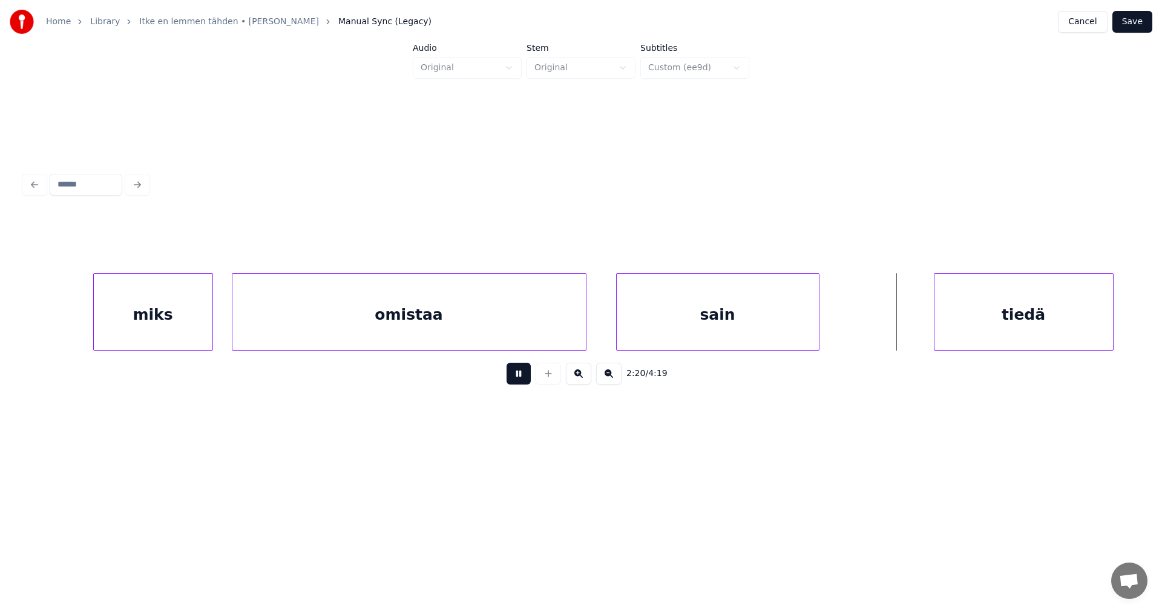
click at [528, 381] on button at bounding box center [519, 373] width 24 height 22
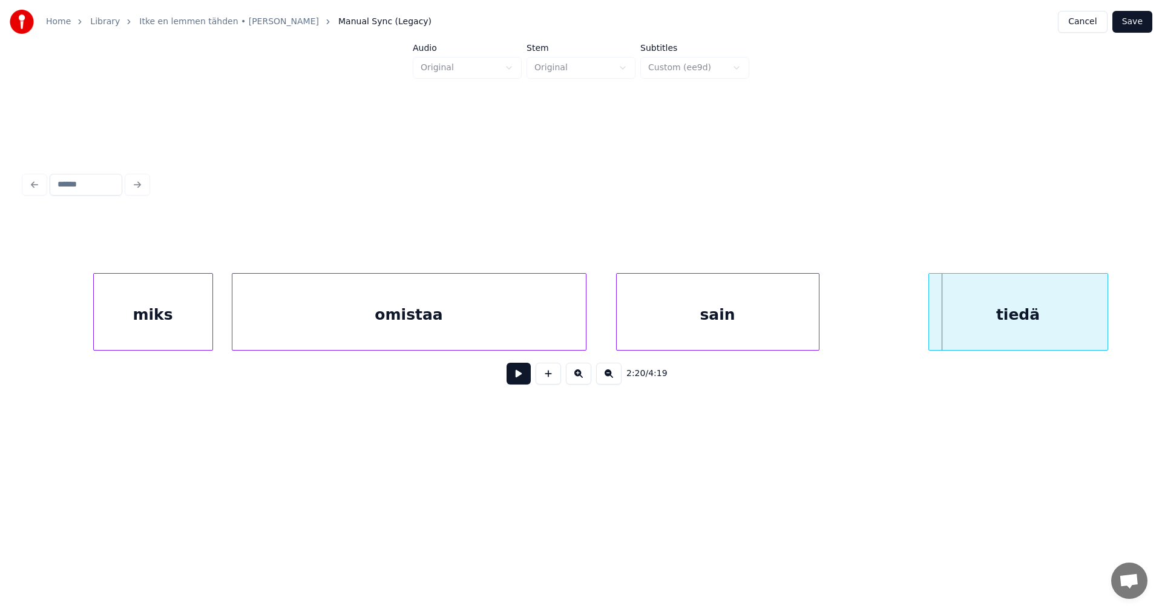
click at [980, 338] on div "tiedä" at bounding box center [1018, 315] width 179 height 82
click at [528, 383] on button at bounding box center [519, 373] width 24 height 22
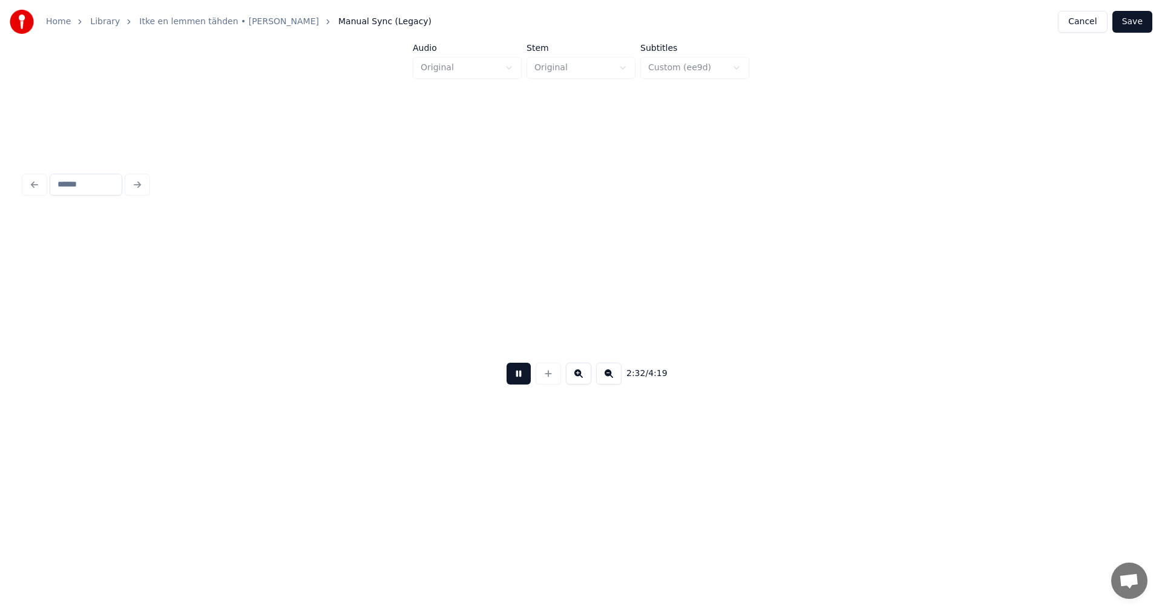
scroll to position [0, 32236]
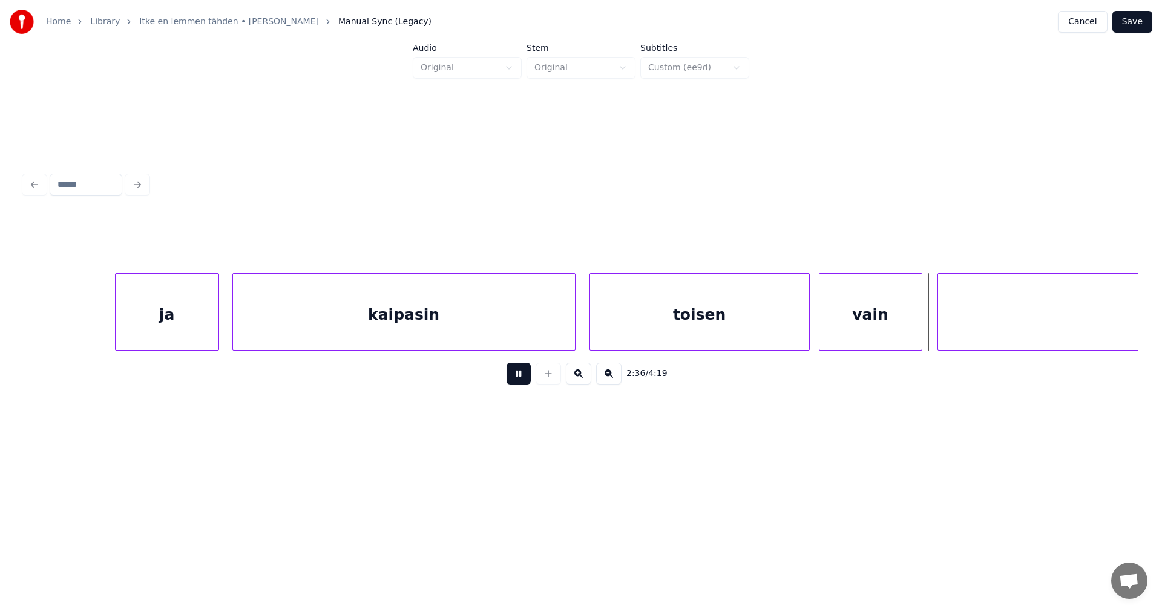
click at [530, 382] on button at bounding box center [519, 373] width 24 height 22
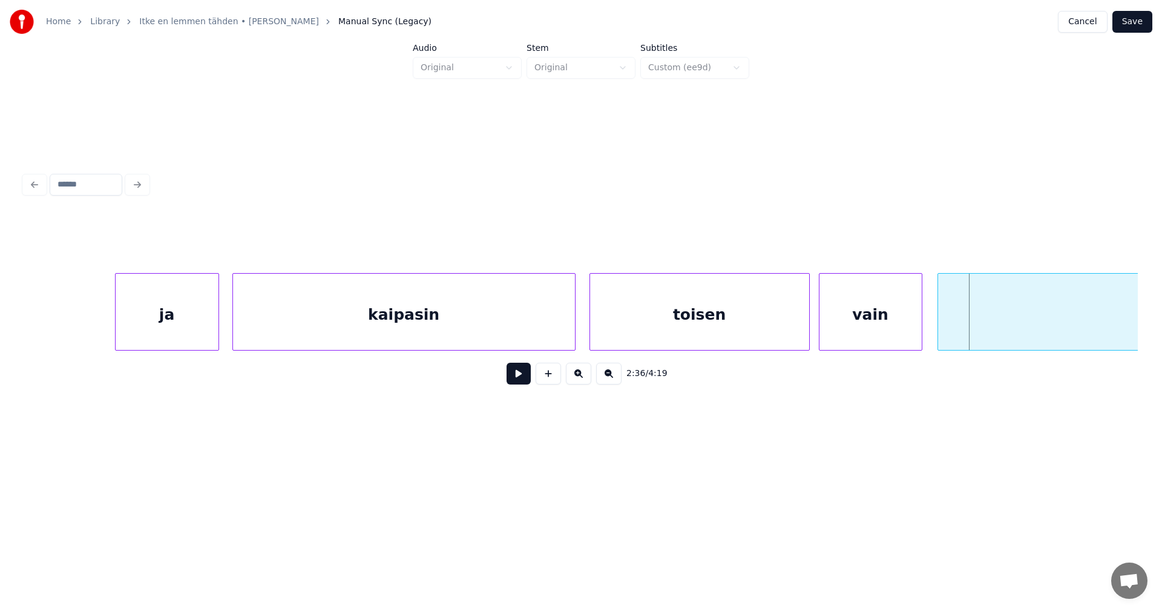
click at [859, 323] on div "vain" at bounding box center [870, 315] width 102 height 82
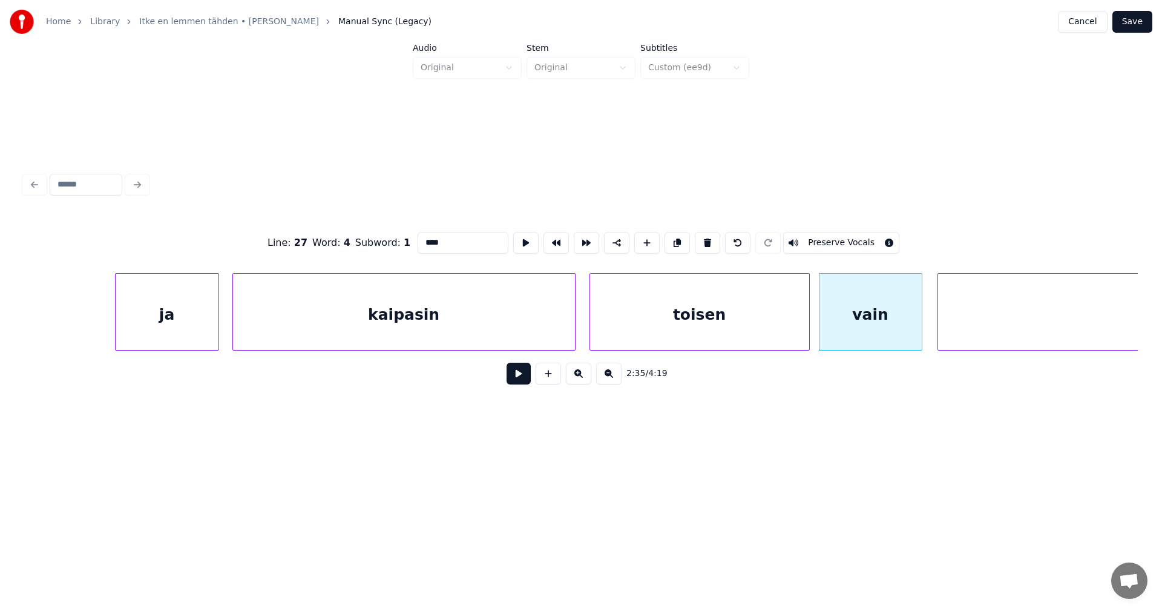
click at [524, 382] on button at bounding box center [519, 373] width 24 height 22
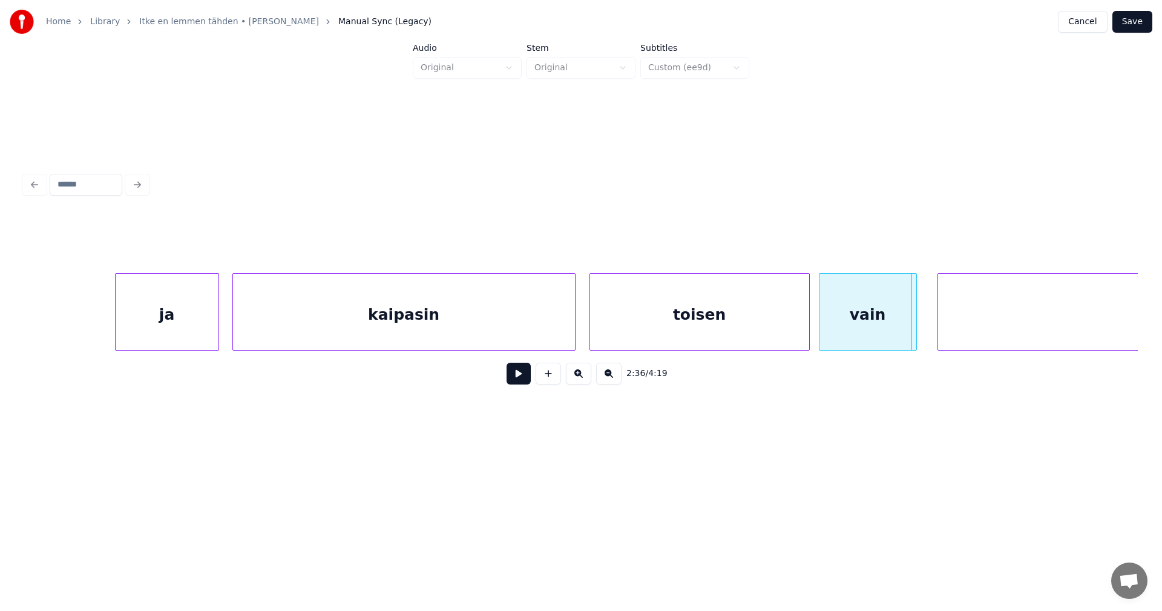
click at [915, 333] on div at bounding box center [915, 312] width 4 height 76
click at [932, 332] on div at bounding box center [932, 312] width 4 height 76
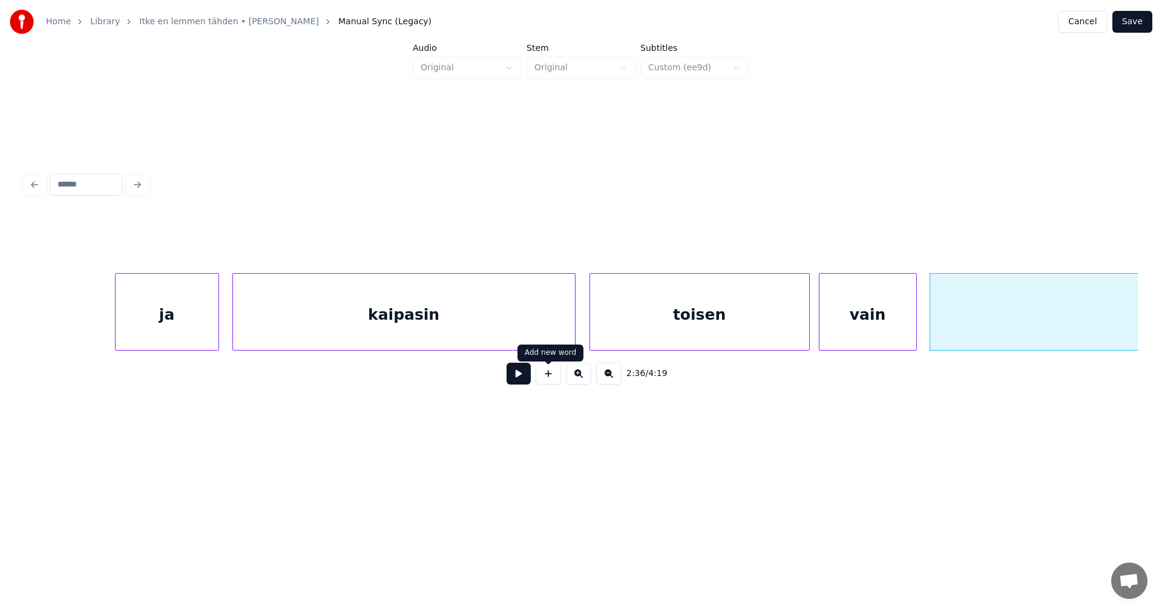
click at [528, 384] on button at bounding box center [519, 373] width 24 height 22
drag, startPoint x: 528, startPoint y: 384, endPoint x: 558, endPoint y: 379, distance: 30.0
click at [529, 382] on button at bounding box center [519, 373] width 24 height 22
click at [521, 383] on button at bounding box center [519, 373] width 24 height 22
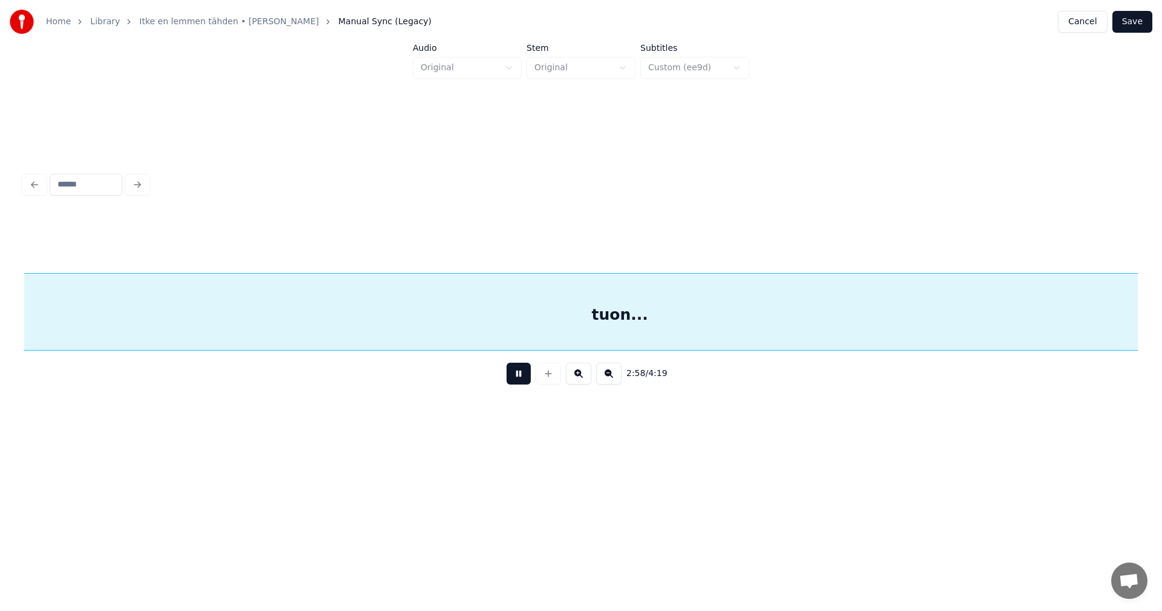
scroll to position [0, 37813]
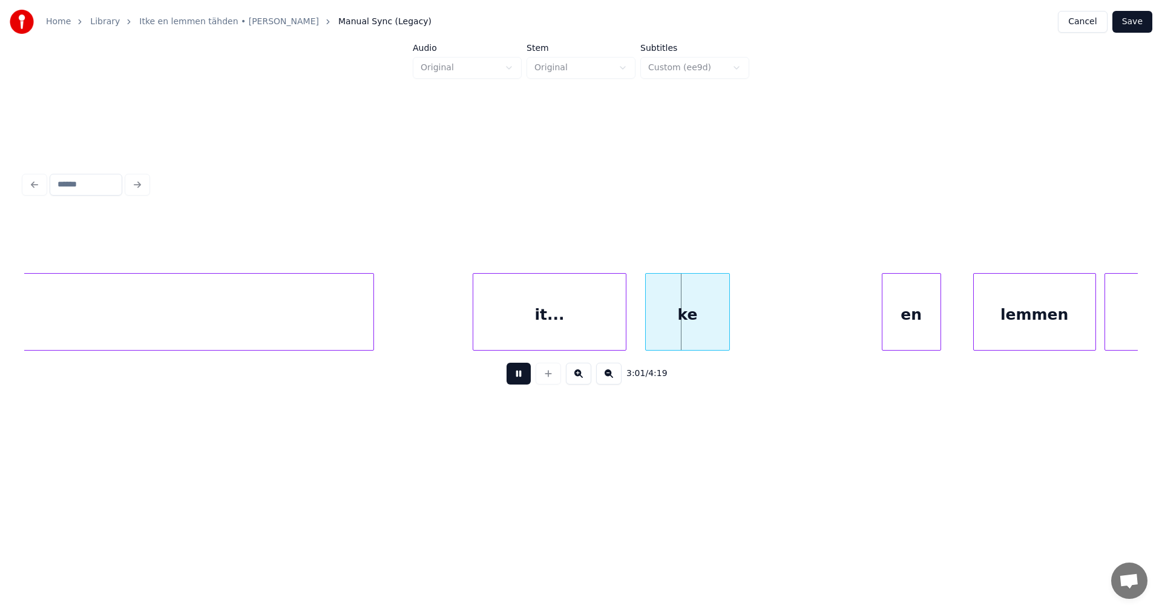
click at [524, 381] on button at bounding box center [519, 373] width 24 height 22
click at [540, 345] on div "it..." at bounding box center [549, 315] width 153 height 82
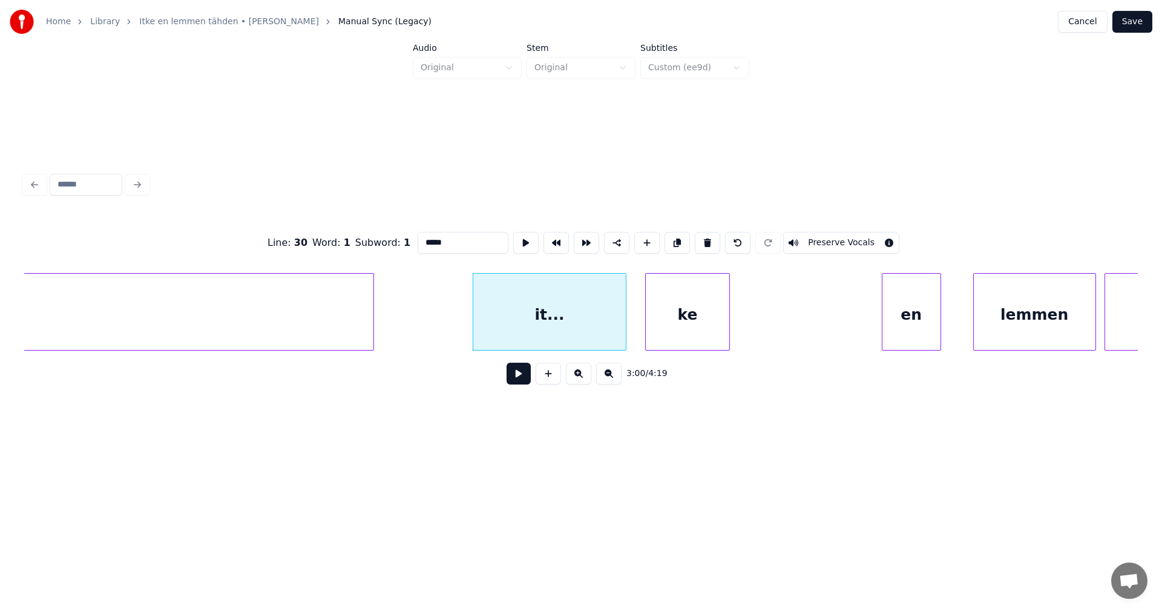
click at [527, 382] on button at bounding box center [519, 373] width 24 height 22
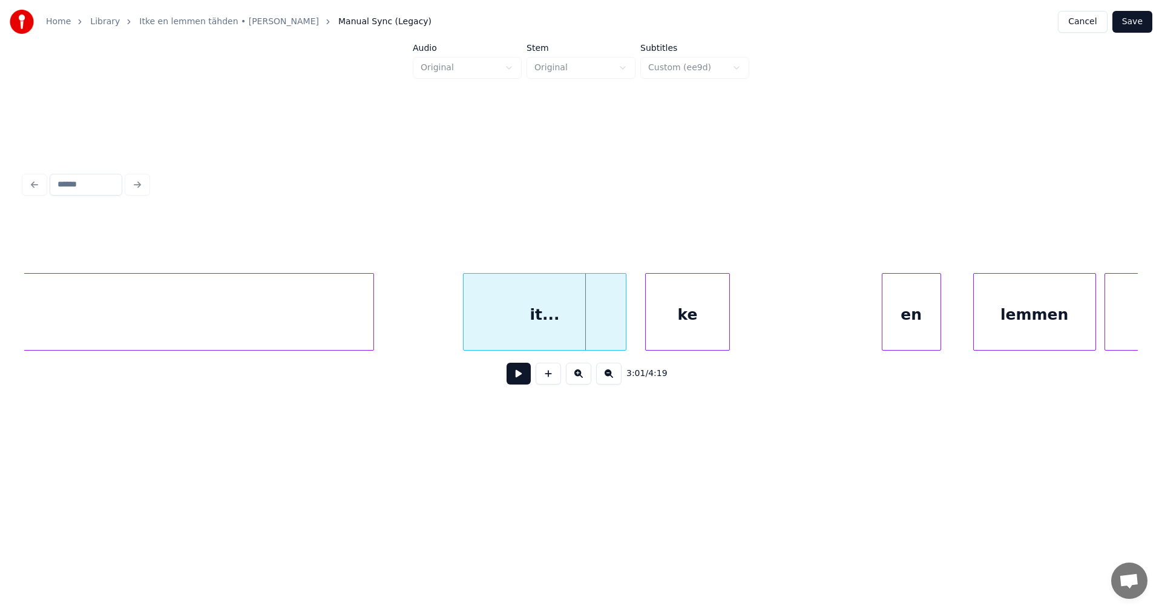
click at [465, 324] on div at bounding box center [466, 312] width 4 height 76
click at [516, 378] on button at bounding box center [519, 373] width 24 height 22
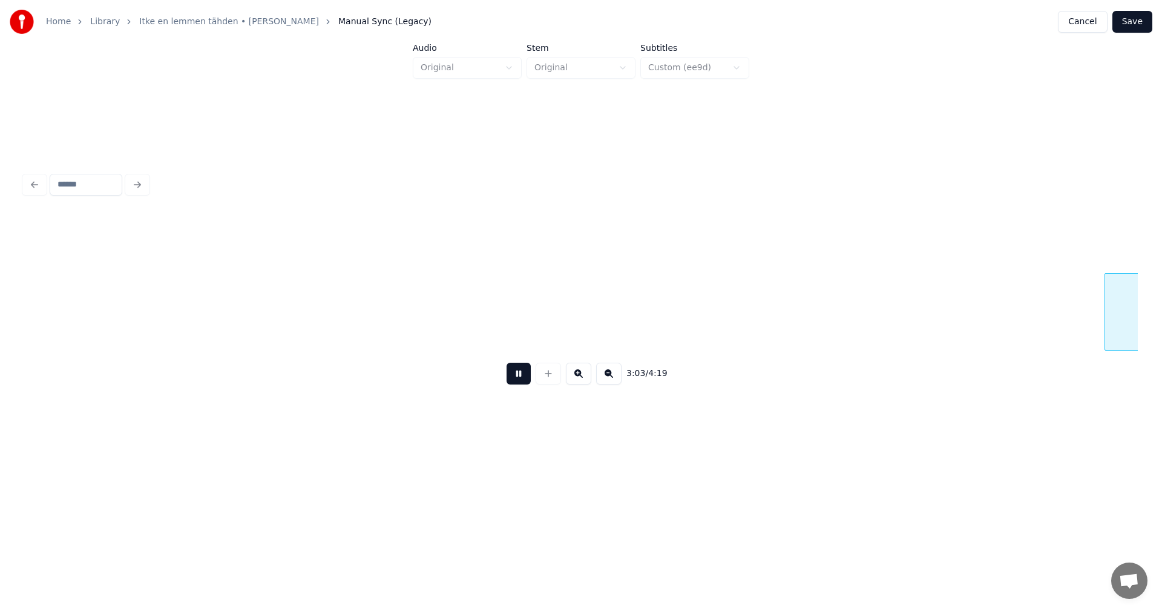
scroll to position [0, 38928]
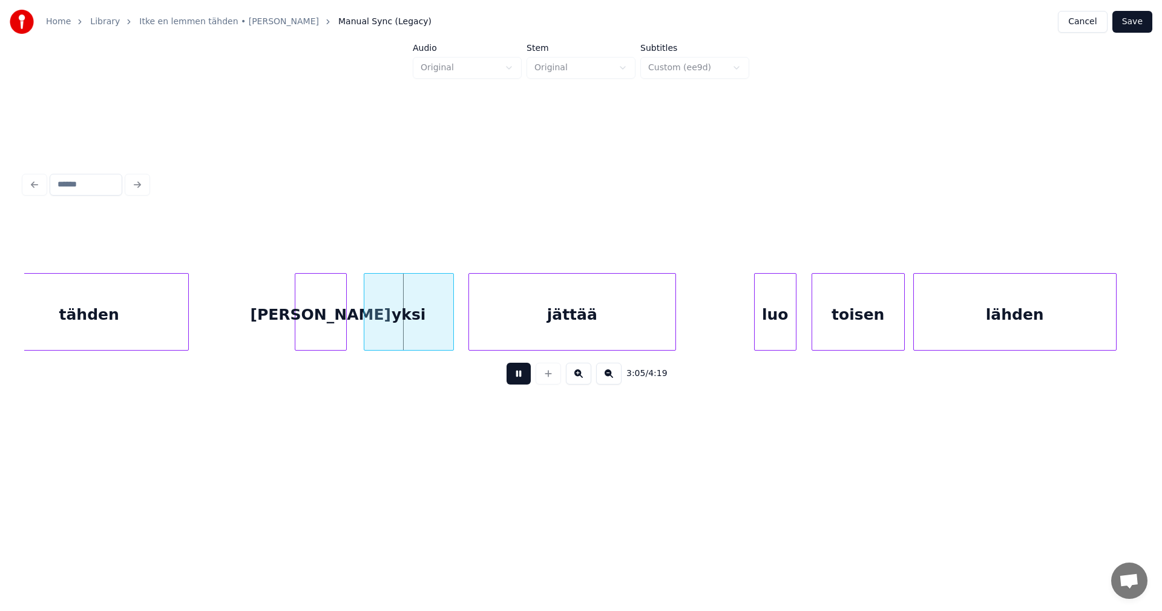
click at [516, 375] on button at bounding box center [519, 373] width 24 height 22
click at [431, 324] on div "yksi" at bounding box center [403, 315] width 89 height 82
click at [522, 379] on button at bounding box center [519, 373] width 24 height 22
click at [467, 327] on div at bounding box center [466, 312] width 4 height 76
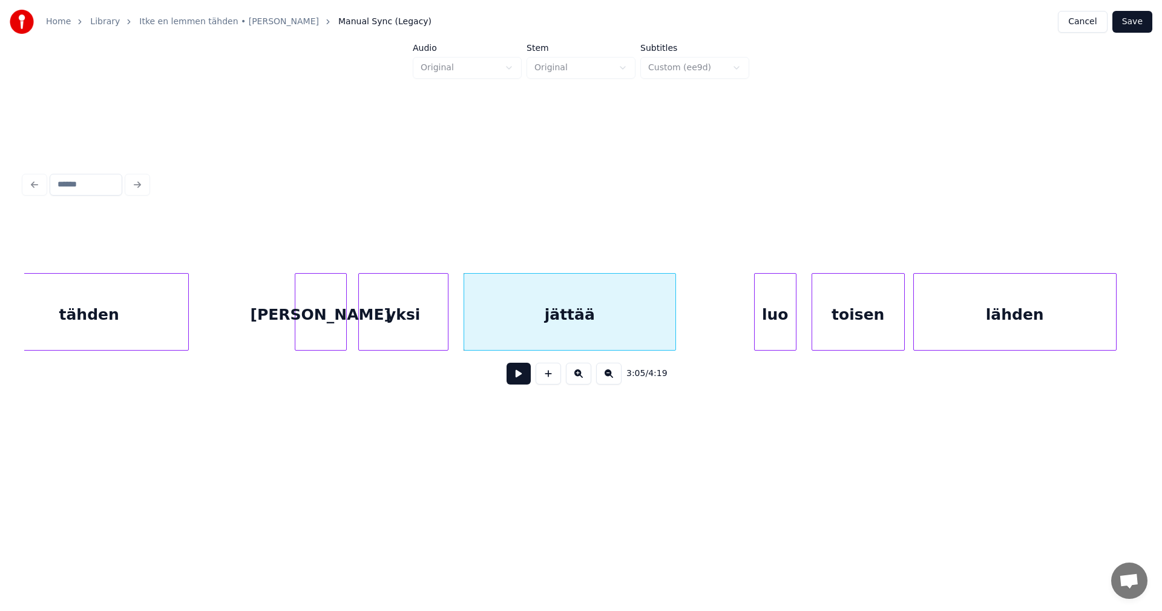
click at [520, 378] on button at bounding box center [519, 373] width 24 height 22
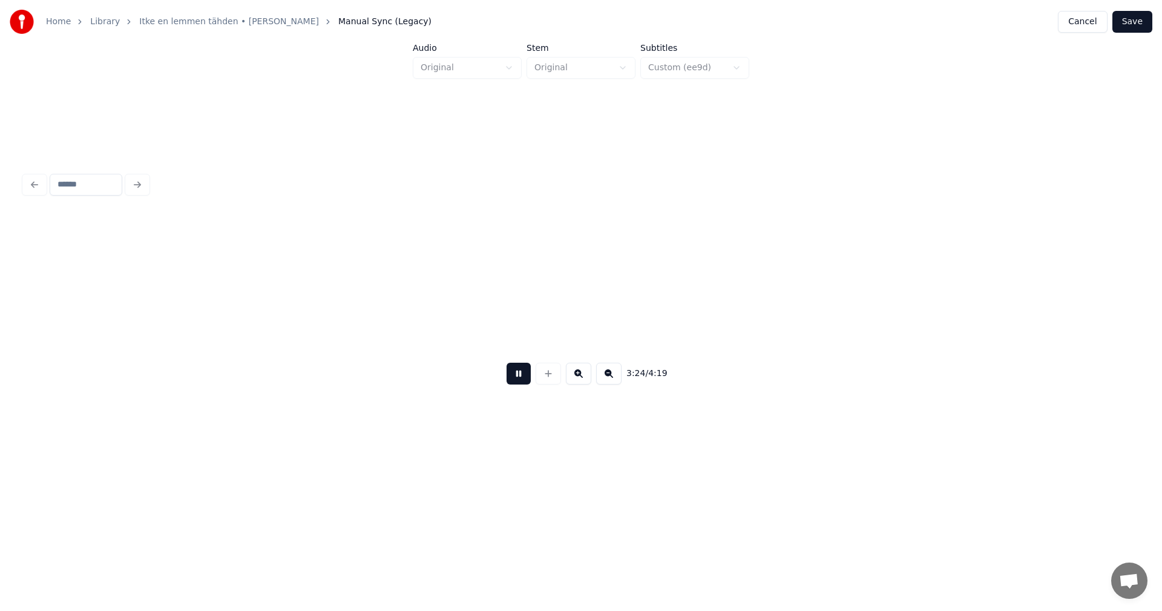
scroll to position [0, 43391]
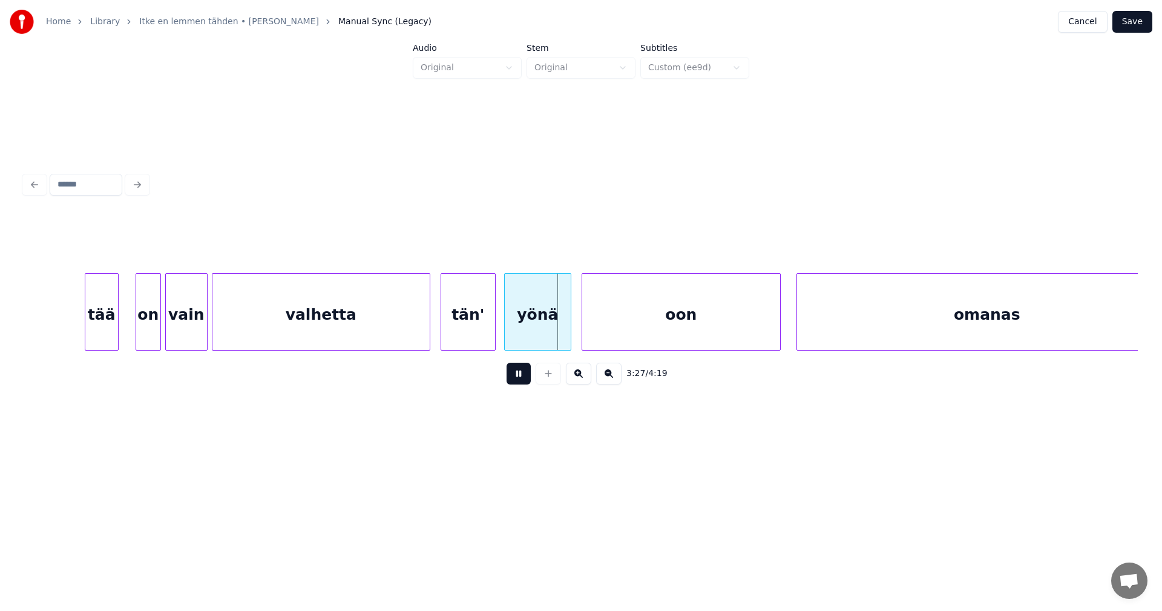
drag, startPoint x: 521, startPoint y: 375, endPoint x: 481, endPoint y: 355, distance: 45.5
click at [520, 373] on button at bounding box center [519, 373] width 24 height 22
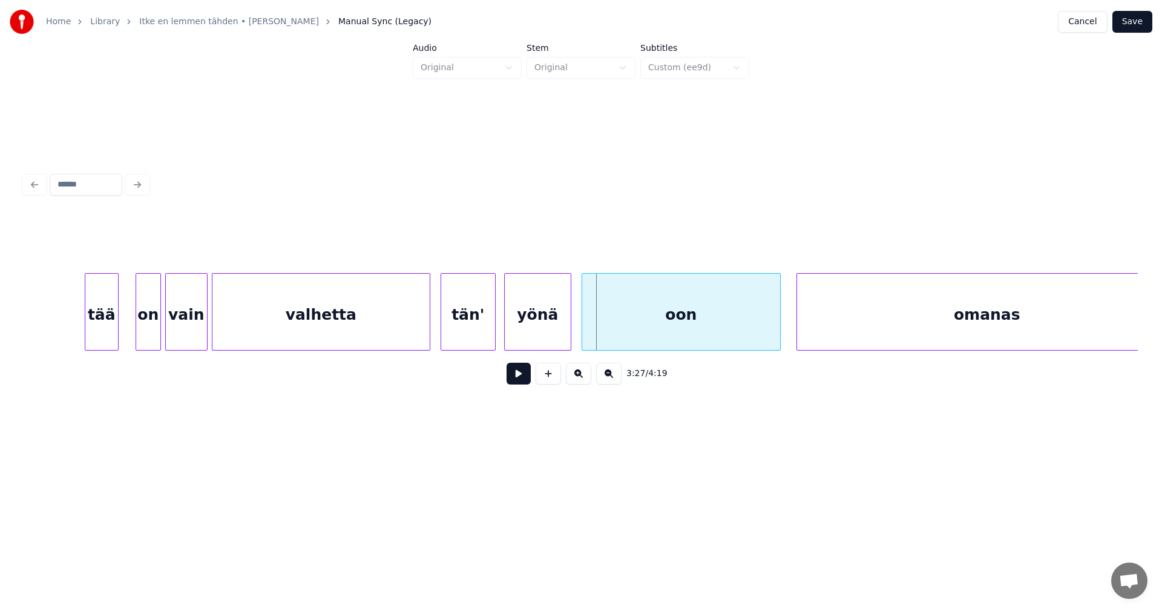
click at [405, 314] on div "valhetta" at bounding box center [320, 315] width 217 height 82
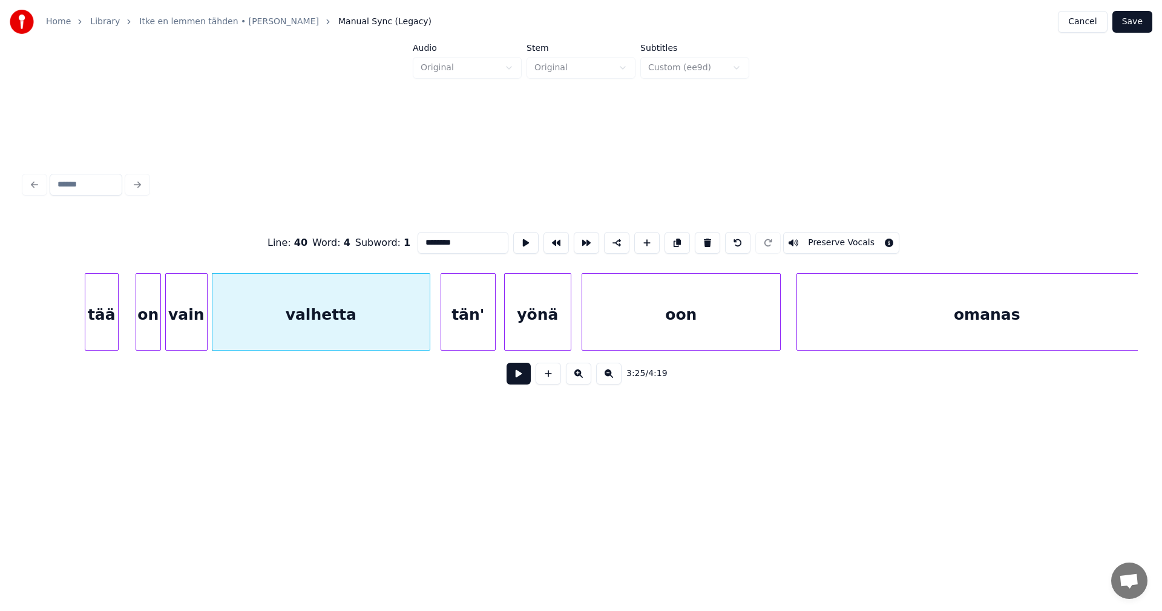
click at [516, 376] on button at bounding box center [519, 373] width 24 height 22
click at [426, 334] on div at bounding box center [425, 312] width 4 height 76
click at [514, 379] on button at bounding box center [519, 373] width 24 height 22
click at [519, 381] on button at bounding box center [519, 373] width 24 height 22
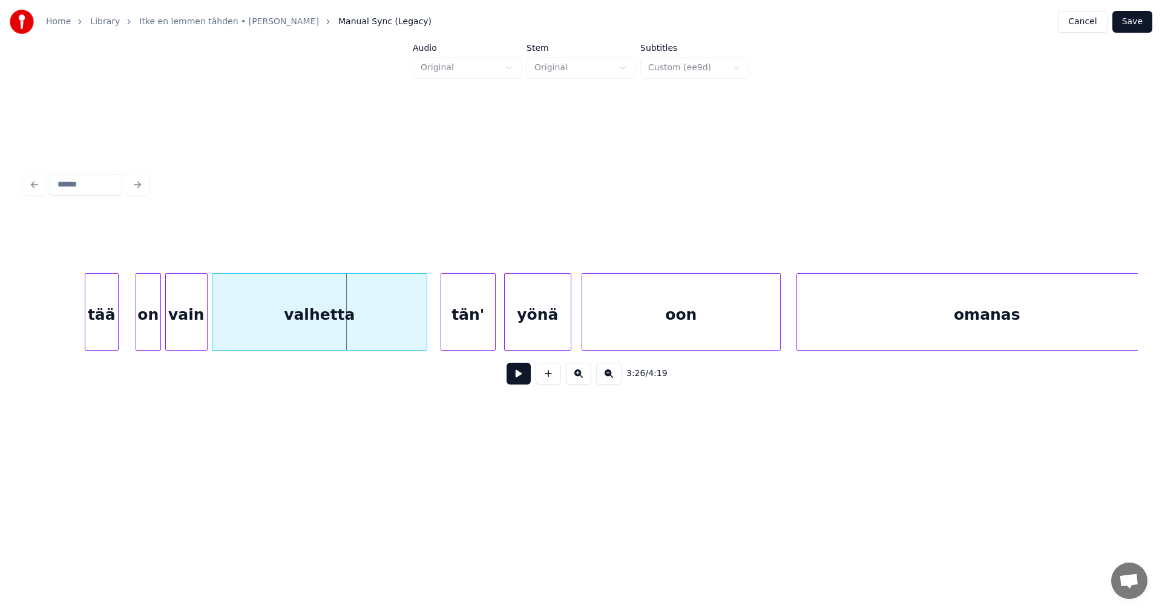
click at [220, 330] on div at bounding box center [220, 312] width 4 height 76
click at [519, 383] on button at bounding box center [519, 373] width 24 height 22
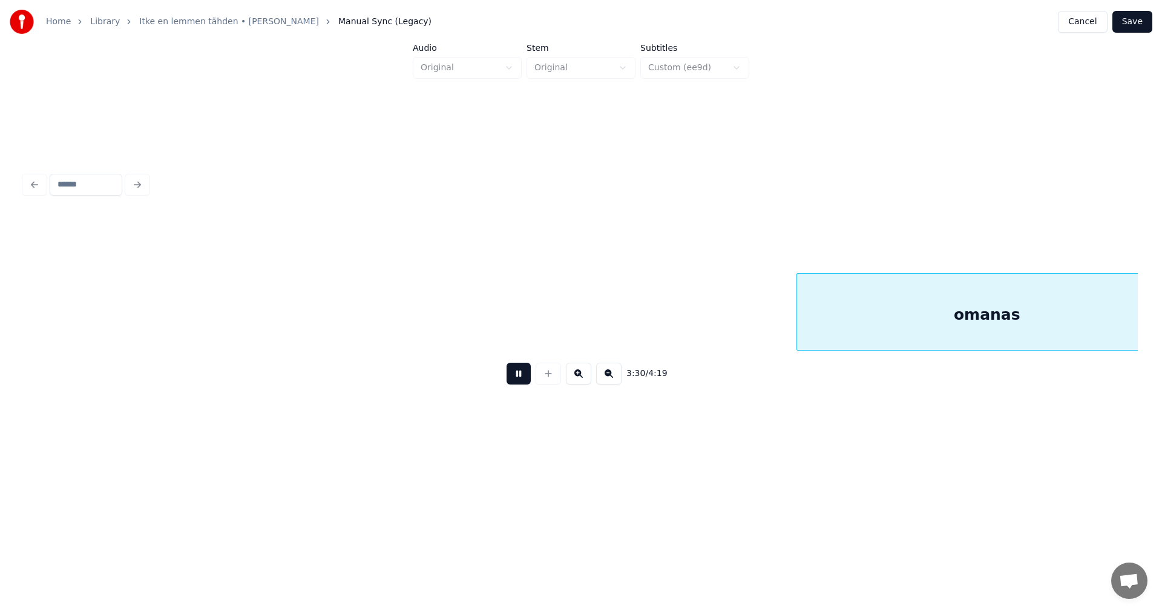
scroll to position [0, 44507]
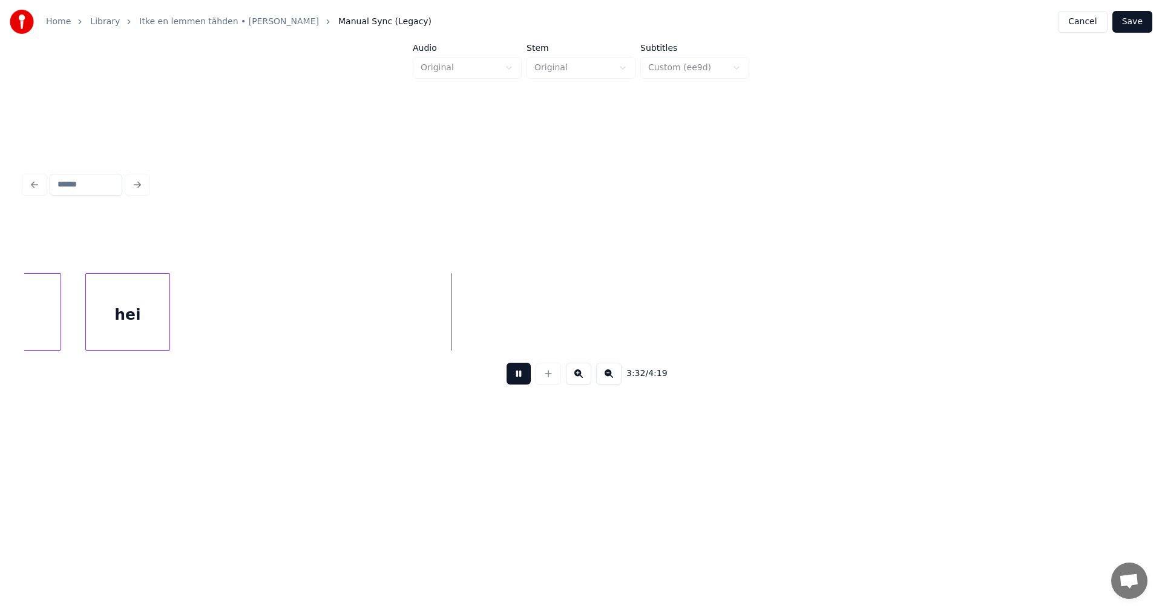
click at [519, 382] on button at bounding box center [519, 373] width 24 height 22
click at [1138, 25] on button "Save" at bounding box center [1132, 22] width 40 height 22
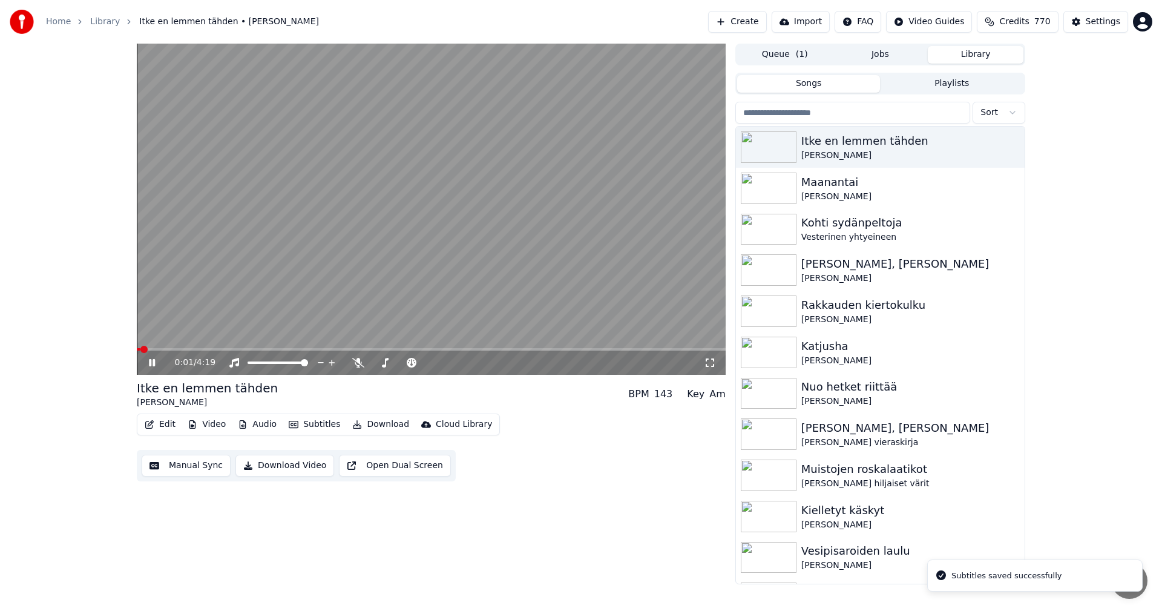
click at [153, 360] on icon at bounding box center [152, 362] width 6 height 7
click at [208, 425] on button "Video" at bounding box center [207, 424] width 48 height 17
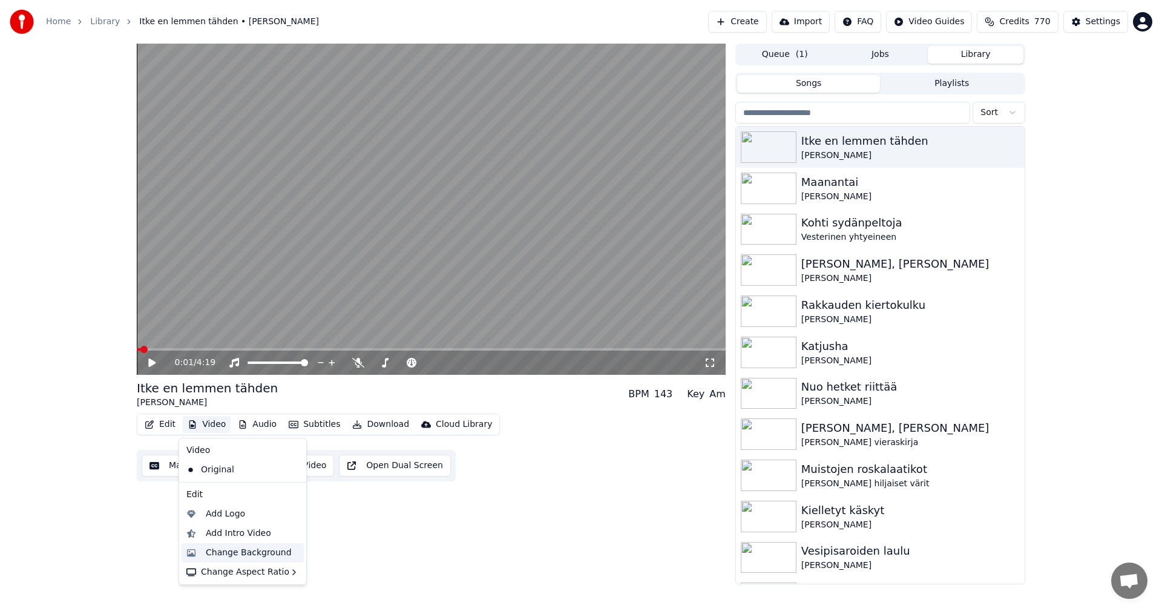
click at [222, 554] on div "Change Background" at bounding box center [249, 552] width 86 height 12
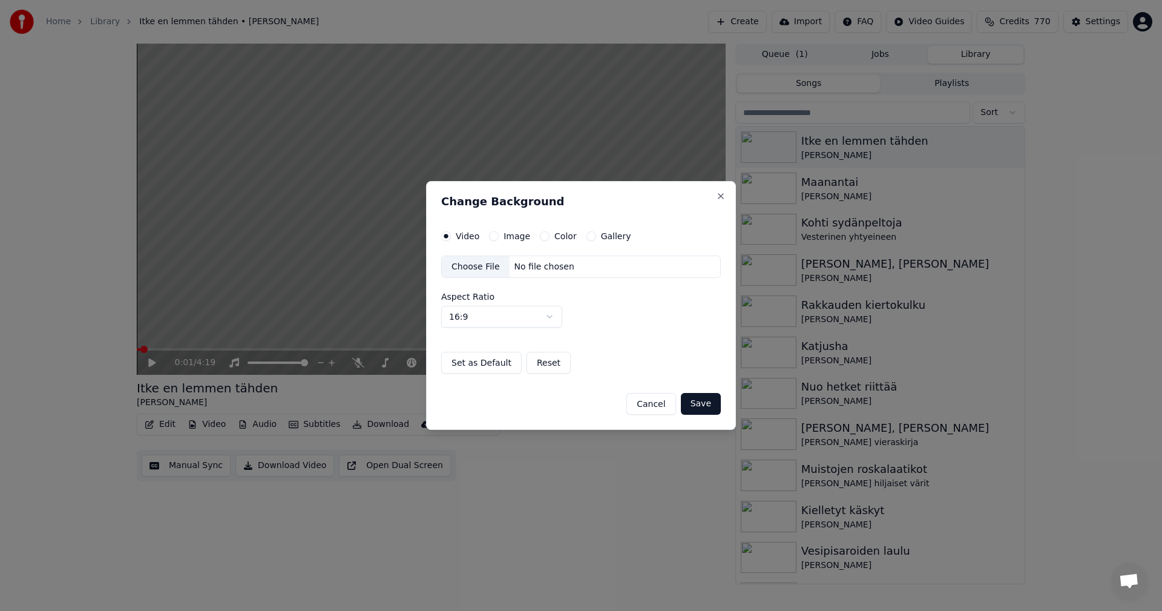
click at [490, 234] on button "Image" at bounding box center [494, 236] width 10 height 10
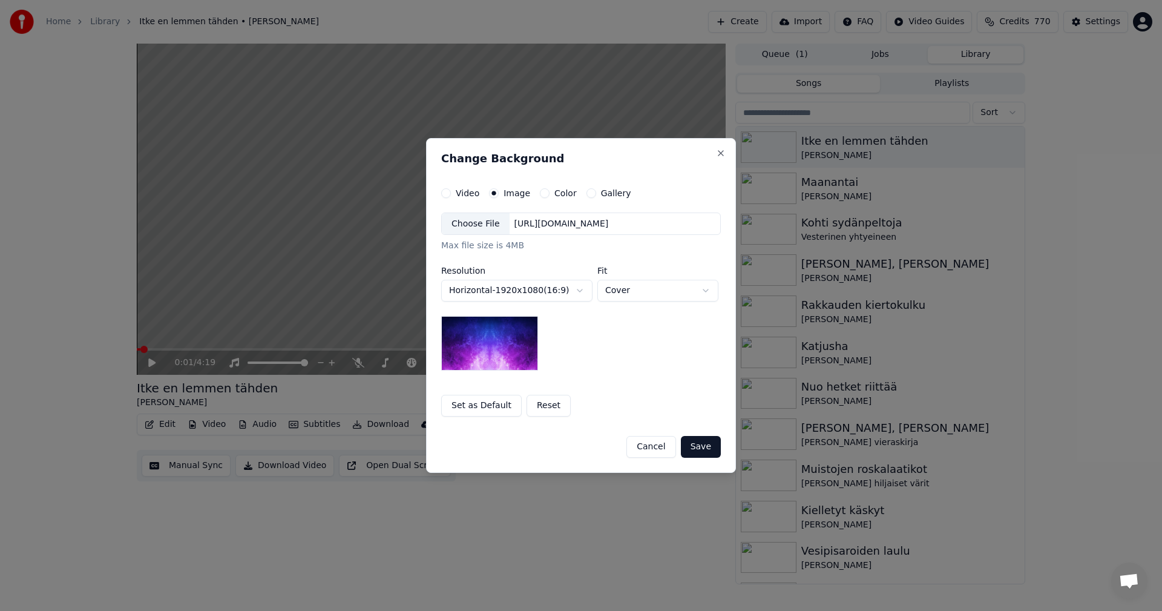
click at [481, 227] on div "Choose File" at bounding box center [476, 224] width 68 height 22
click at [709, 451] on button "Save" at bounding box center [701, 447] width 40 height 22
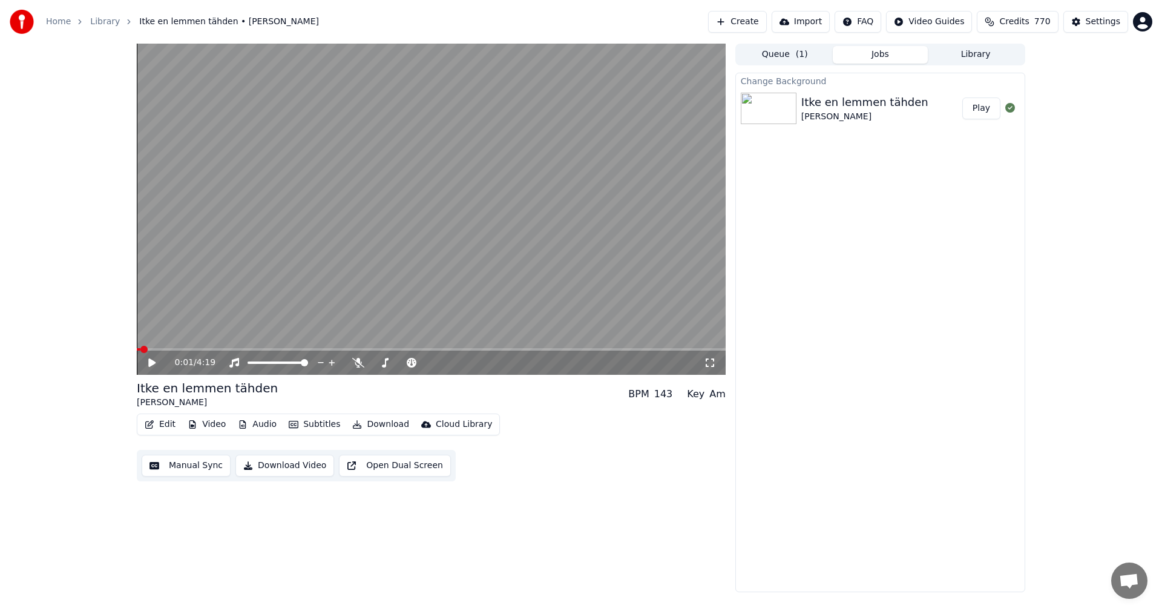
click at [984, 113] on button "Play" at bounding box center [981, 108] width 38 height 22
click at [709, 367] on icon at bounding box center [710, 363] width 12 height 10
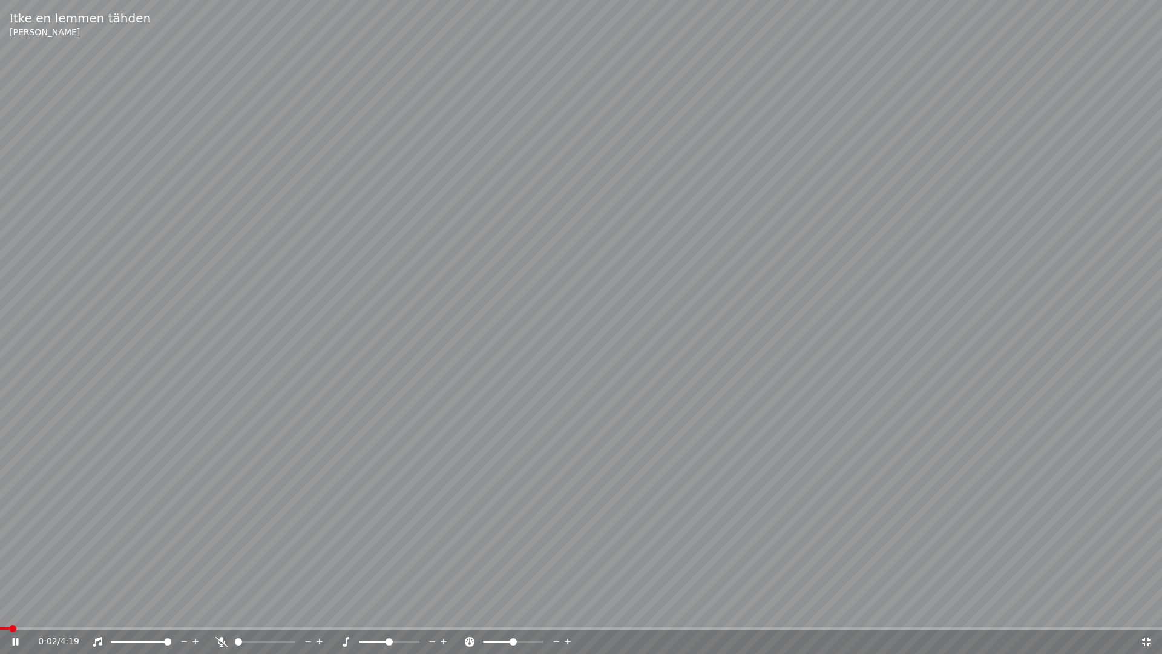
click at [175, 610] on span at bounding box center [581, 628] width 1162 height 2
click at [1147, 610] on icon at bounding box center [1146, 641] width 8 height 8
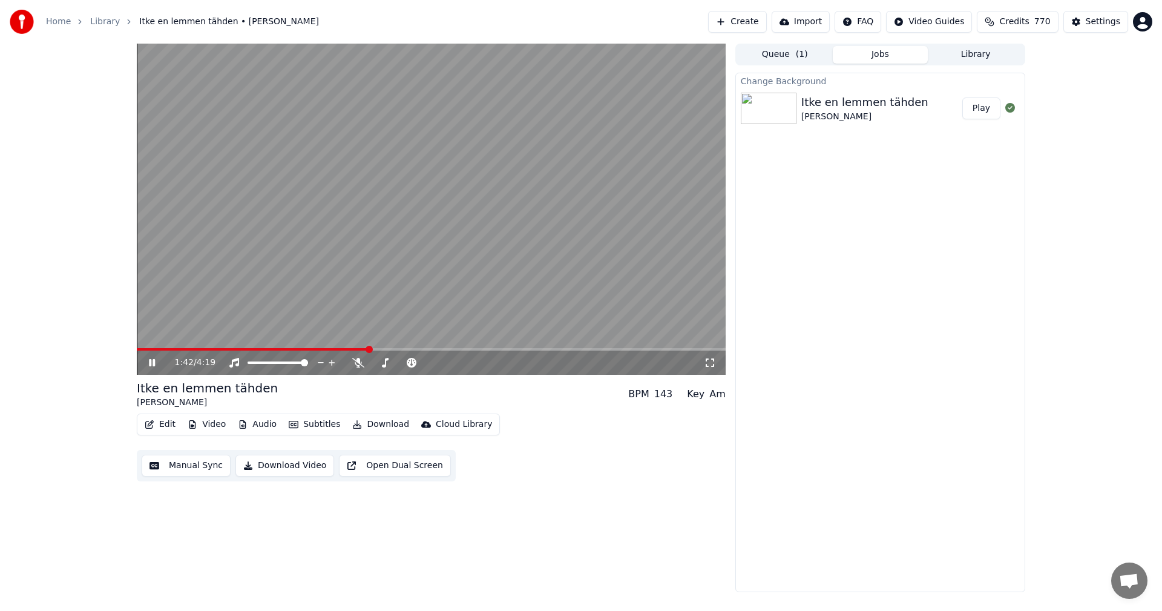
click at [151, 360] on icon at bounding box center [152, 362] width 6 height 7
click at [382, 422] on button "Download" at bounding box center [380, 424] width 67 height 17
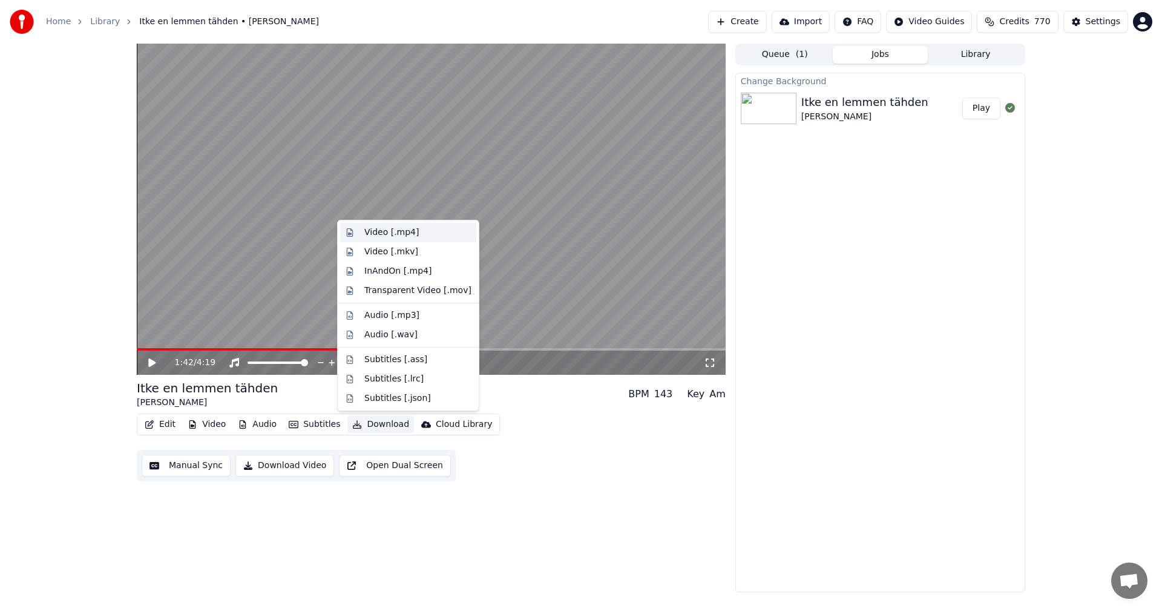
click at [407, 232] on div "Video [.mp4]" at bounding box center [391, 232] width 54 height 12
